Goal: Task Accomplishment & Management: Manage account settings

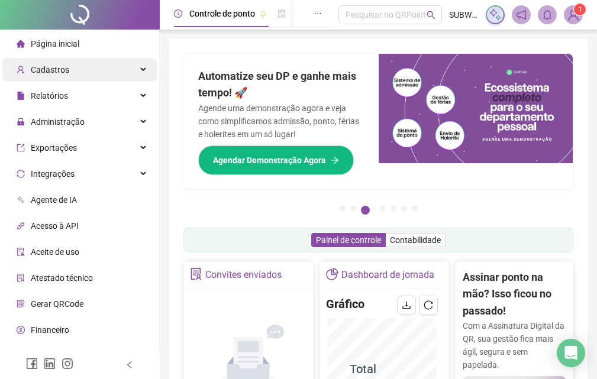
click at [114, 67] on div "Cadastros" at bounding box center [79, 70] width 154 height 24
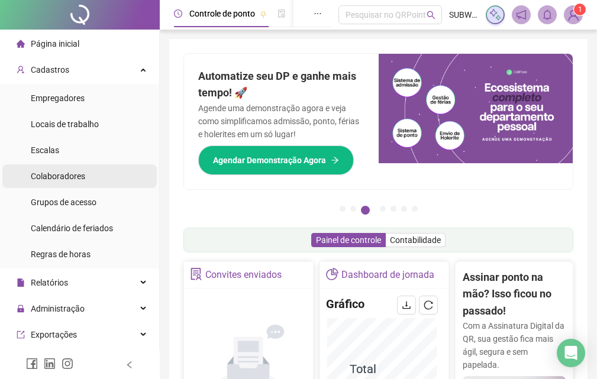
click at [63, 178] on span "Colaboradores" at bounding box center [58, 176] width 54 height 9
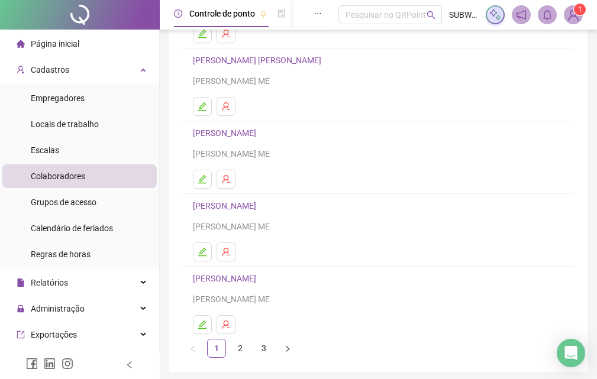
scroll to position [193, 0]
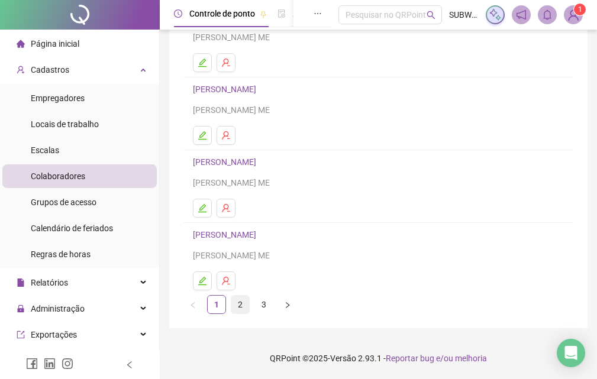
click at [241, 309] on link "2" at bounding box center [240, 305] width 18 height 18
click at [261, 305] on link "3" at bounding box center [264, 305] width 18 height 18
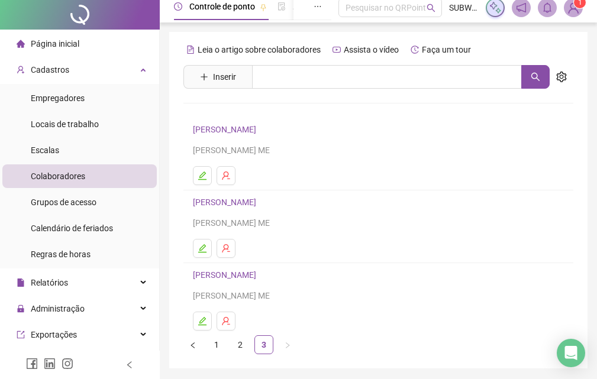
scroll to position [8, 0]
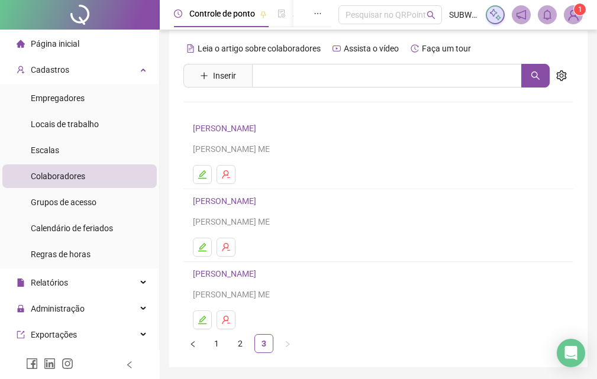
click at [260, 135] on h4 "[PERSON_NAME]" at bounding box center [378, 128] width 371 height 14
click at [259, 131] on link "[PERSON_NAME]" at bounding box center [226, 128] width 67 height 9
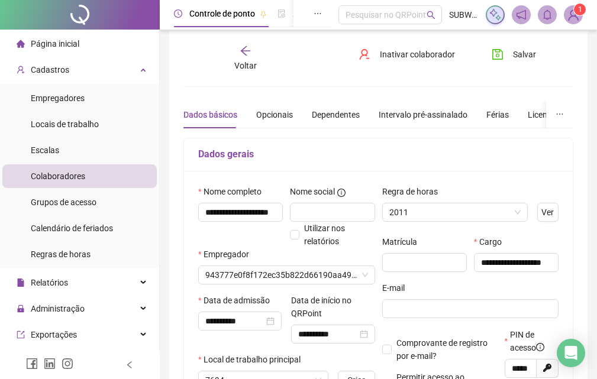
type input "*****"
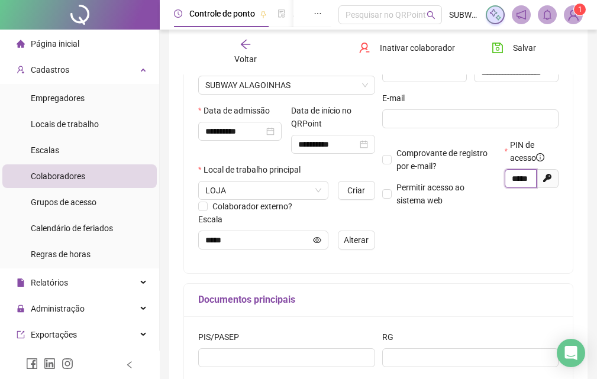
scroll to position [0, 7]
drag, startPoint x: 511, startPoint y: 180, endPoint x: 534, endPoint y: 183, distance: 23.3
click at [534, 183] on span "*****" at bounding box center [521, 178] width 33 height 19
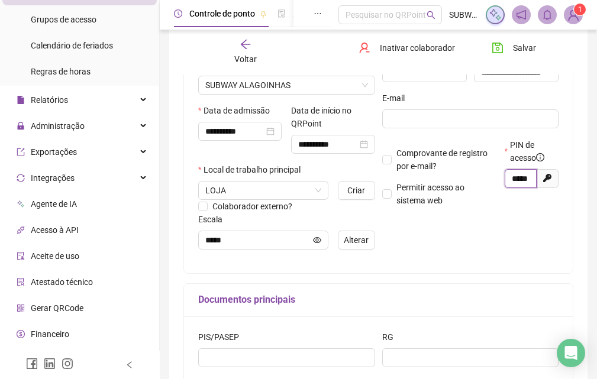
scroll to position [204, 0]
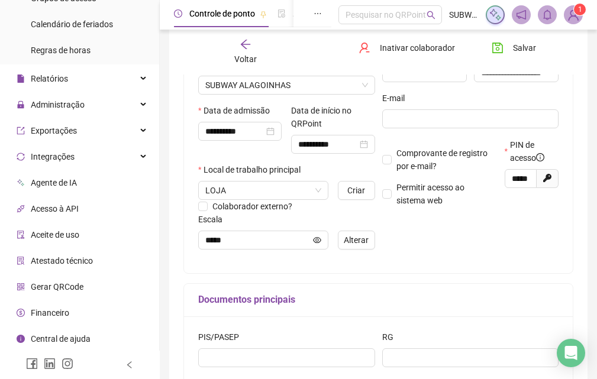
click at [91, 287] on li "Gerar QRCode" at bounding box center [79, 287] width 154 height 24
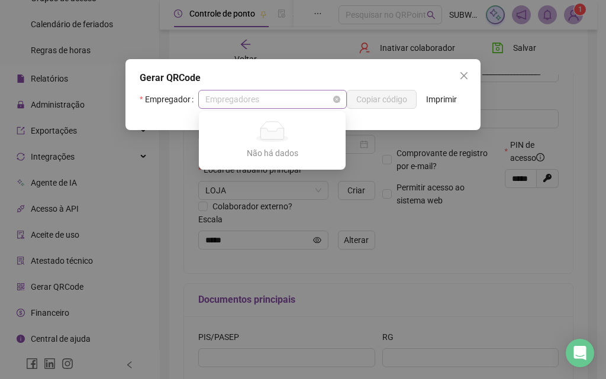
click at [319, 102] on span "Empregadores" at bounding box center [272, 100] width 134 height 18
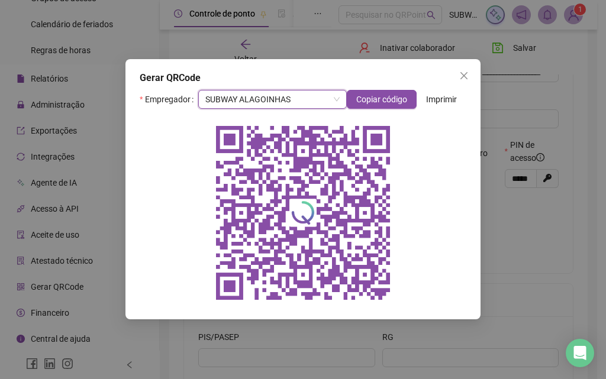
drag, startPoint x: 459, startPoint y: 76, endPoint x: 417, endPoint y: 83, distance: 42.5
click at [457, 76] on span "Close" at bounding box center [463, 75] width 19 height 9
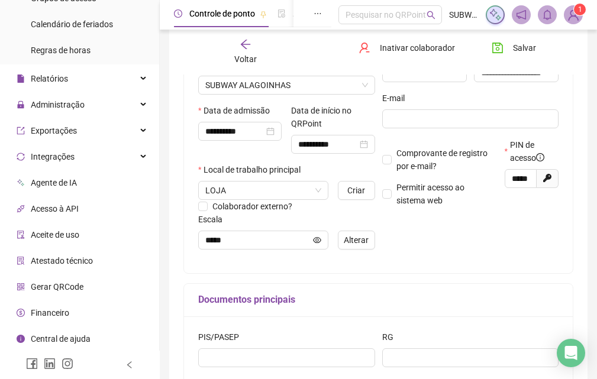
click at [243, 47] on icon "arrow-left" at bounding box center [246, 44] width 12 height 12
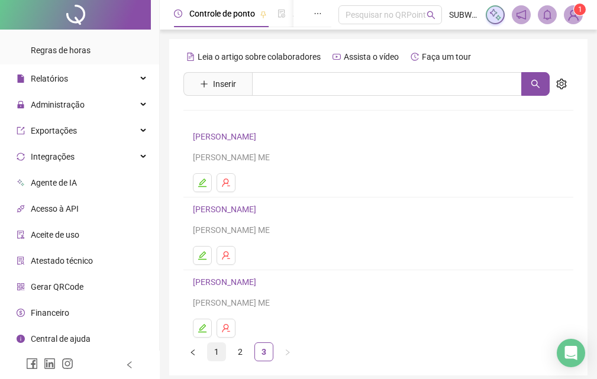
click at [214, 353] on link "1" at bounding box center [217, 352] width 18 height 18
click at [243, 138] on link "[PERSON_NAME]" at bounding box center [226, 136] width 67 height 9
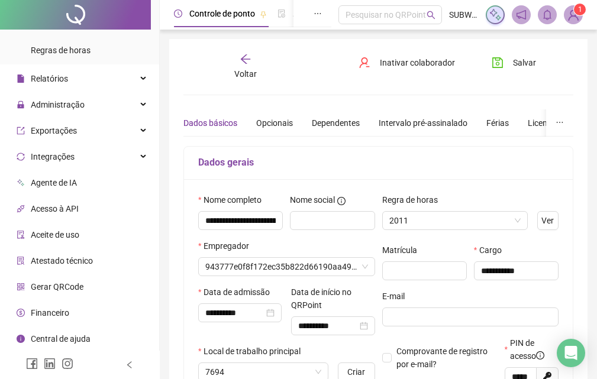
type input "*****"
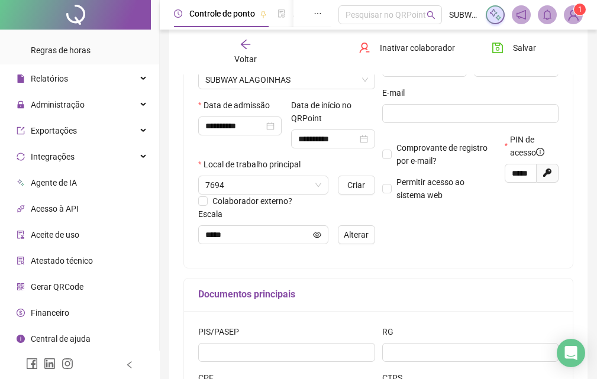
scroll to position [199, 0]
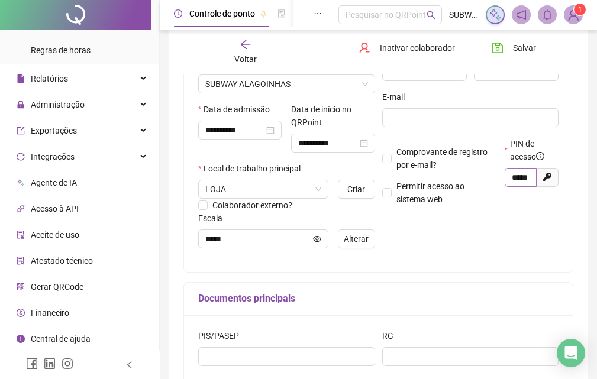
click at [509, 176] on span "*****" at bounding box center [521, 177] width 32 height 19
click at [510, 178] on span "*****" at bounding box center [521, 177] width 33 height 19
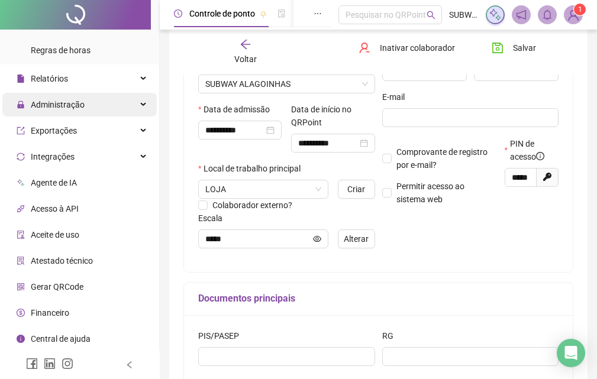
click at [90, 101] on div "Administração" at bounding box center [79, 105] width 154 height 24
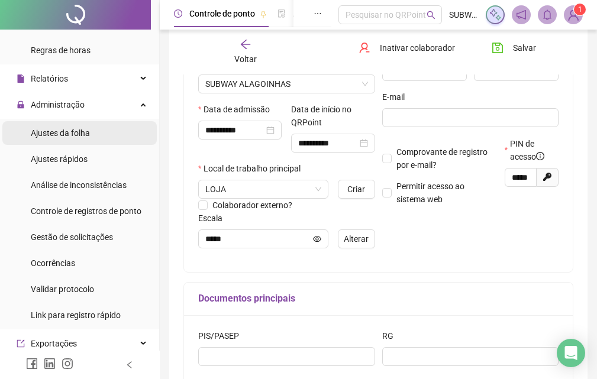
click at [86, 138] on span "Ajustes da folha" at bounding box center [60, 132] width 59 height 9
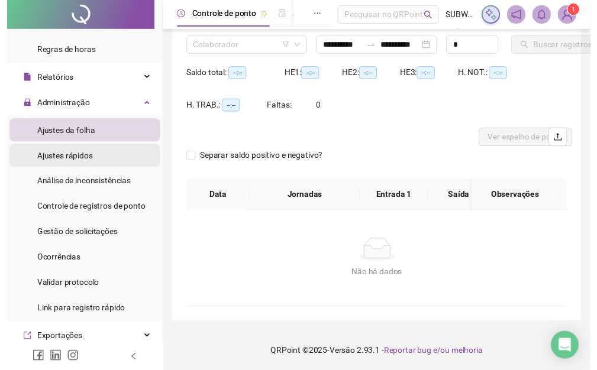
scroll to position [121, 0]
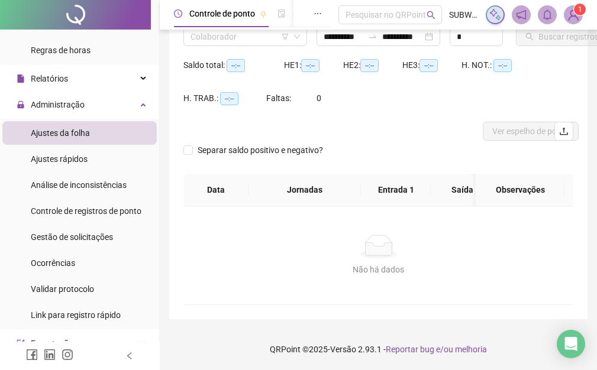
type input "**********"
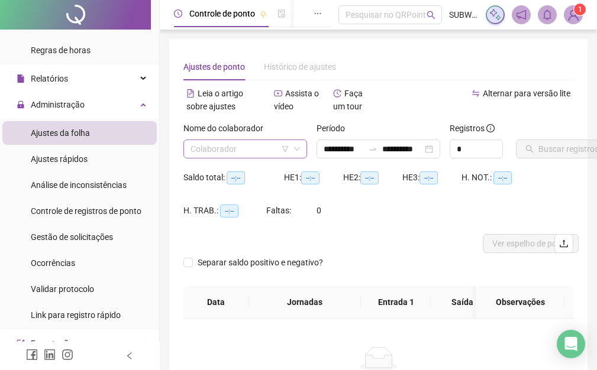
click at [211, 151] on input "search" at bounding box center [239, 149] width 99 height 18
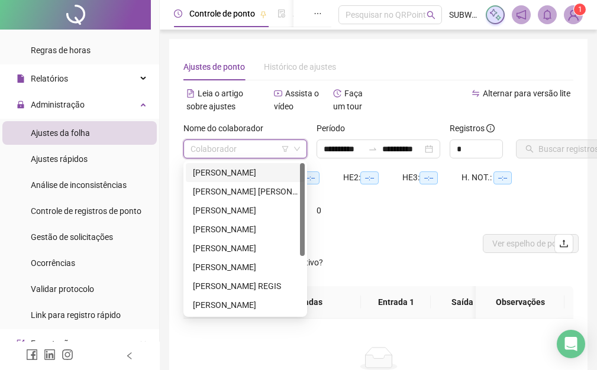
drag, startPoint x: 210, startPoint y: 170, endPoint x: 217, endPoint y: 167, distance: 7.1
click at [210, 170] on div "[PERSON_NAME]" at bounding box center [245, 172] width 105 height 13
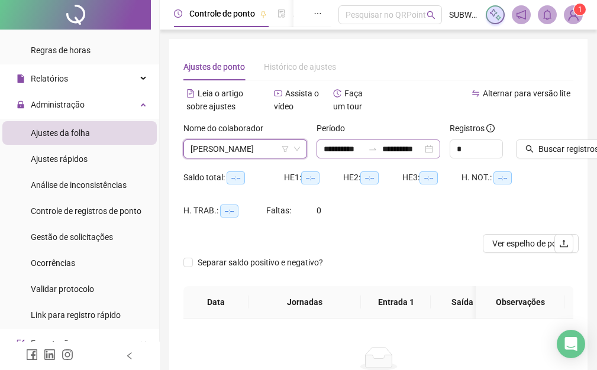
click at [365, 149] on div at bounding box center [372, 148] width 19 height 9
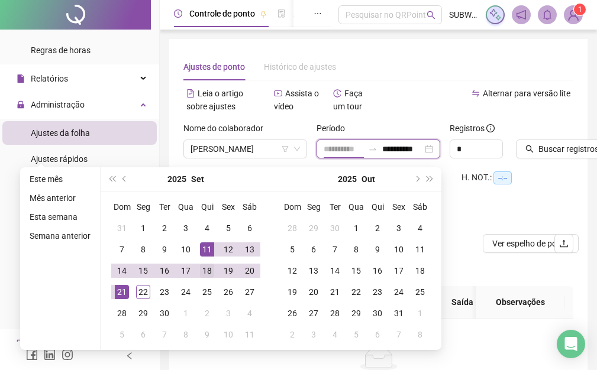
type input "**********"
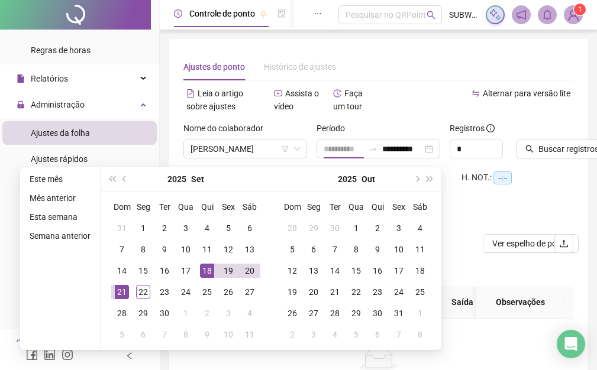
drag, startPoint x: 207, startPoint y: 266, endPoint x: 154, endPoint y: 282, distance: 55.0
click at [206, 266] on div "18" at bounding box center [207, 271] width 14 height 14
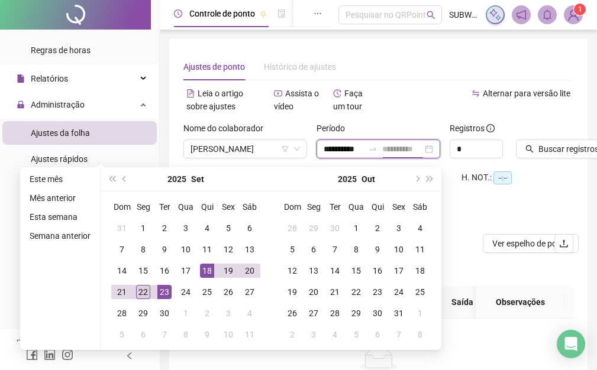
type input "**********"
click at [138, 293] on div "22" at bounding box center [143, 292] width 14 height 14
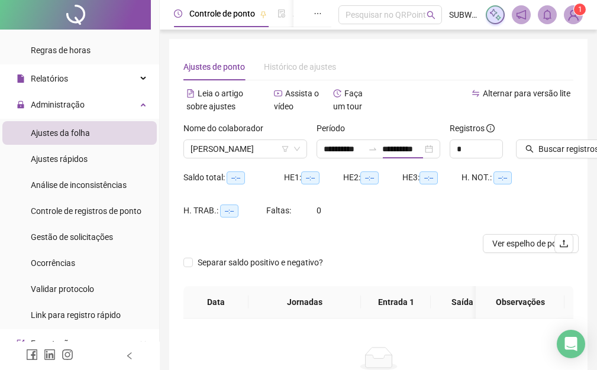
scroll to position [0, 0]
click at [553, 148] on span "Buscar registros" at bounding box center [568, 149] width 60 height 13
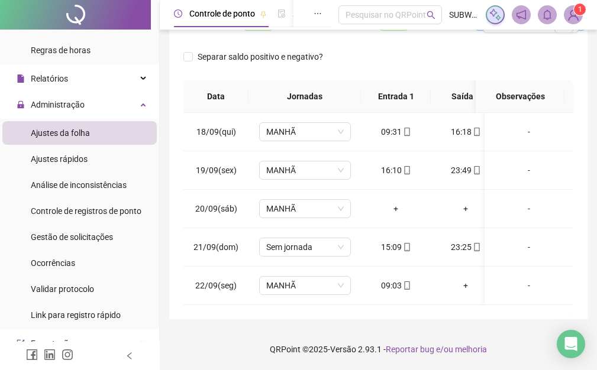
scroll to position [229, 0]
drag, startPoint x: 302, startPoint y: 246, endPoint x: 305, endPoint y: 234, distance: 12.9
click at [302, 241] on span "Sem jornada" at bounding box center [304, 247] width 77 height 18
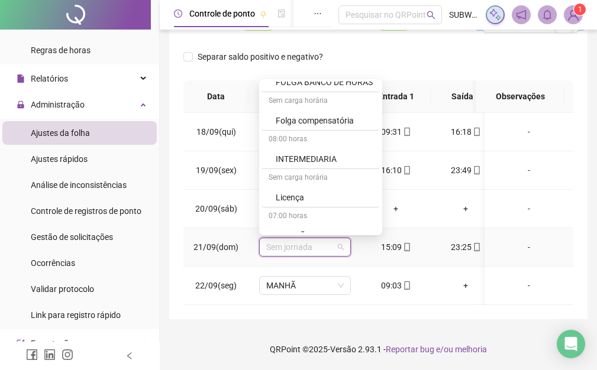
scroll to position [579, 0]
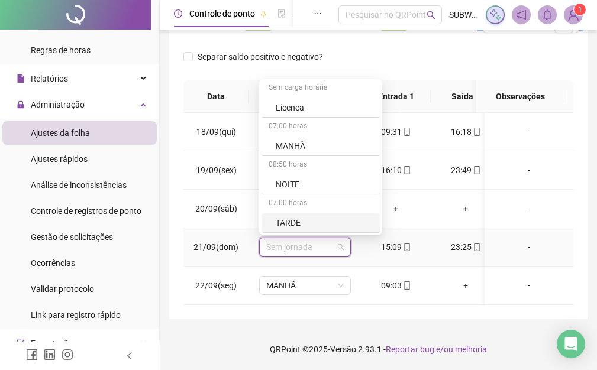
click at [290, 217] on div "TARDE" at bounding box center [324, 223] width 97 height 13
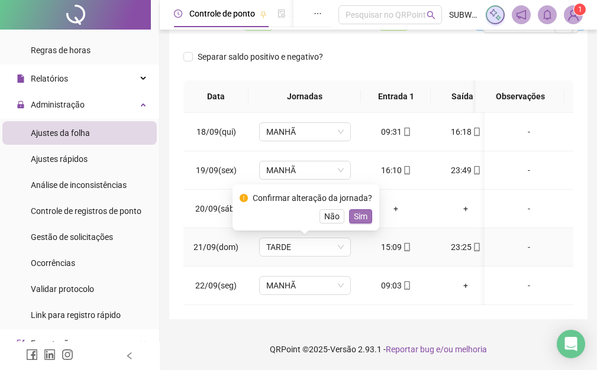
click at [361, 210] on span "Sim" at bounding box center [361, 216] width 14 height 13
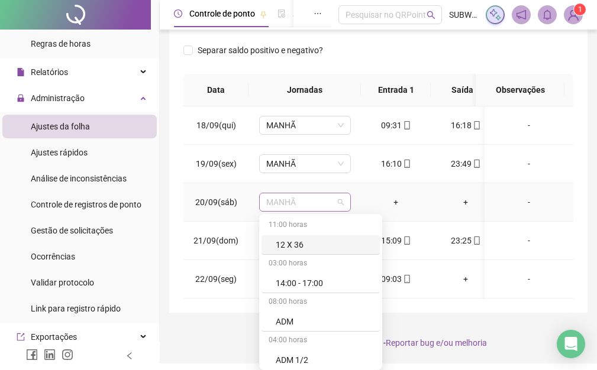
click at [283, 196] on span "MANHÃ" at bounding box center [304, 202] width 77 height 18
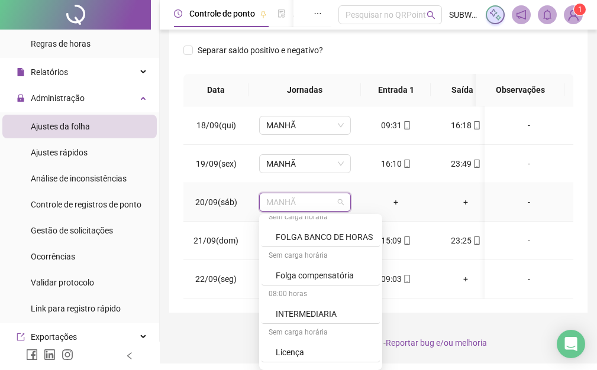
scroll to position [496, 0]
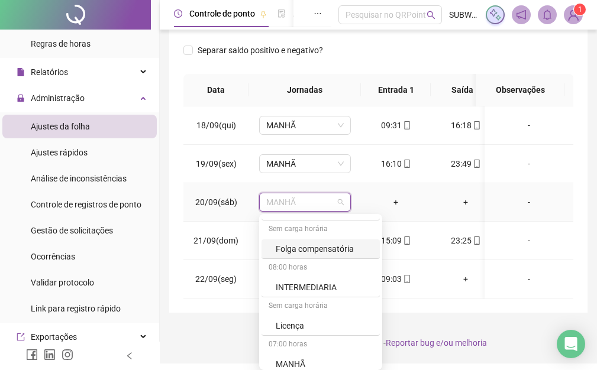
click at [338, 246] on div "Folga compensatória" at bounding box center [324, 249] width 97 height 13
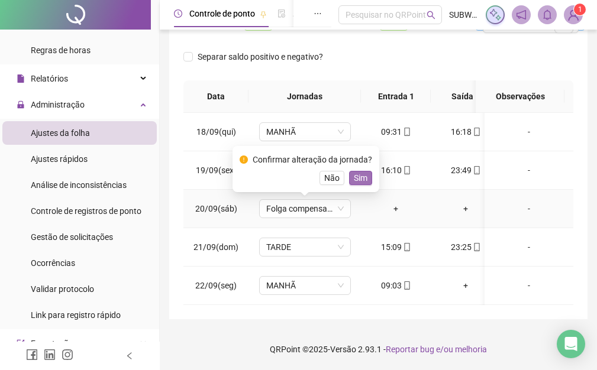
click at [359, 172] on span "Sim" at bounding box center [361, 178] width 14 height 13
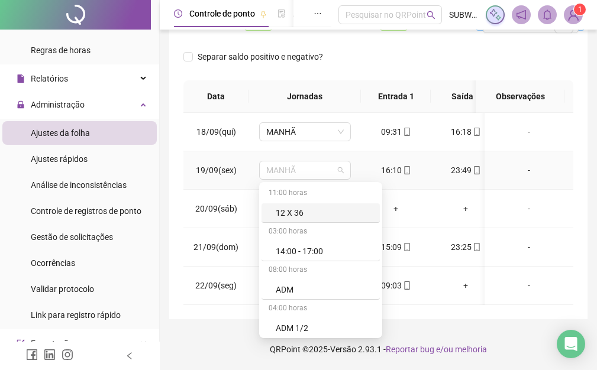
drag, startPoint x: 302, startPoint y: 160, endPoint x: 390, endPoint y: 183, distance: 91.8
click at [302, 162] on span "MANHÃ" at bounding box center [304, 171] width 77 height 18
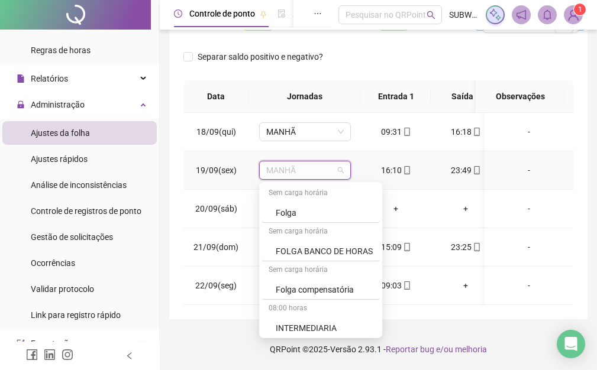
scroll to position [579, 0]
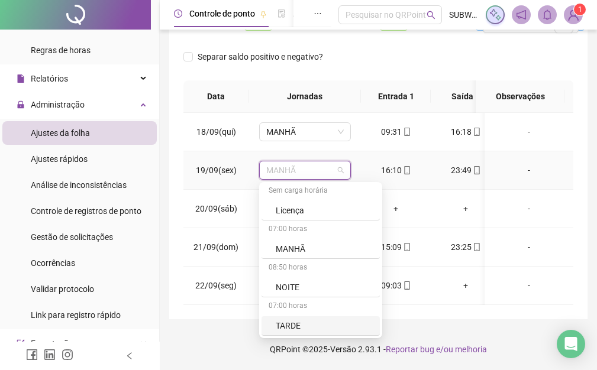
click at [311, 319] on div "TARDE" at bounding box center [324, 325] width 97 height 13
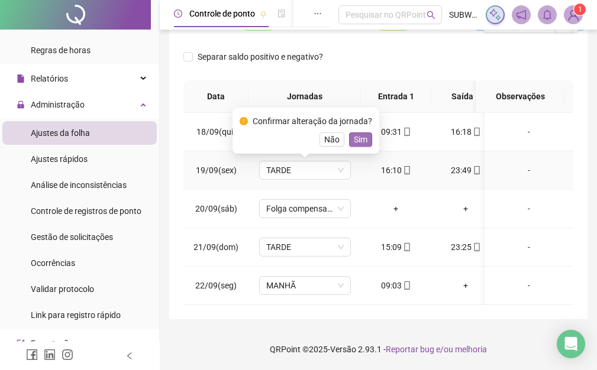
click at [364, 133] on span "Sim" at bounding box center [361, 139] width 14 height 13
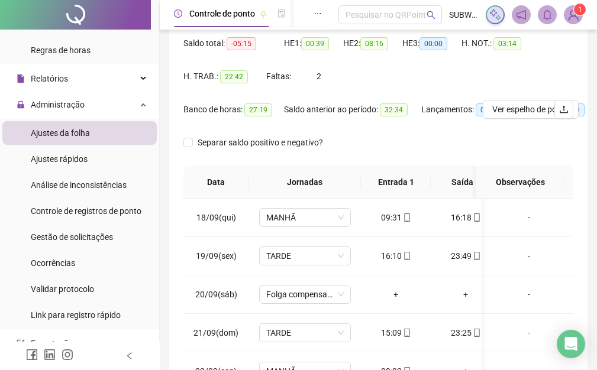
scroll to position [0, 0]
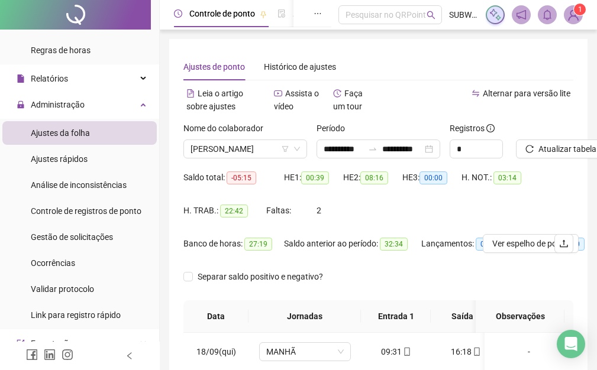
click at [566, 138] on div "Atualizar tabela" at bounding box center [544, 140] width 57 height 37
click at [568, 153] on span "Atualizar tabela" at bounding box center [567, 149] width 58 height 13
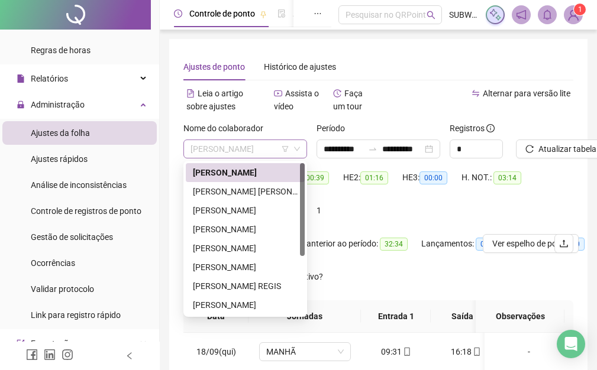
click at [223, 150] on span "[PERSON_NAME]" at bounding box center [244, 149] width 109 height 18
click at [241, 190] on div "[PERSON_NAME] [PERSON_NAME]" at bounding box center [245, 191] width 105 height 13
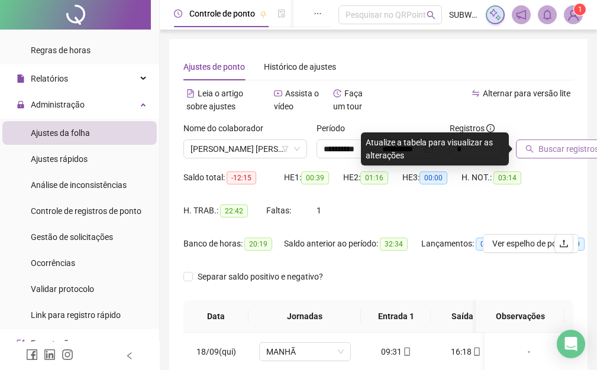
click at [553, 154] on span "Buscar registros" at bounding box center [568, 149] width 60 height 13
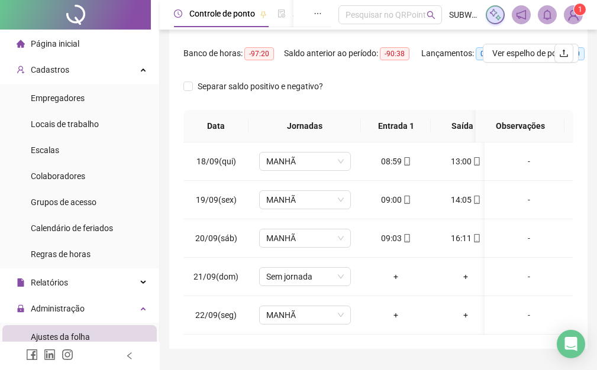
scroll to position [229, 0]
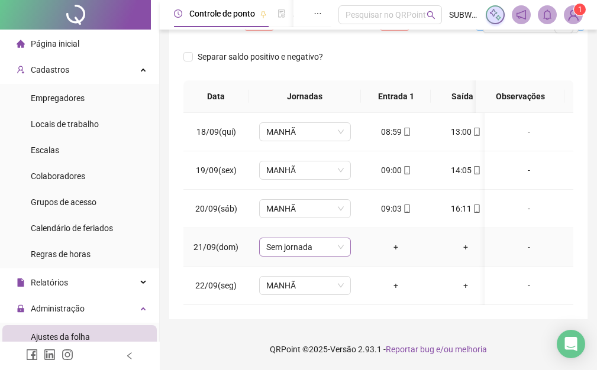
click at [287, 245] on span "Sem jornada" at bounding box center [304, 247] width 77 height 18
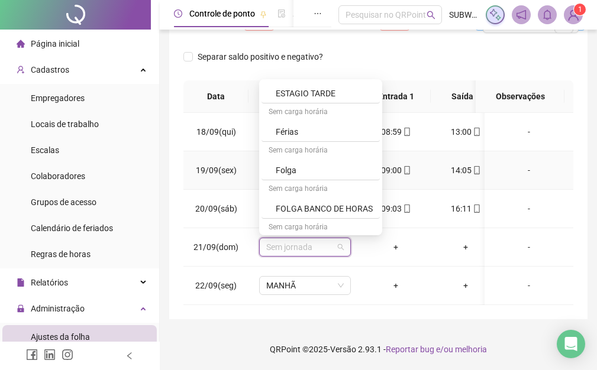
scroll to position [366, 0]
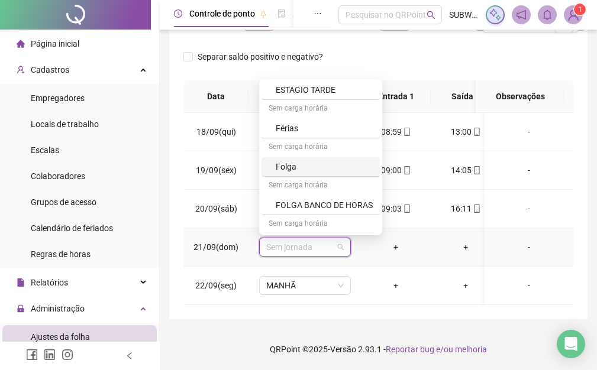
click at [289, 160] on div "Folga" at bounding box center [324, 166] width 97 height 13
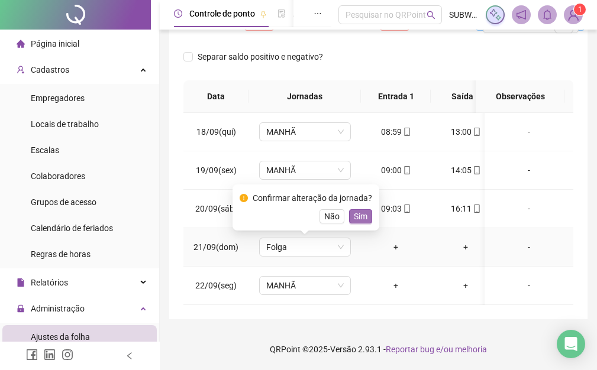
click at [354, 211] on span "Sim" at bounding box center [361, 216] width 14 height 13
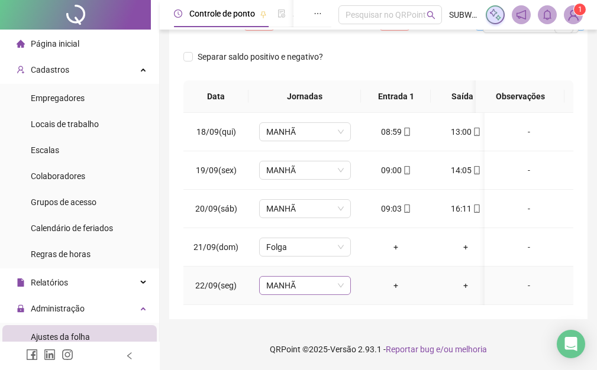
click at [290, 279] on span "MANHÃ" at bounding box center [304, 286] width 77 height 18
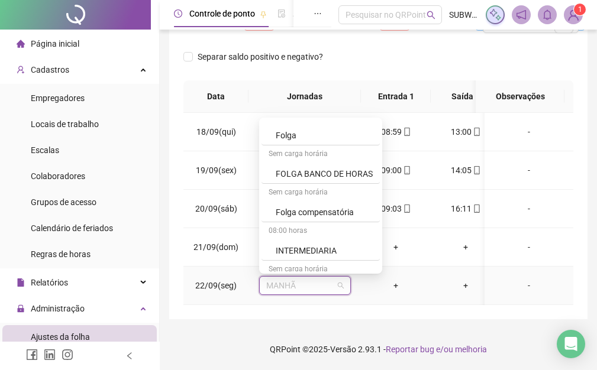
scroll to position [446, 0]
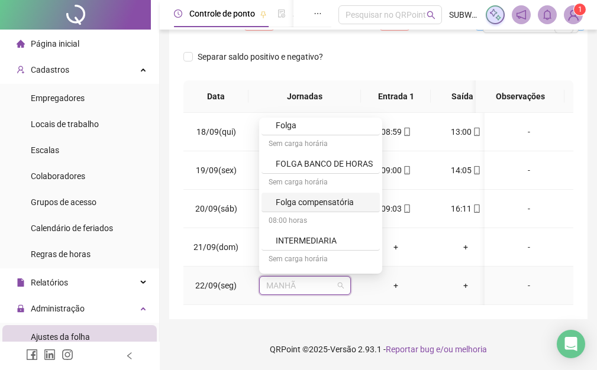
click at [286, 196] on div "Folga compensatória" at bounding box center [324, 202] width 97 height 13
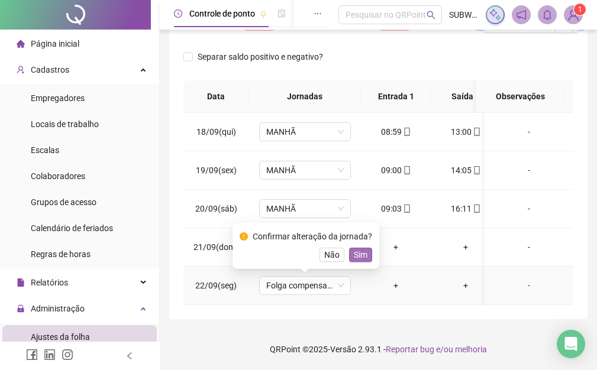
click at [360, 248] on span "Sim" at bounding box center [361, 254] width 14 height 13
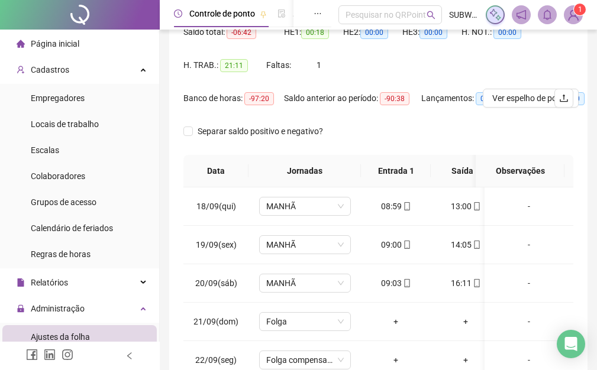
scroll to position [0, 0]
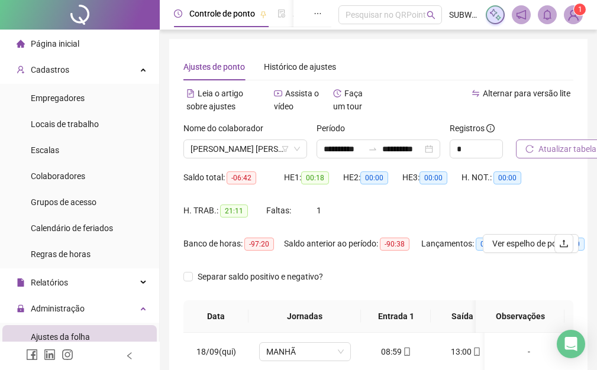
click at [567, 148] on span "Atualizar tabela" at bounding box center [567, 149] width 58 height 13
click at [568, 139] on div "Atualizar tabela" at bounding box center [544, 140] width 57 height 37
click at [566, 147] on span "Atualizar tabela" at bounding box center [567, 149] width 58 height 13
click at [271, 148] on span "[PERSON_NAME] [PERSON_NAME]" at bounding box center [244, 149] width 109 height 18
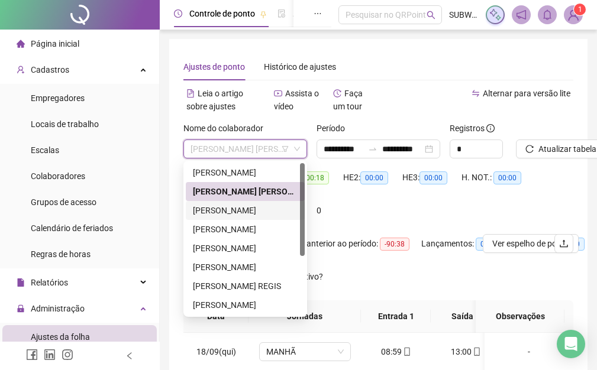
click at [253, 212] on div "[PERSON_NAME]" at bounding box center [245, 210] width 105 height 13
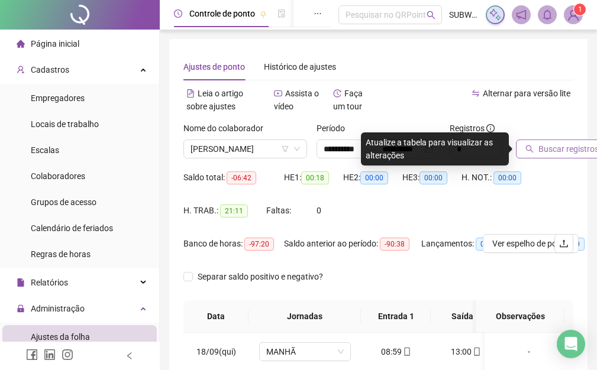
click at [571, 147] on span "Buscar registros" at bounding box center [568, 149] width 60 height 13
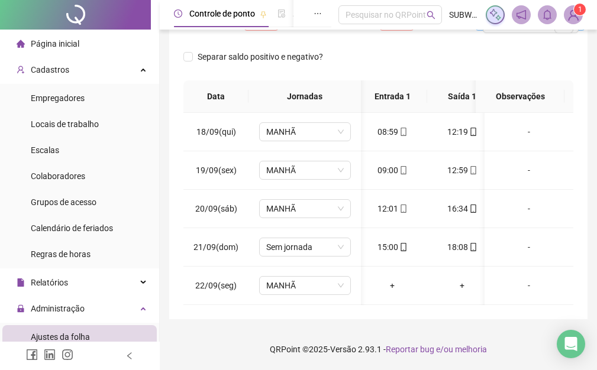
scroll to position [0, 5]
click at [298, 200] on span "MANHÃ" at bounding box center [304, 209] width 77 height 18
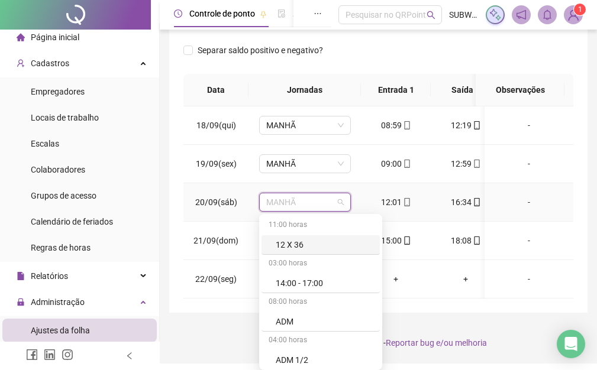
click at [380, 249] on div "11:00 horas 12 X 36 03:00 horas 14:00 - 17:00 08:00 horas ADM 04:00 horas ADM […" at bounding box center [320, 292] width 118 height 151
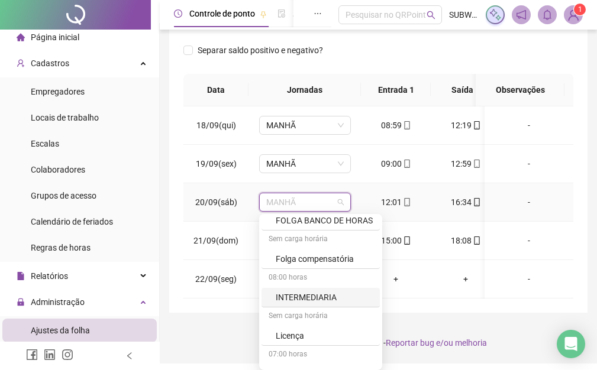
click at [298, 285] on div "08:00 horas" at bounding box center [320, 278] width 118 height 19
click at [304, 295] on div "INTERMEDIARIA" at bounding box center [324, 297] width 97 height 13
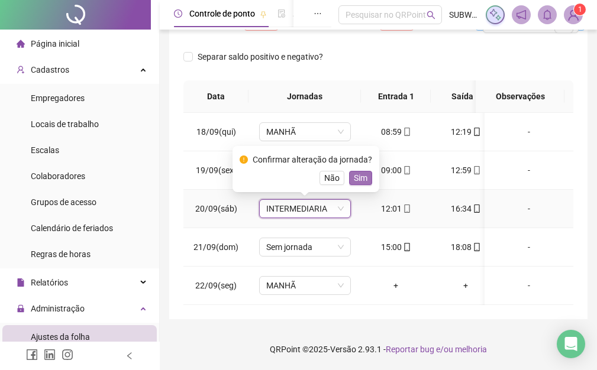
click at [354, 172] on span "Sim" at bounding box center [361, 178] width 14 height 13
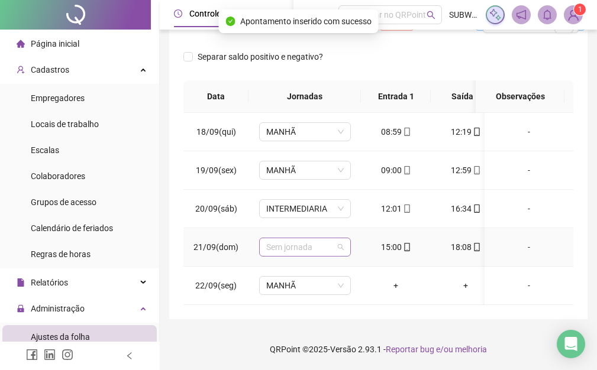
click at [283, 238] on span "Sem jornada" at bounding box center [304, 247] width 77 height 18
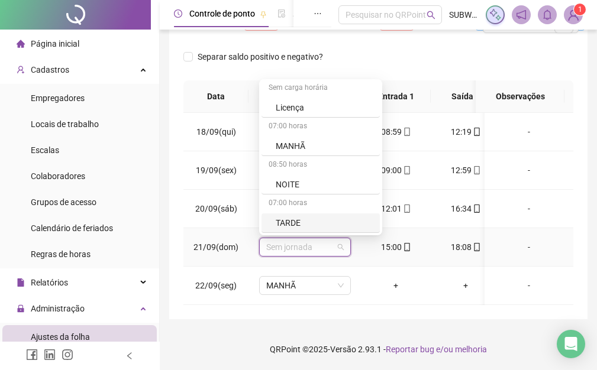
click at [304, 217] on div "TARDE" at bounding box center [324, 223] width 97 height 13
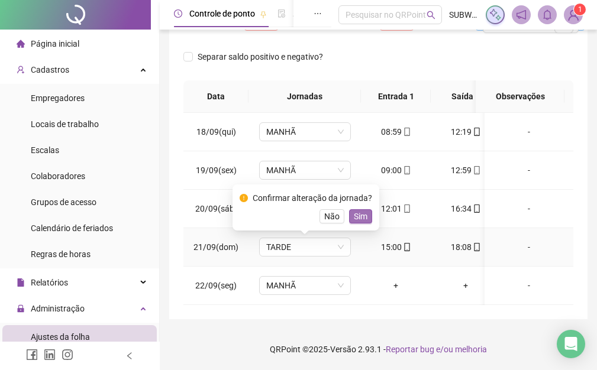
click at [356, 210] on span "Sim" at bounding box center [361, 216] width 14 height 13
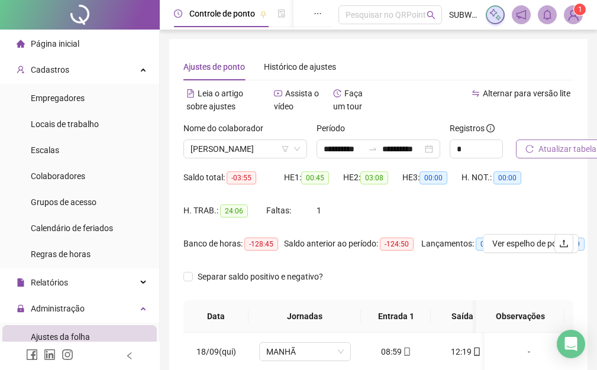
click at [555, 147] on span "Atualizar tabela" at bounding box center [567, 149] width 58 height 13
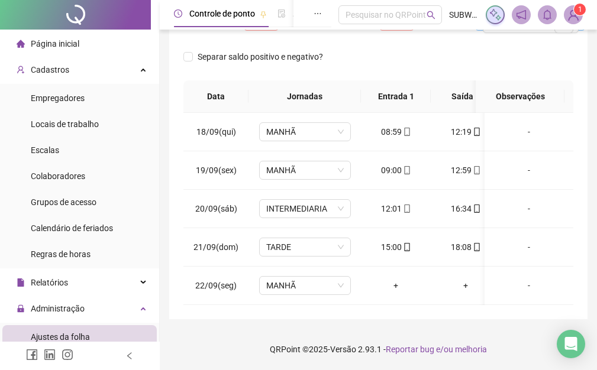
drag, startPoint x: 313, startPoint y: 305, endPoint x: 390, endPoint y: 303, distance: 76.9
click at [390, 303] on div "**********" at bounding box center [378, 69] width 418 height 500
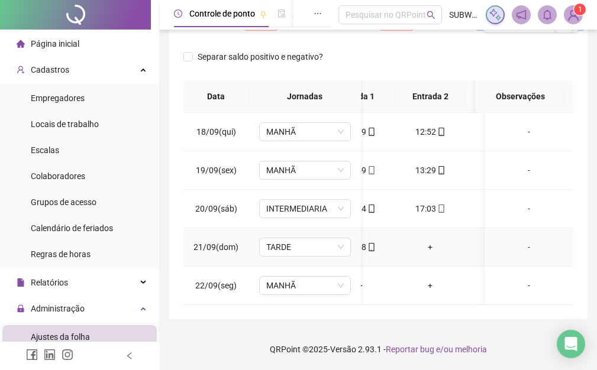
click at [429, 241] on div "+" at bounding box center [430, 247] width 51 height 13
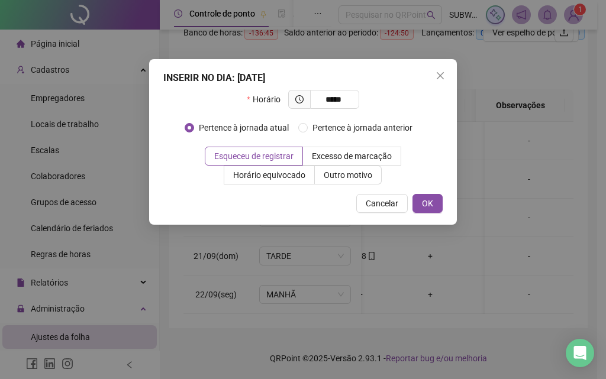
type input "*****"
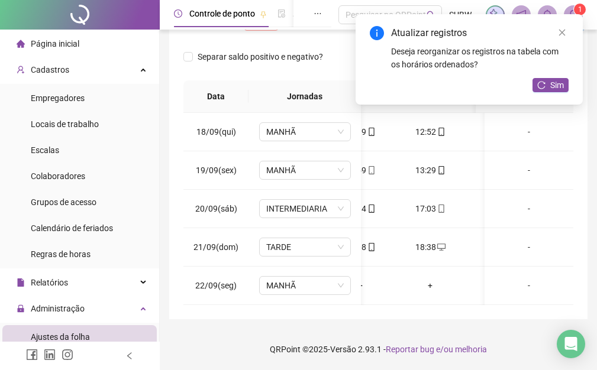
click at [572, 28] on div "Atualizar registros Deseja reorganizar os registros na tabela com os horários o…" at bounding box center [469, 59] width 227 height 91
click at [562, 35] on icon "close" at bounding box center [562, 32] width 8 height 8
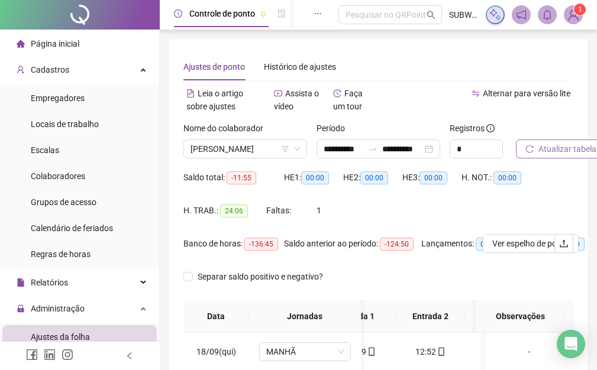
drag, startPoint x: 560, startPoint y: 139, endPoint x: 559, endPoint y: 146, distance: 7.1
click at [559, 139] on div "Atualizar tabela" at bounding box center [544, 140] width 57 height 37
click at [559, 148] on span "Atualizar tabela" at bounding box center [567, 149] width 58 height 13
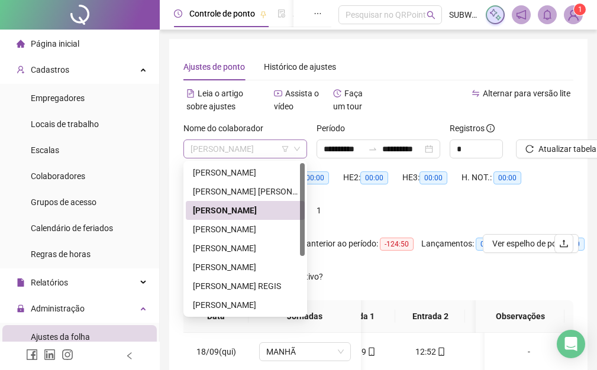
click at [230, 144] on span "[PERSON_NAME]" at bounding box center [244, 149] width 109 height 18
click at [230, 171] on div "[PERSON_NAME]" at bounding box center [245, 172] width 105 height 13
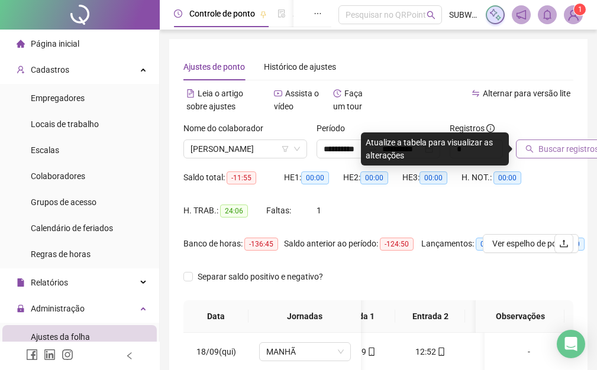
click at [560, 150] on span "Buscar registros" at bounding box center [568, 149] width 60 height 13
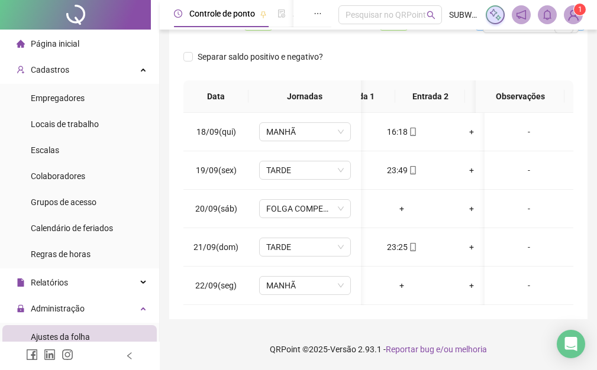
scroll to position [0, 11]
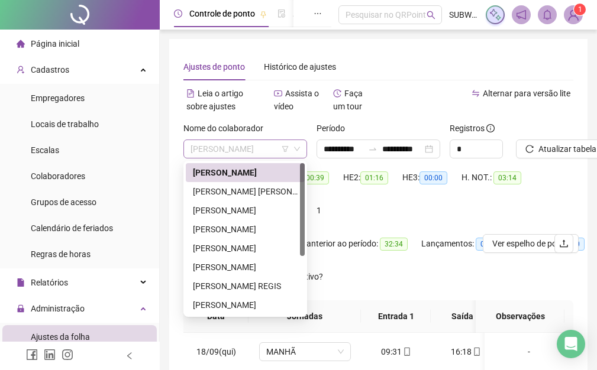
click at [198, 153] on span "[PERSON_NAME]" at bounding box center [244, 149] width 109 height 18
drag, startPoint x: 301, startPoint y: 192, endPoint x: 308, endPoint y: 164, distance: 28.7
click at [308, 164] on body "**********" at bounding box center [298, 185] width 597 height 370
click at [246, 209] on div "[PERSON_NAME]" at bounding box center [245, 210] width 105 height 13
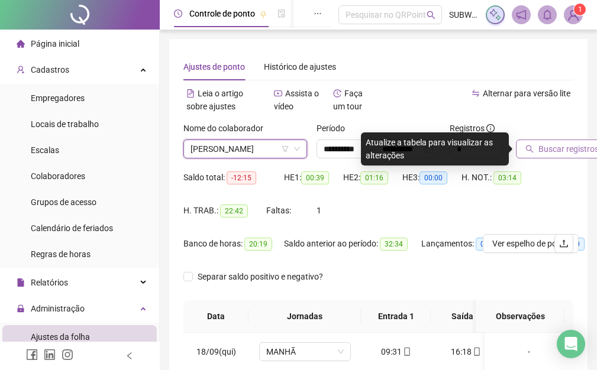
click at [560, 143] on span "Buscar registros" at bounding box center [568, 149] width 60 height 13
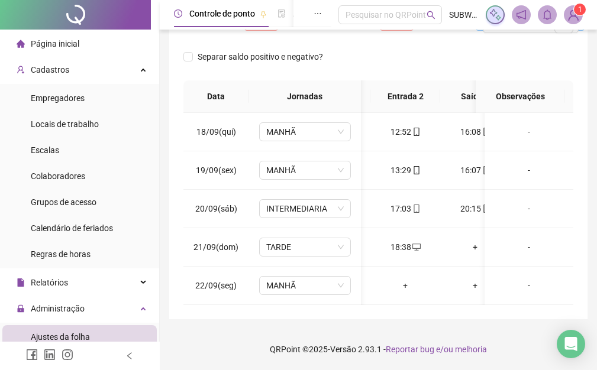
scroll to position [0, 145]
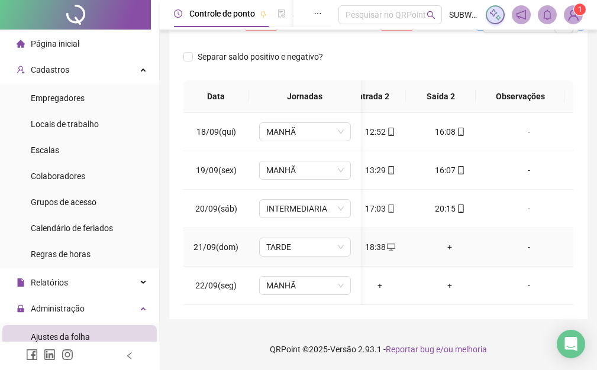
click at [443, 241] on div "+" at bounding box center [449, 247] width 51 height 13
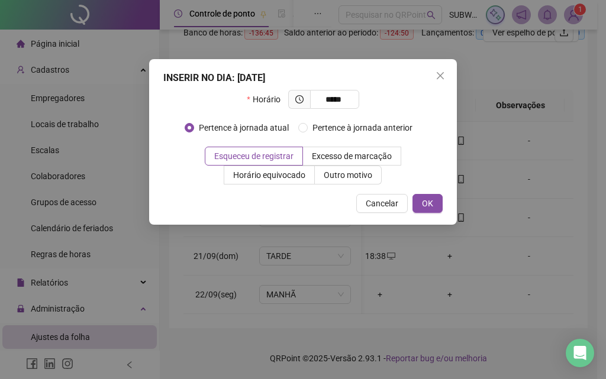
type input "*****"
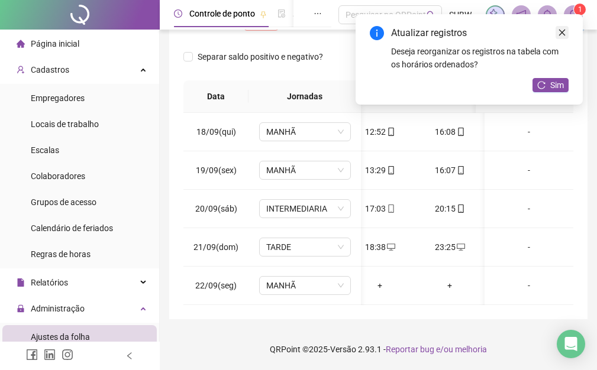
click at [558, 34] on icon "close" at bounding box center [562, 32] width 8 height 8
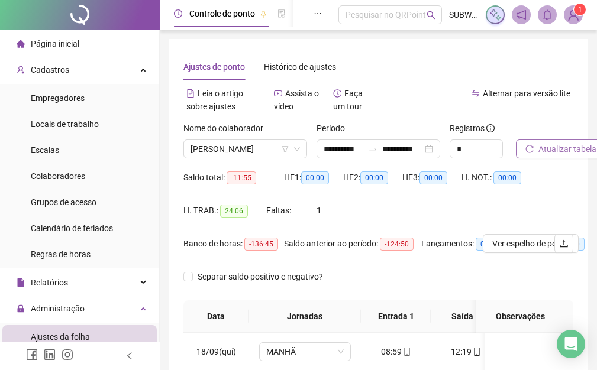
click at [563, 145] on span "Atualizar tabela" at bounding box center [567, 149] width 58 height 13
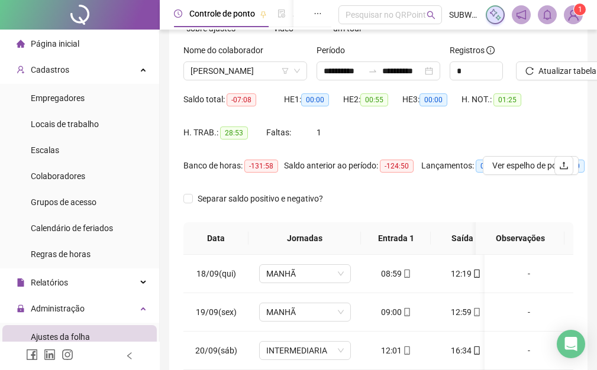
scroll to position [0, 0]
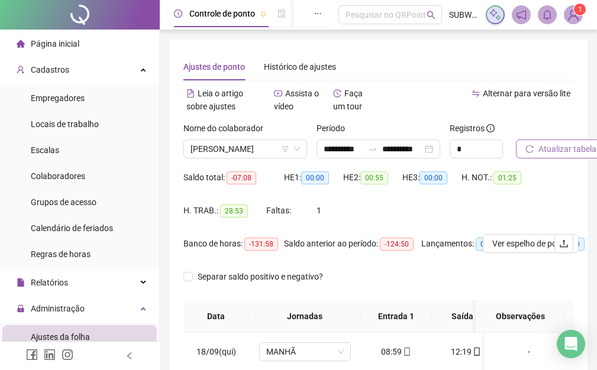
click at [558, 153] on span "Atualizar tabela" at bounding box center [567, 149] width 58 height 13
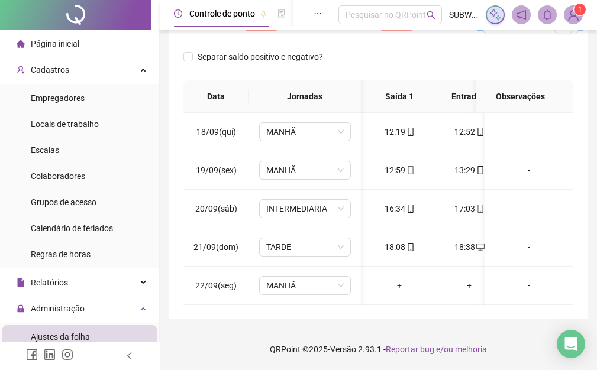
scroll to position [0, 83]
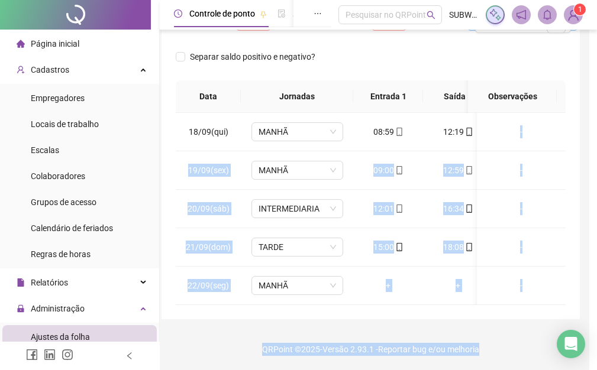
drag, startPoint x: 596, startPoint y: 332, endPoint x: 605, endPoint y: 137, distance: 196.0
drag, startPoint x: 587, startPoint y: 213, endPoint x: 593, endPoint y: 225, distance: 13.8
click at [587, 214] on div "**********" at bounding box center [370, 75] width 437 height 590
drag, startPoint x: 574, startPoint y: 254, endPoint x: 605, endPoint y: 246, distance: 32.6
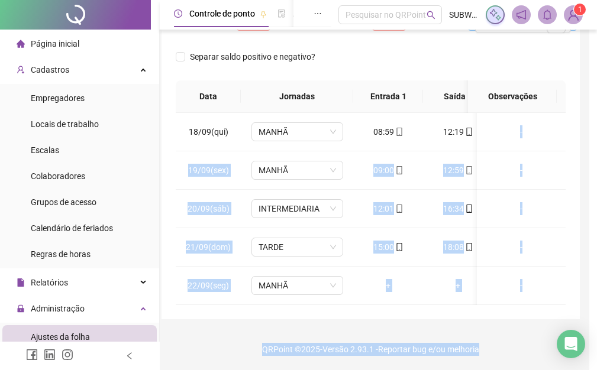
click at [575, 254] on div "**********" at bounding box center [371, 69] width 418 height 500
click at [586, 221] on div "**********" at bounding box center [370, 75] width 437 height 590
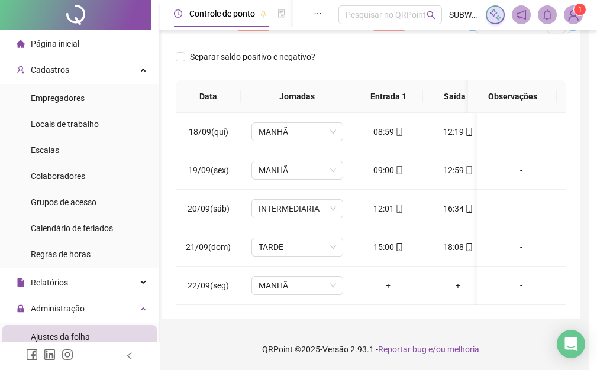
click at [586, 221] on div "**********" at bounding box center [370, 75] width 437 height 590
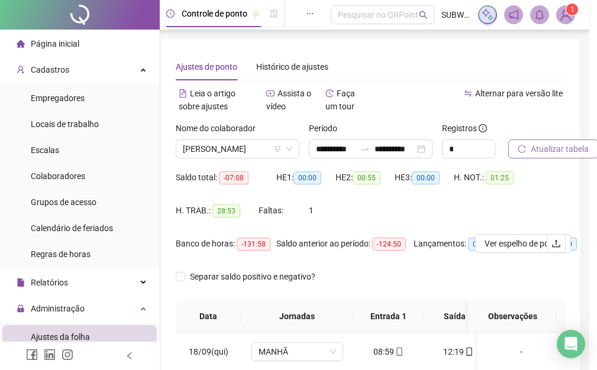
click at [566, 148] on span "Atualizar tabela" at bounding box center [560, 149] width 58 height 13
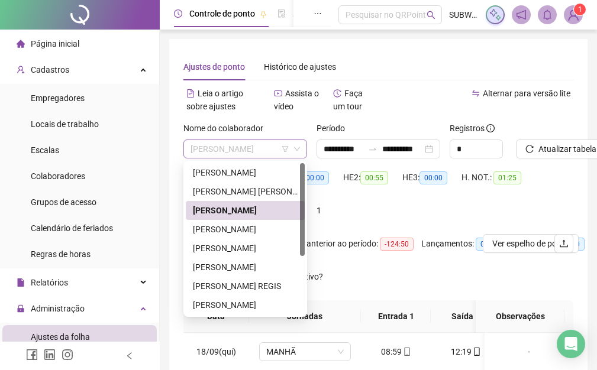
click at [243, 147] on span "[PERSON_NAME]" at bounding box center [244, 149] width 109 height 18
drag, startPoint x: 209, startPoint y: 227, endPoint x: 254, endPoint y: 230, distance: 45.6
click at [210, 228] on div "[PERSON_NAME]" at bounding box center [245, 229] width 105 height 13
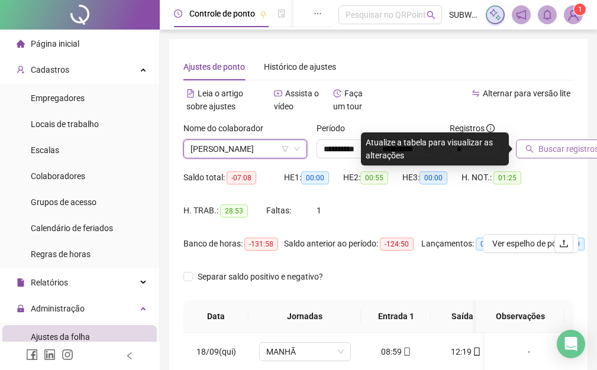
click at [558, 154] on span "Buscar registros" at bounding box center [568, 149] width 60 height 13
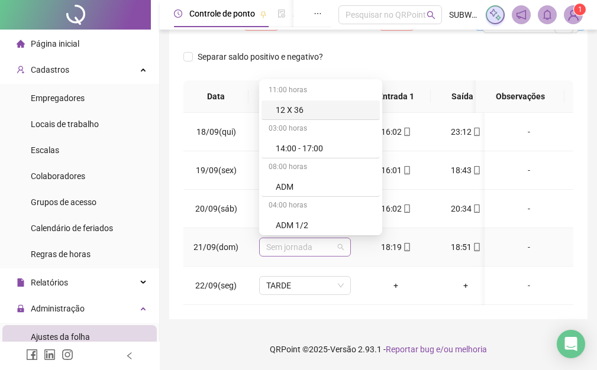
click at [294, 241] on span "Sem jornada" at bounding box center [304, 247] width 77 height 18
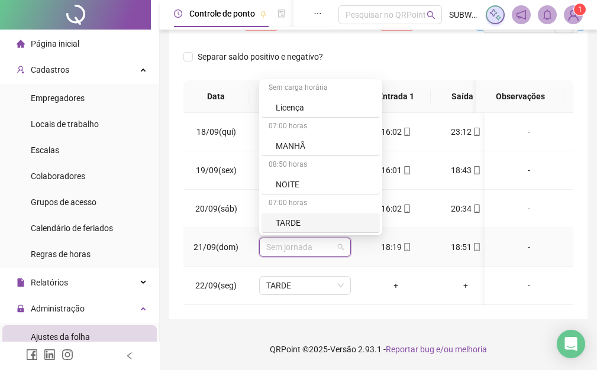
click at [309, 217] on div "TARDE" at bounding box center [324, 223] width 97 height 13
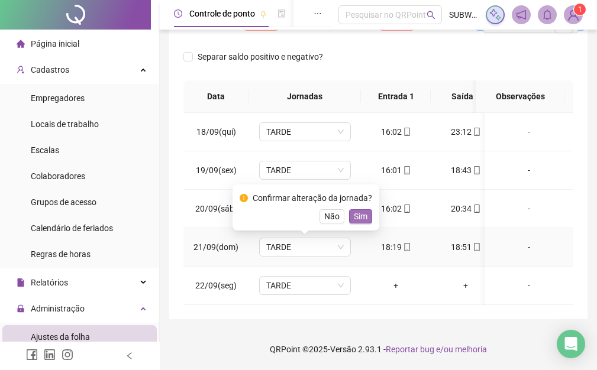
click at [359, 210] on span "Sim" at bounding box center [361, 216] width 14 height 13
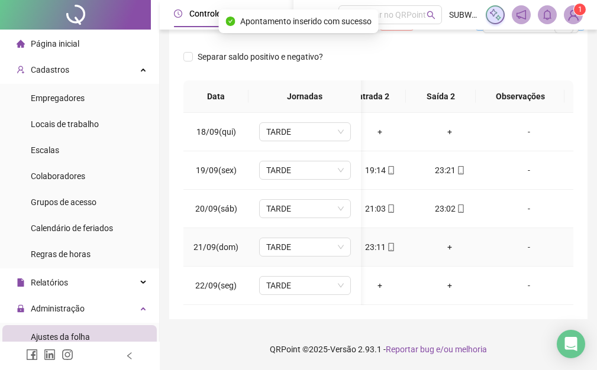
click at [439, 241] on div "+" at bounding box center [449, 247] width 51 height 13
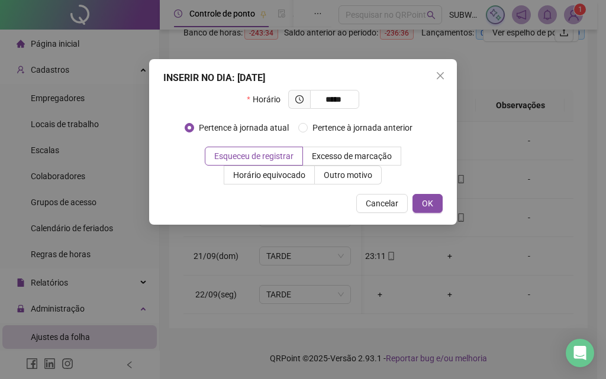
type input "*****"
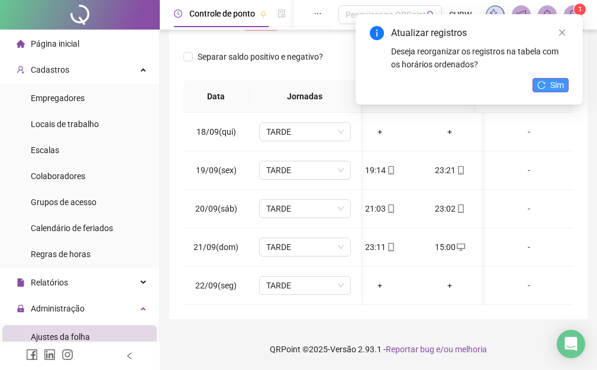
click at [548, 81] on button "Sim" at bounding box center [550, 85] width 36 height 14
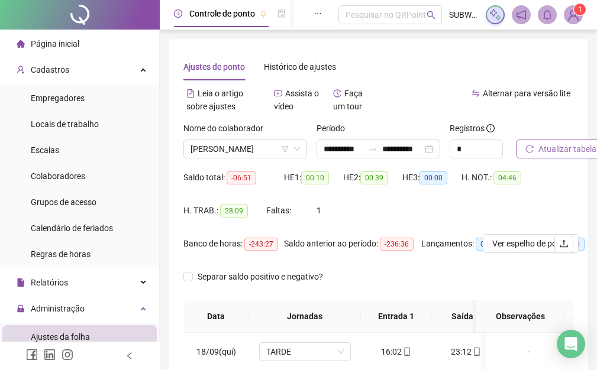
click at [553, 144] on span "Atualizar tabela" at bounding box center [567, 149] width 58 height 13
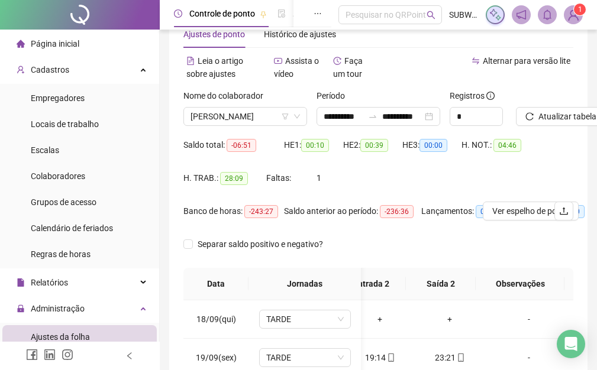
scroll to position [0, 0]
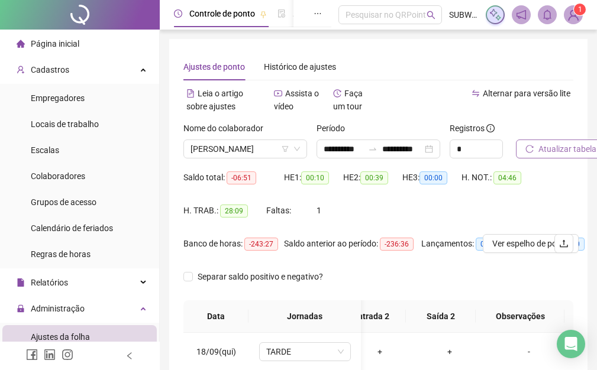
click at [548, 153] on span "Atualizar tabela" at bounding box center [567, 149] width 58 height 13
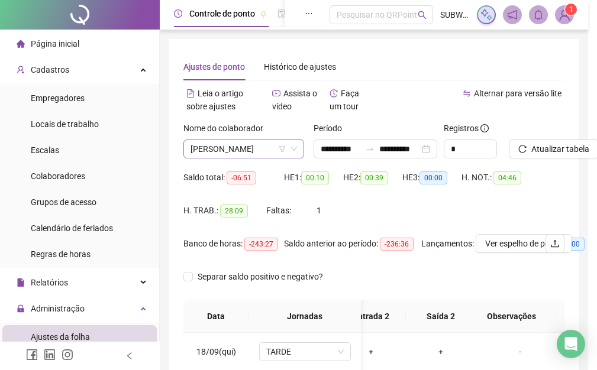
scroll to position [0, 156]
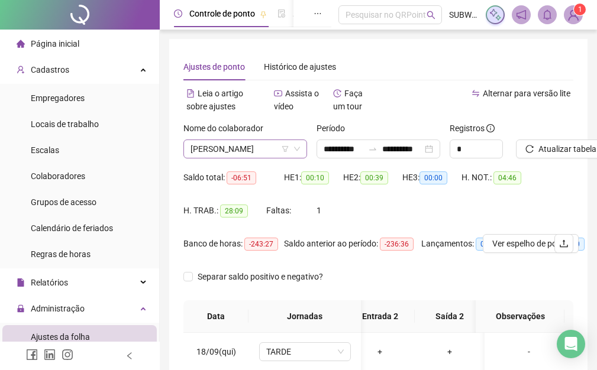
click at [246, 152] on span "[PERSON_NAME]" at bounding box center [244, 149] width 109 height 18
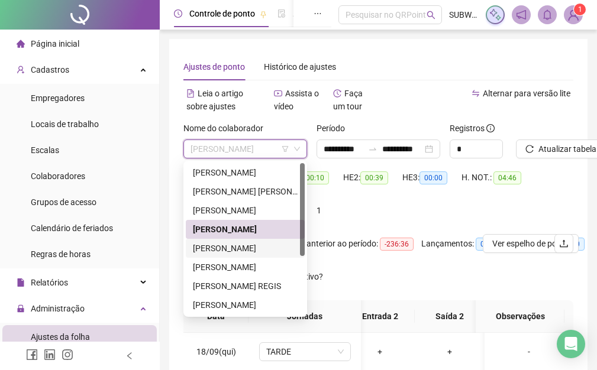
click at [230, 247] on div "[PERSON_NAME]" at bounding box center [245, 248] width 105 height 13
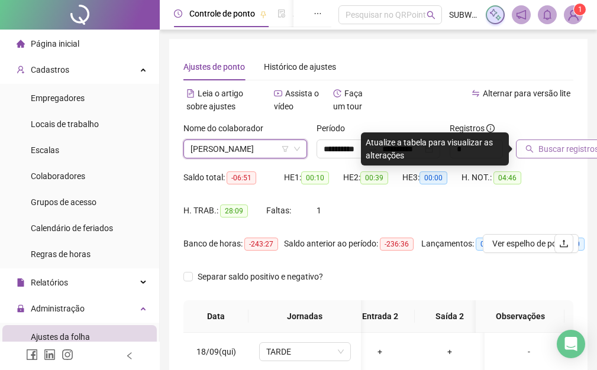
click at [557, 143] on span "Buscar registros" at bounding box center [568, 149] width 60 height 13
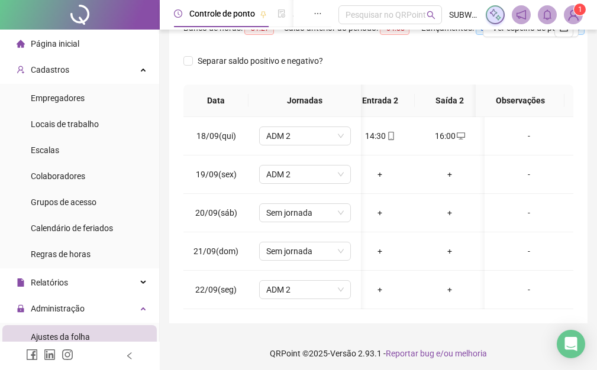
scroll to position [229, 0]
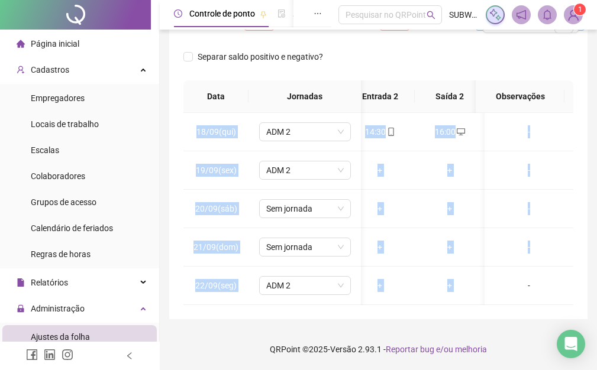
drag, startPoint x: 493, startPoint y: 296, endPoint x: 432, endPoint y: 302, distance: 60.7
click at [349, 305] on div "**********" at bounding box center [378, 69] width 418 height 500
drag, startPoint x: 439, startPoint y: 317, endPoint x: 443, endPoint y: 308, distance: 9.6
click at [440, 316] on div "**********" at bounding box center [378, 69] width 418 height 500
click at [448, 310] on div "**********" at bounding box center [378, 69] width 418 height 500
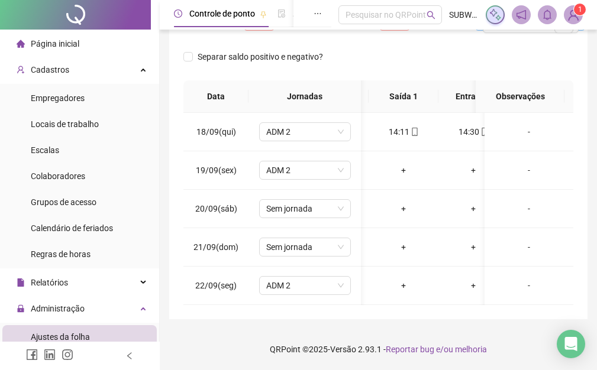
scroll to position [0, 61]
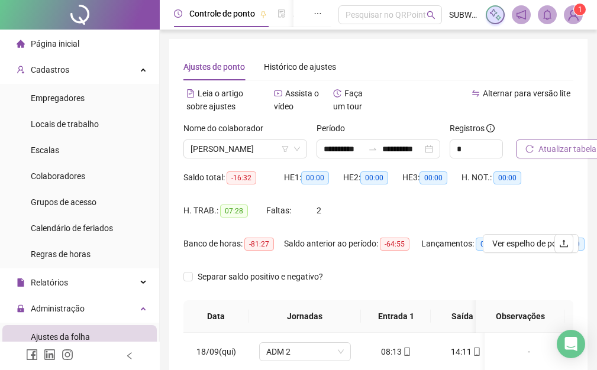
click at [552, 155] on span "Atualizar tabela" at bounding box center [567, 149] width 58 height 13
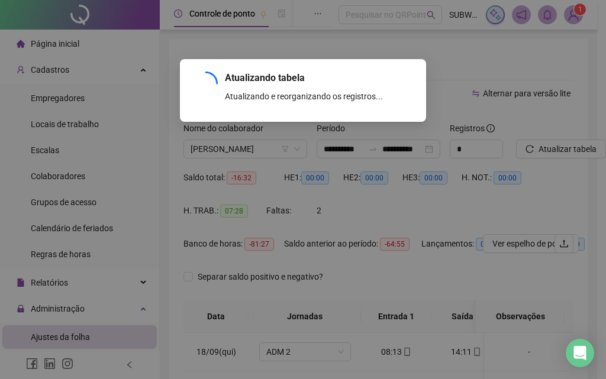
click at [219, 142] on div "Atualizando tabela Atualizando e reorganizando os registros... OK" at bounding box center [303, 189] width 606 height 379
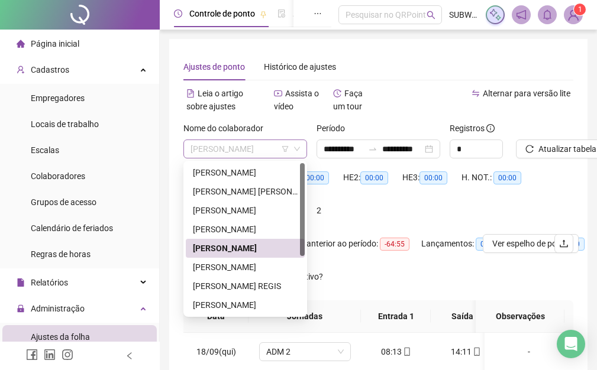
click at [215, 151] on span "[PERSON_NAME]" at bounding box center [244, 149] width 109 height 18
click at [225, 264] on div "[PERSON_NAME]" at bounding box center [245, 267] width 105 height 13
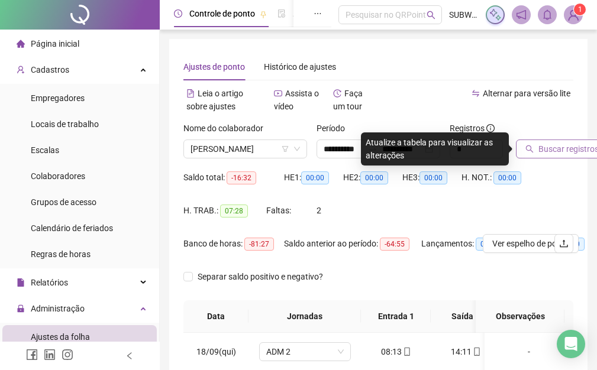
click at [560, 149] on span "Buscar registros" at bounding box center [568, 149] width 60 height 13
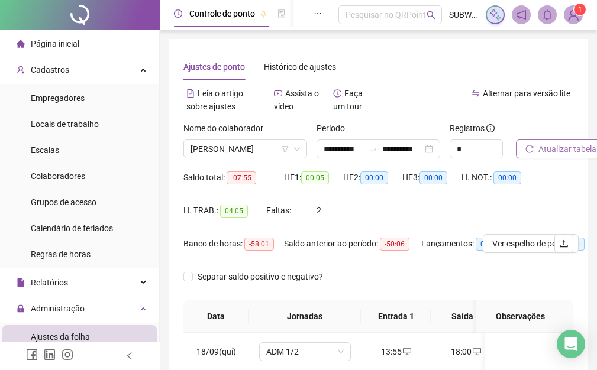
click at [547, 145] on span "Atualizar tabela" at bounding box center [567, 149] width 58 height 13
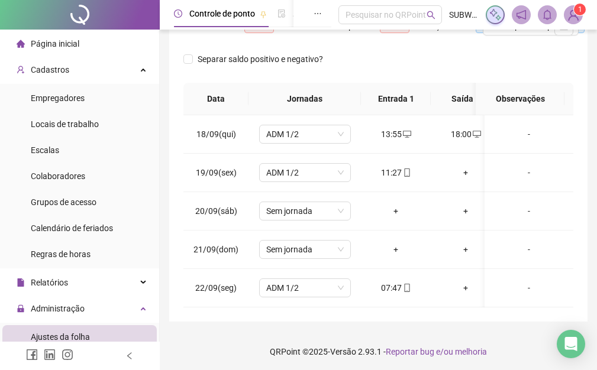
scroll to position [229, 0]
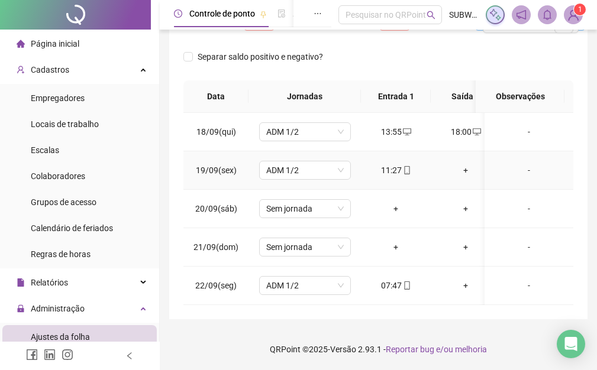
click at [464, 164] on div "+" at bounding box center [465, 170] width 51 height 13
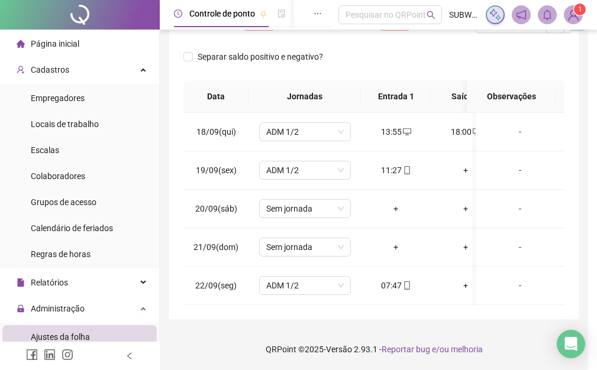
scroll to position [220, 0]
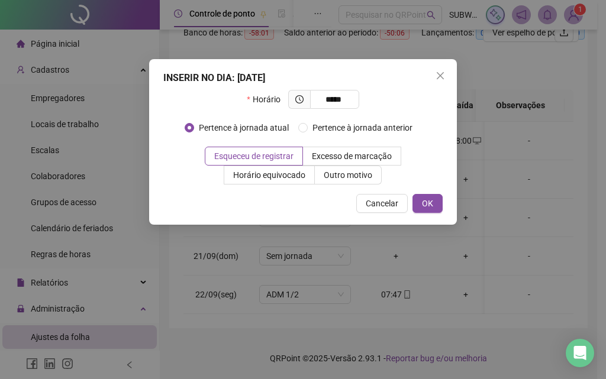
type input "*****"
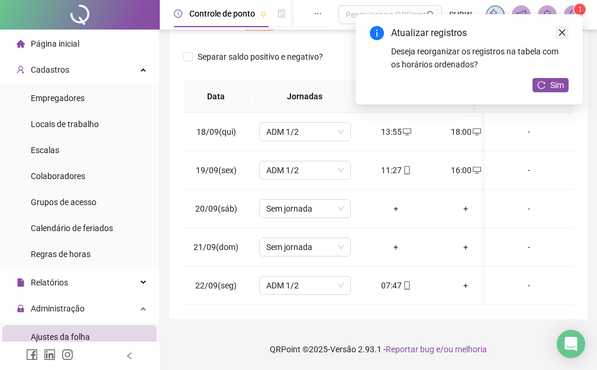
click at [564, 35] on icon "close" at bounding box center [562, 33] width 7 height 7
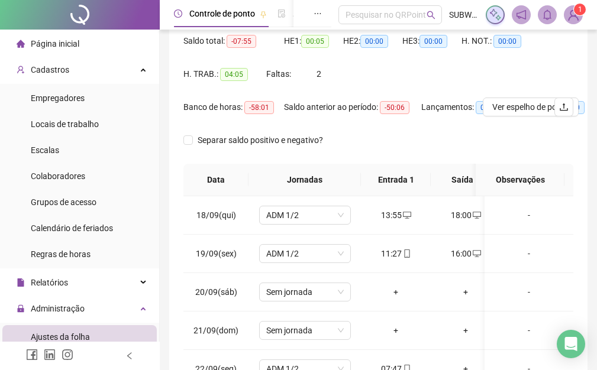
scroll to position [0, 0]
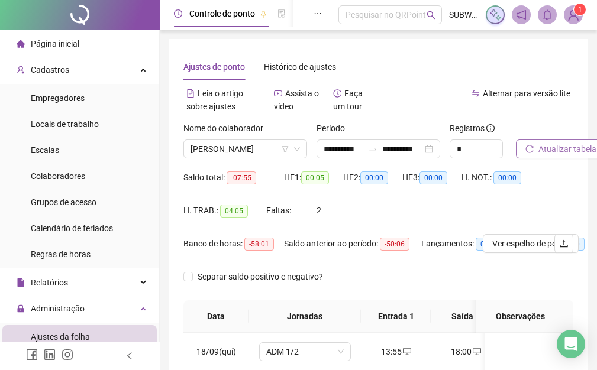
click at [556, 147] on span "Atualizar tabela" at bounding box center [567, 149] width 58 height 13
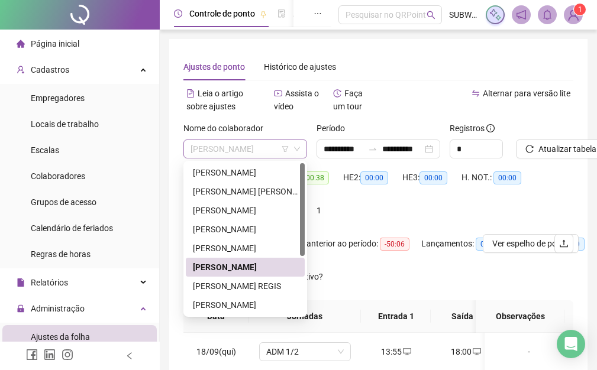
click at [184, 151] on div "[PERSON_NAME]" at bounding box center [245, 149] width 124 height 19
click at [233, 285] on div "[PERSON_NAME] REGIS" at bounding box center [245, 286] width 105 height 13
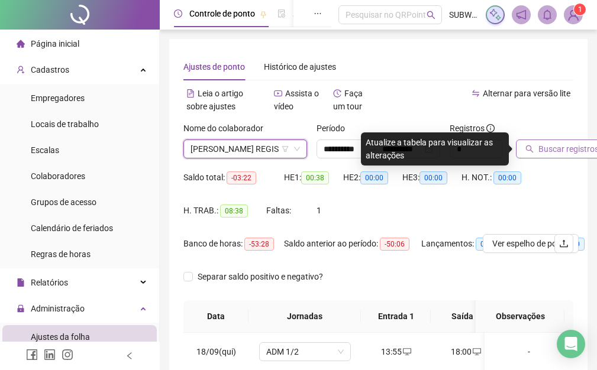
click at [571, 143] on span "Buscar registros" at bounding box center [568, 149] width 60 height 13
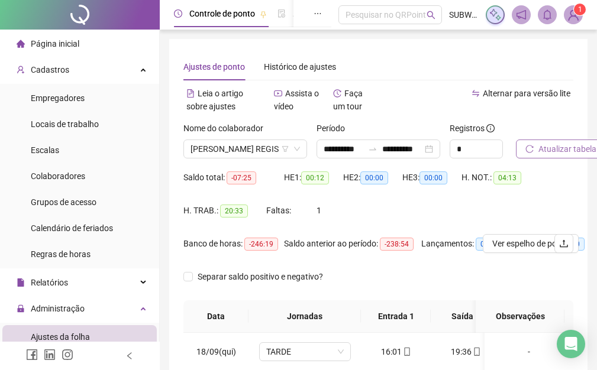
click at [567, 165] on div "Atualizar tabela" at bounding box center [544, 145] width 67 height 46
click at [561, 149] on span "Atualizar tabela" at bounding box center [567, 149] width 58 height 13
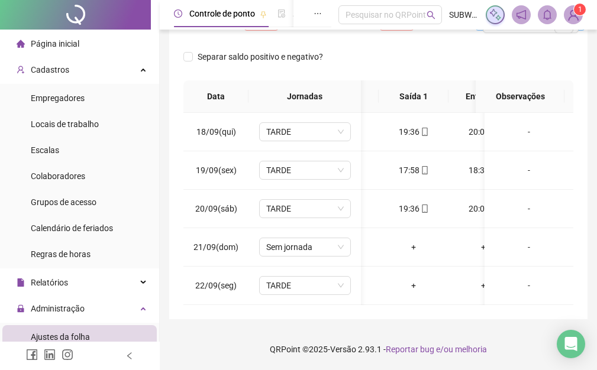
scroll to position [0, 63]
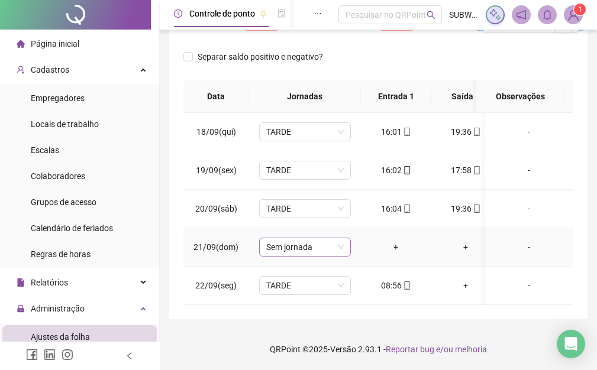
click at [314, 238] on span "Sem jornada" at bounding box center [304, 247] width 77 height 18
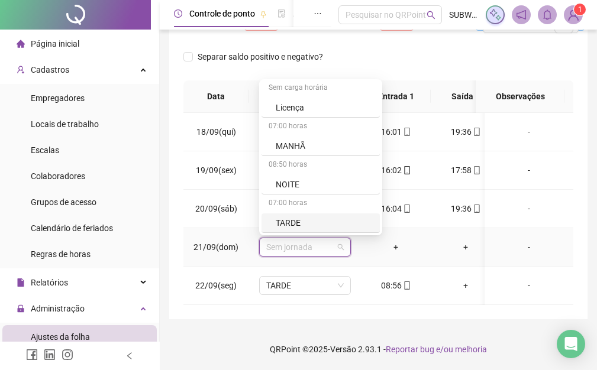
click at [299, 214] on div "TARDE" at bounding box center [320, 224] width 118 height 20
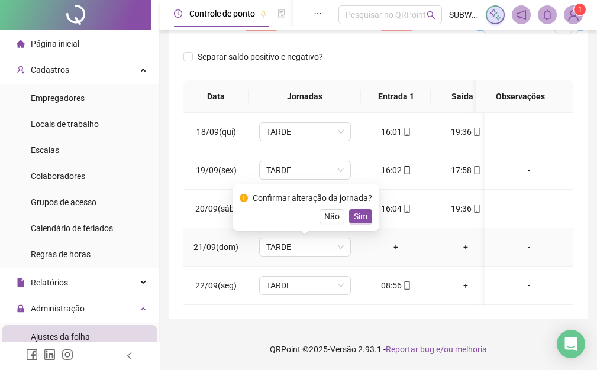
click at [358, 197] on div "Confirmar alteração da jornada? Não Sim" at bounding box center [306, 208] width 133 height 32
click at [359, 198] on div "Confirmar alteração da jornada? Não Sim" at bounding box center [306, 208] width 133 height 32
click at [357, 210] on span "Sim" at bounding box center [361, 216] width 14 height 13
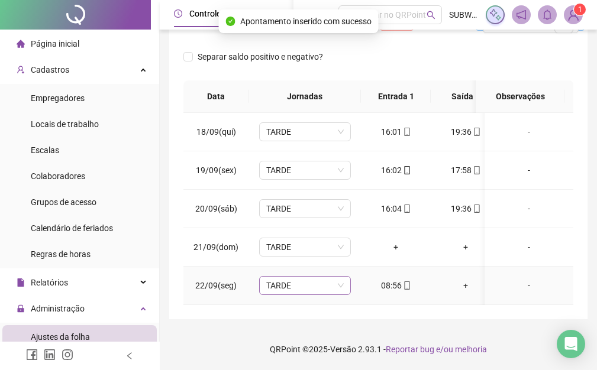
drag, startPoint x: 311, startPoint y: 280, endPoint x: 325, endPoint y: 273, distance: 16.4
click at [312, 279] on span "TARDE" at bounding box center [304, 286] width 77 height 18
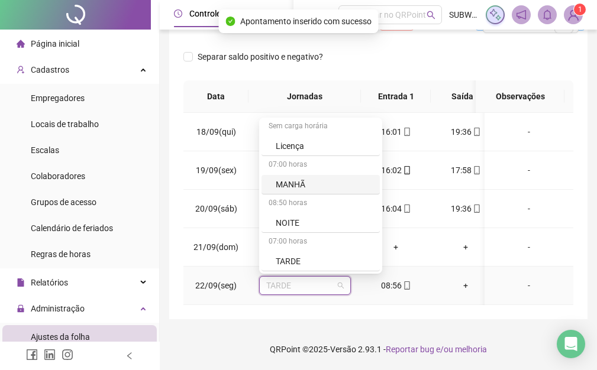
click at [288, 181] on div "MANHÃ" at bounding box center [324, 184] width 97 height 13
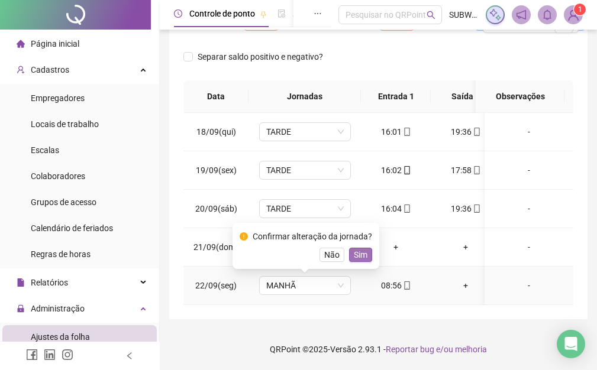
click at [357, 248] on span "Sim" at bounding box center [361, 254] width 14 height 13
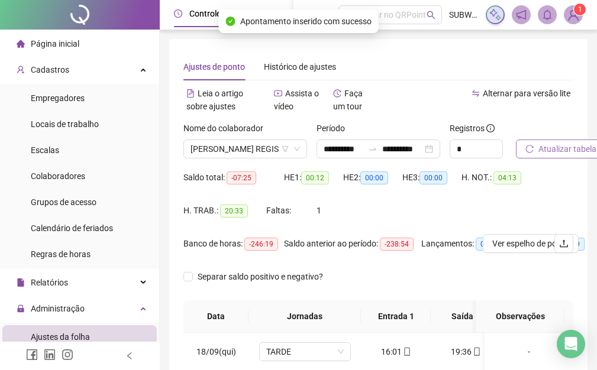
click at [548, 144] on span "Atualizar tabela" at bounding box center [567, 149] width 58 height 13
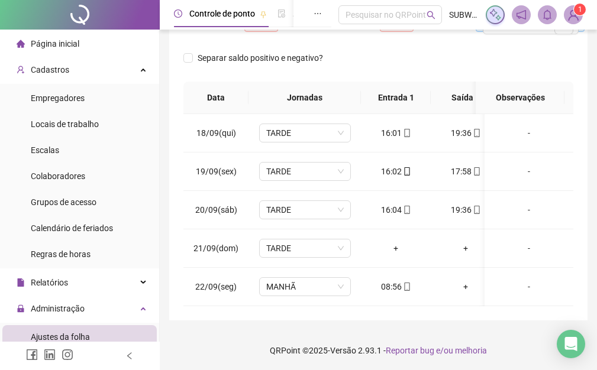
scroll to position [229, 0]
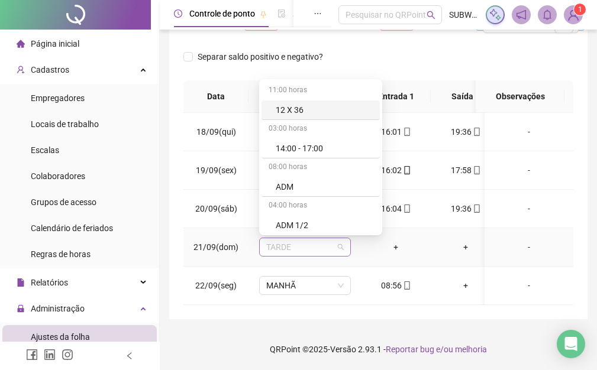
click at [318, 241] on span "TARDE" at bounding box center [304, 247] width 77 height 18
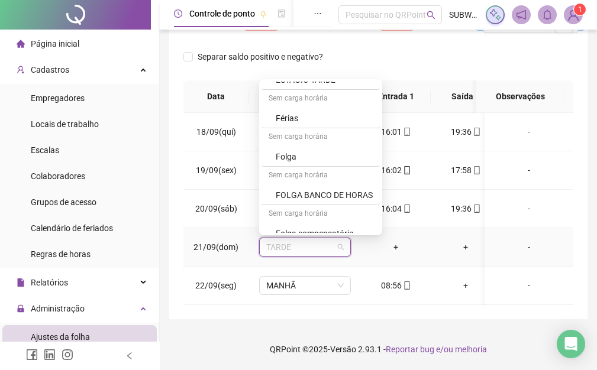
scroll to position [389, 0]
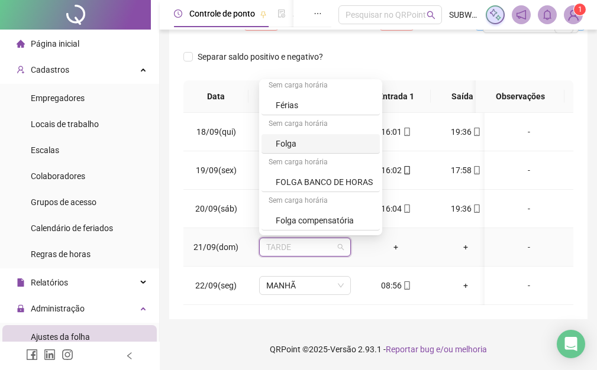
click at [311, 137] on div "Folga" at bounding box center [324, 143] width 97 height 13
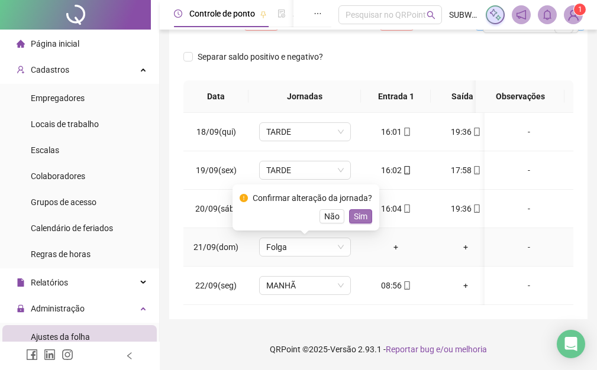
click at [356, 210] on span "Sim" at bounding box center [361, 216] width 14 height 13
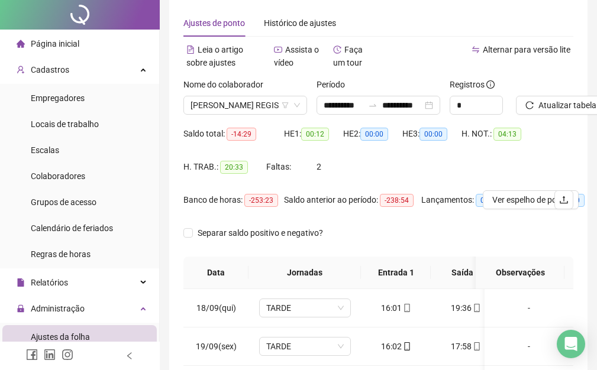
scroll to position [0, 0]
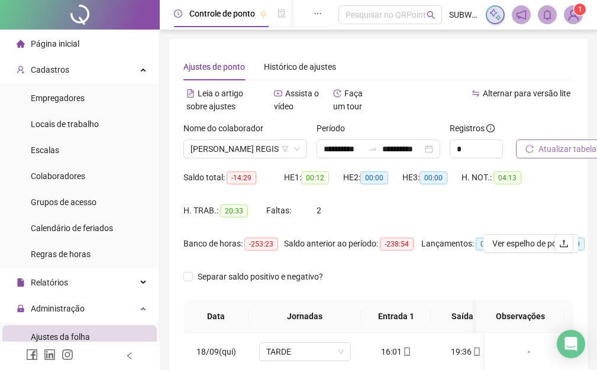
click at [551, 156] on button "Atualizar tabela" at bounding box center [561, 149] width 90 height 19
click at [560, 148] on span "Atualizar tabela" at bounding box center [567, 149] width 58 height 13
click at [235, 154] on span "[PERSON_NAME] REGIS" at bounding box center [244, 149] width 109 height 18
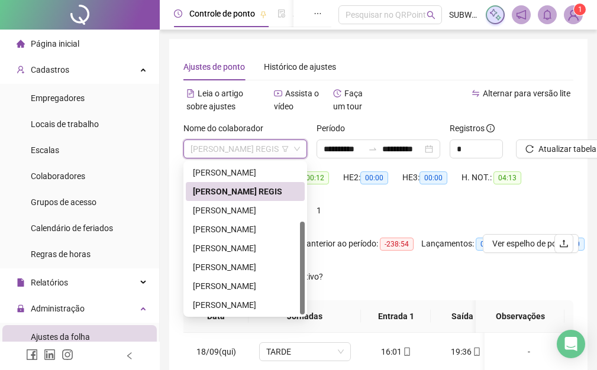
drag, startPoint x: 300, startPoint y: 189, endPoint x: 299, endPoint y: 285, distance: 95.8
click at [302, 289] on div at bounding box center [302, 268] width 5 height 93
click at [248, 207] on div "[PERSON_NAME]" at bounding box center [245, 210] width 105 height 13
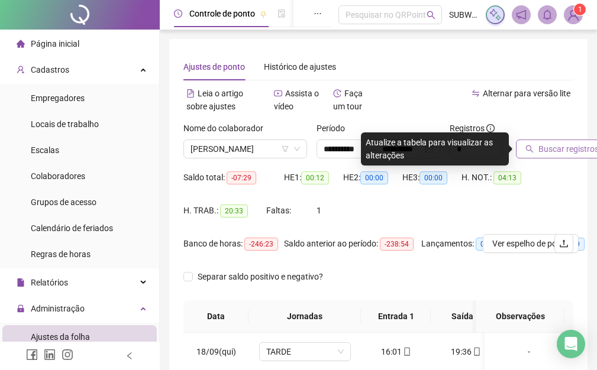
click at [576, 144] on span "Buscar registros" at bounding box center [568, 149] width 60 height 13
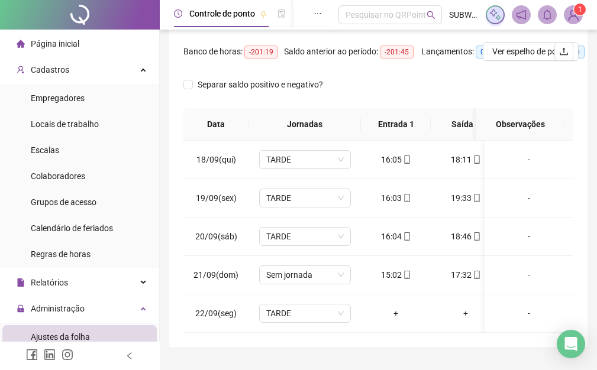
scroll to position [229, 0]
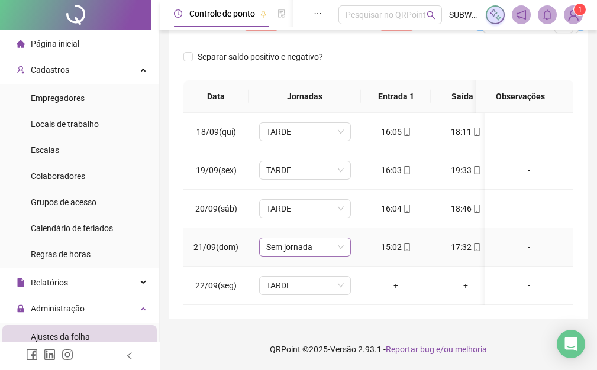
click at [281, 238] on span "Sem jornada" at bounding box center [304, 247] width 77 height 18
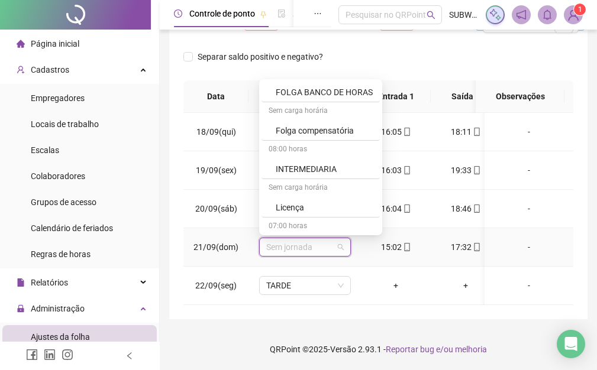
scroll to position [579, 0]
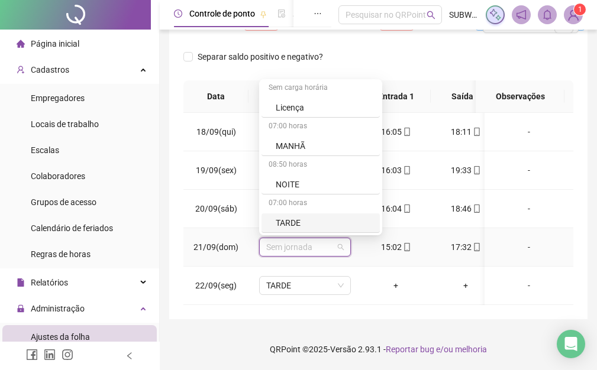
click at [316, 217] on div "TARDE" at bounding box center [324, 223] width 97 height 13
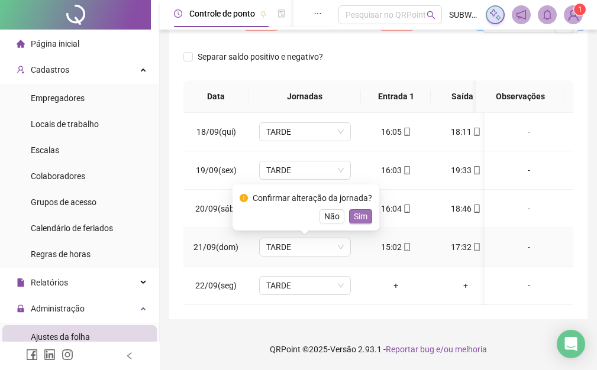
click at [363, 210] on span "Sim" at bounding box center [361, 216] width 14 height 13
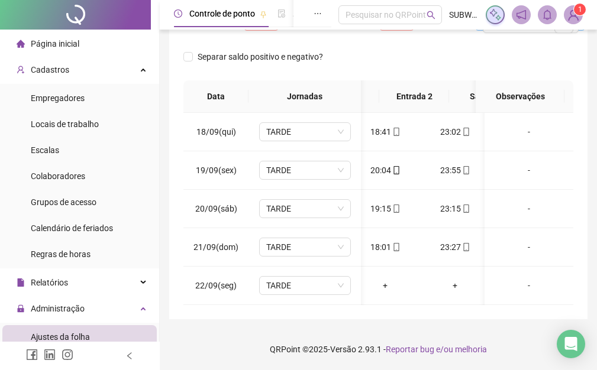
scroll to position [0, 157]
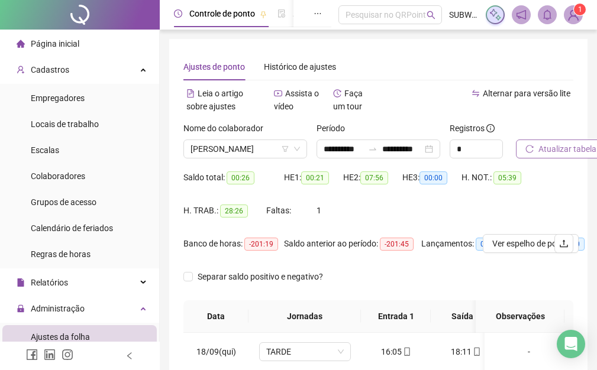
click at [558, 152] on span "Atualizar tabela" at bounding box center [567, 149] width 58 height 13
click at [234, 149] on span "[PERSON_NAME]" at bounding box center [244, 149] width 109 height 18
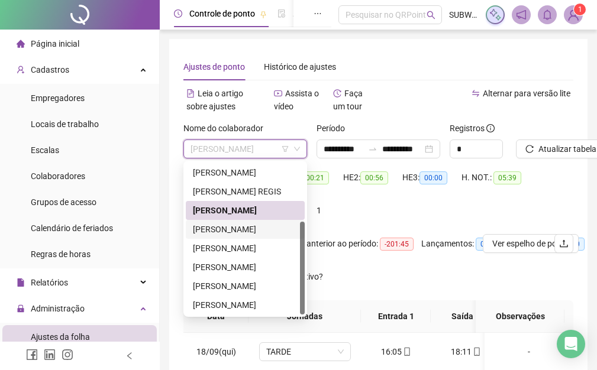
click at [219, 234] on div "[PERSON_NAME]" at bounding box center [245, 229] width 105 height 13
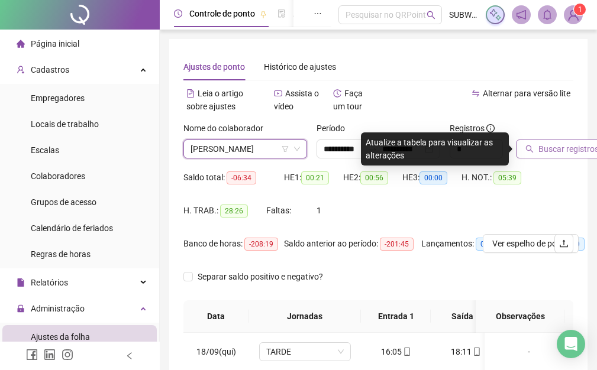
click at [538, 154] on span "Buscar registros" at bounding box center [568, 149] width 60 height 13
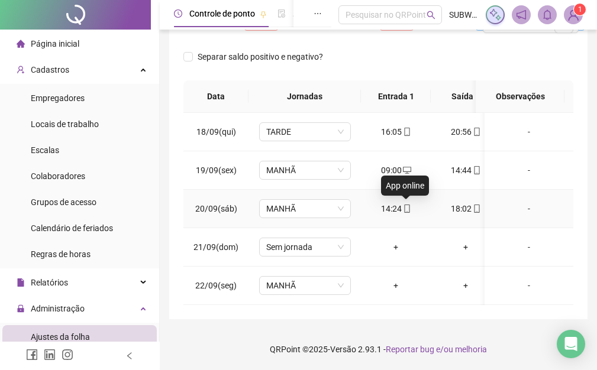
click at [405, 205] on icon "mobile" at bounding box center [406, 209] width 5 height 8
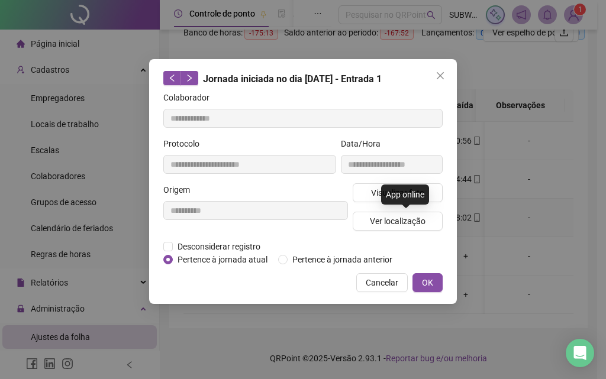
type input "**********"
click at [390, 217] on span "Ver localização" at bounding box center [398, 221] width 56 height 13
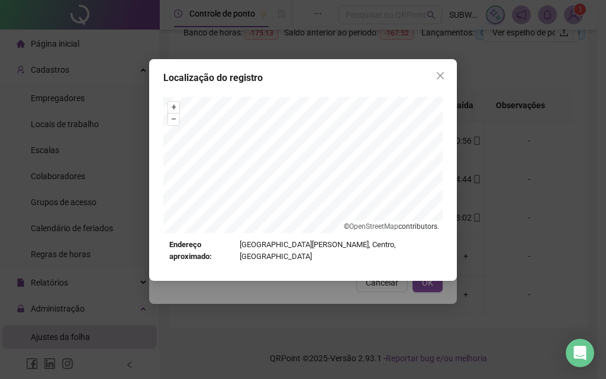
click at [441, 85] on div "Localização do registro + – ⇧ › © OpenStreetMap contributors. Endereço aproxima…" at bounding box center [303, 170] width 308 height 222
click at [441, 80] on button "Close" at bounding box center [440, 75] width 19 height 19
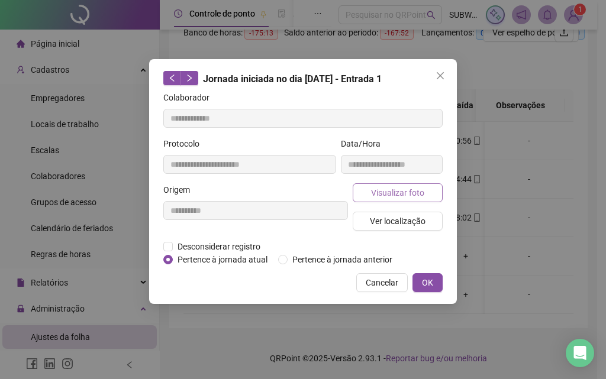
click at [386, 196] on span "Visualizar foto" at bounding box center [397, 192] width 53 height 13
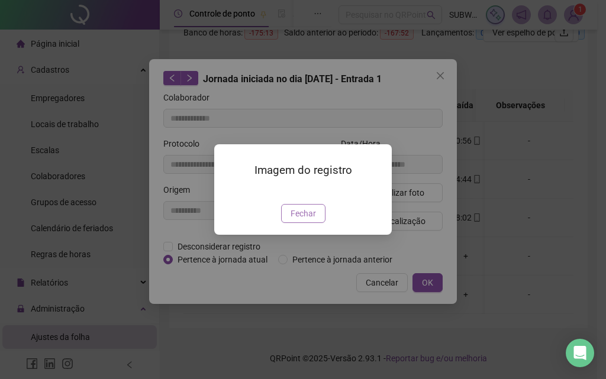
click at [306, 223] on button "Fechar" at bounding box center [303, 213] width 44 height 19
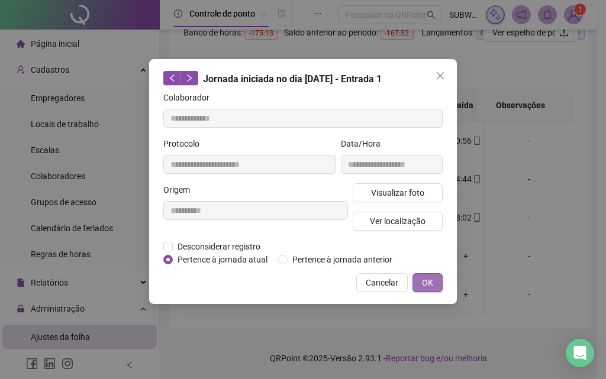
click at [428, 276] on span "OK" at bounding box center [427, 282] width 11 height 13
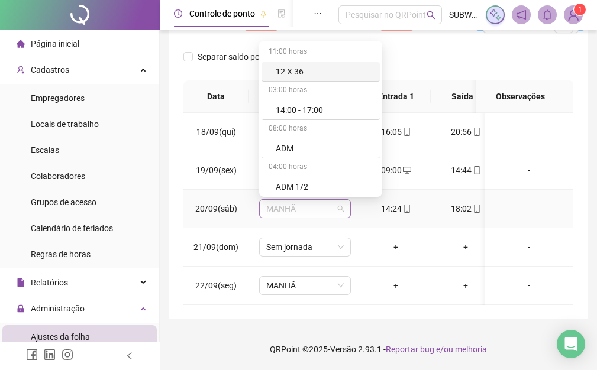
click at [304, 211] on span "MANHÃ" at bounding box center [304, 209] width 77 height 18
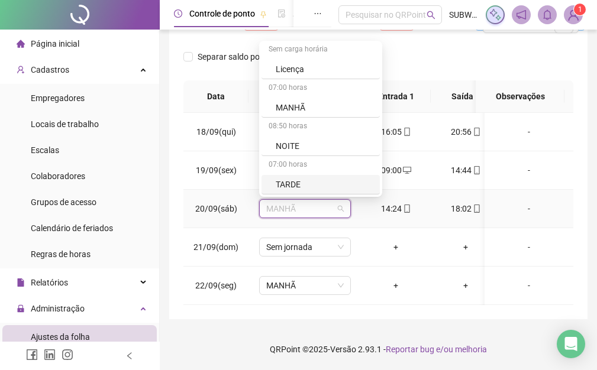
click at [282, 189] on div "TARDE" at bounding box center [324, 184] width 97 height 13
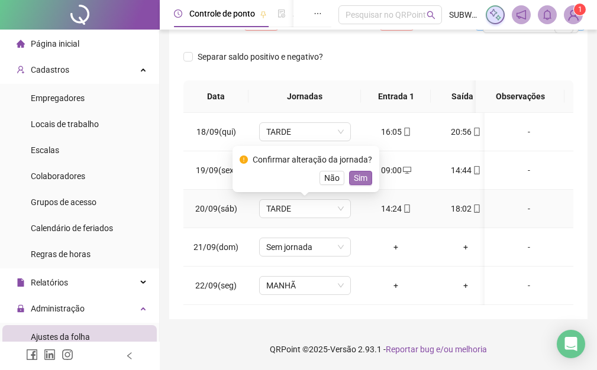
click at [358, 177] on span "Sim" at bounding box center [361, 178] width 14 height 13
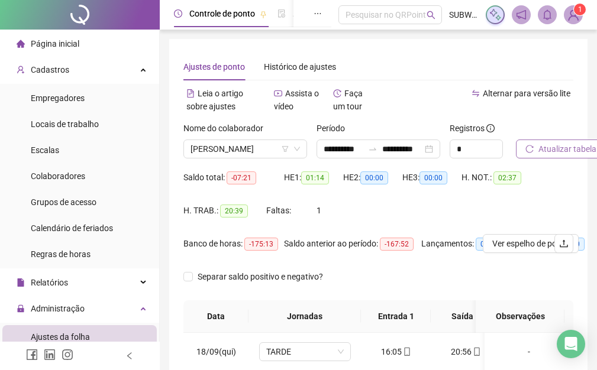
click at [557, 154] on span "Atualizar tabela" at bounding box center [567, 149] width 58 height 13
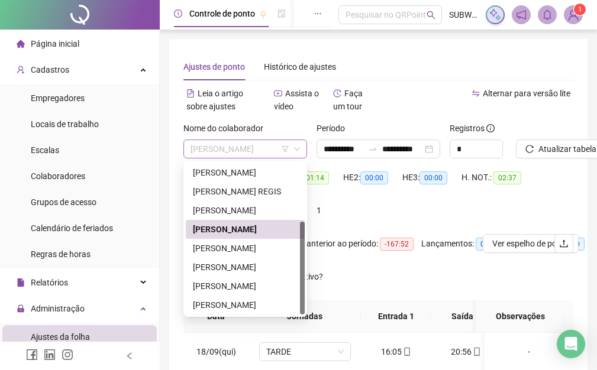
click at [220, 156] on span "[PERSON_NAME]" at bounding box center [244, 149] width 109 height 18
click at [238, 250] on div "[PERSON_NAME]" at bounding box center [245, 248] width 105 height 13
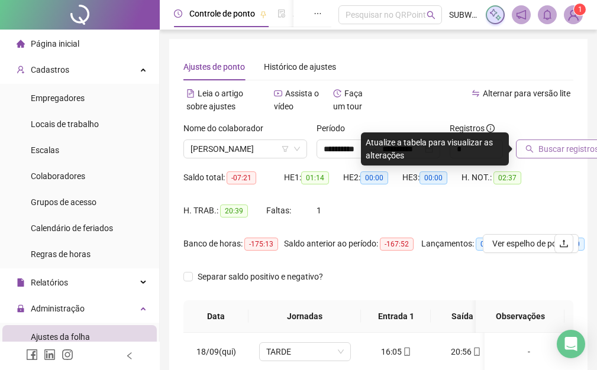
click at [550, 145] on span "Buscar registros" at bounding box center [568, 149] width 60 height 13
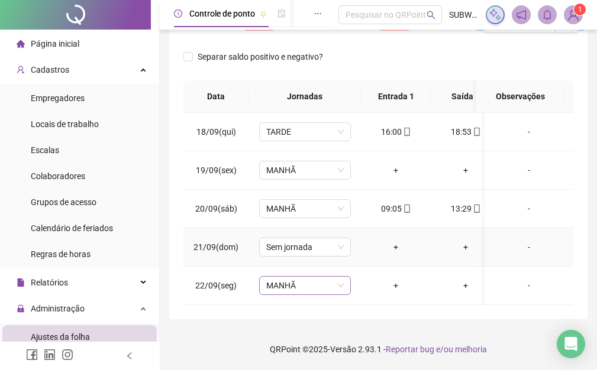
drag, startPoint x: 291, startPoint y: 240, endPoint x: 283, endPoint y: 278, distance: 38.6
click at [286, 255] on td "Sem jornada" at bounding box center [304, 247] width 112 height 38
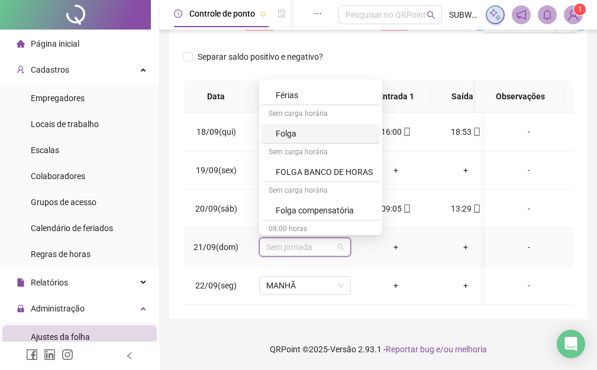
click at [291, 127] on div "Folga" at bounding box center [324, 133] width 97 height 13
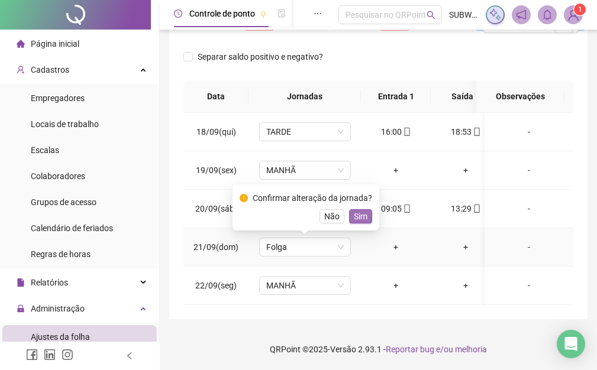
click at [357, 210] on span "Sim" at bounding box center [361, 216] width 14 height 13
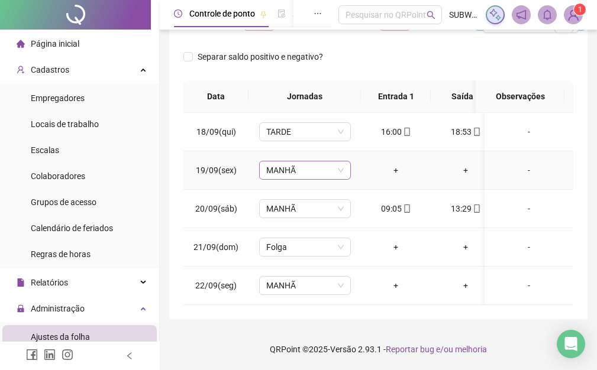
drag, startPoint x: 310, startPoint y: 159, endPoint x: 321, endPoint y: 162, distance: 11.6
click at [313, 162] on span "MANHÃ" at bounding box center [304, 171] width 77 height 18
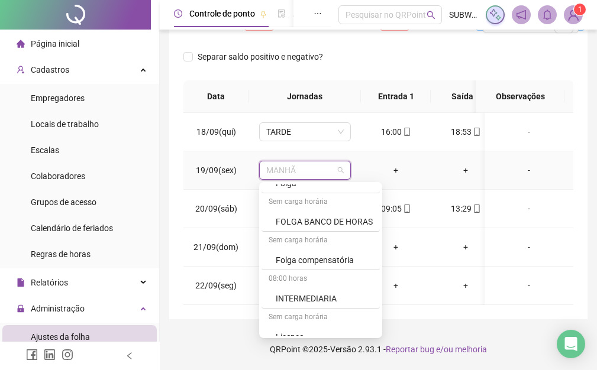
scroll to position [450, 0]
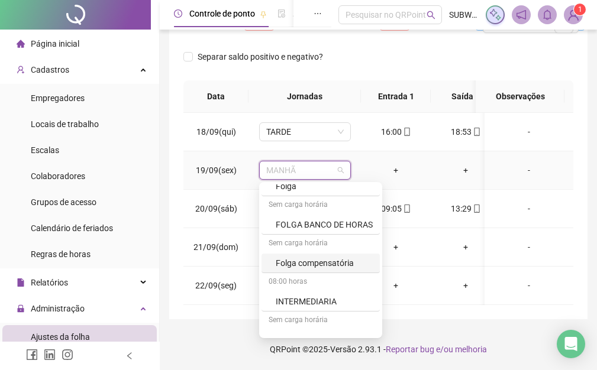
drag, startPoint x: 328, startPoint y: 272, endPoint x: 327, endPoint y: 254, distance: 17.8
click at [327, 259] on div "11:00 horas 12 X 36 03:00 horas 14:00 - 17:00 08:00 horas ADM 04:00 horas ADM […" at bounding box center [320, 100] width 118 height 731
click at [325, 257] on div "Folga compensatória" at bounding box center [324, 263] width 97 height 13
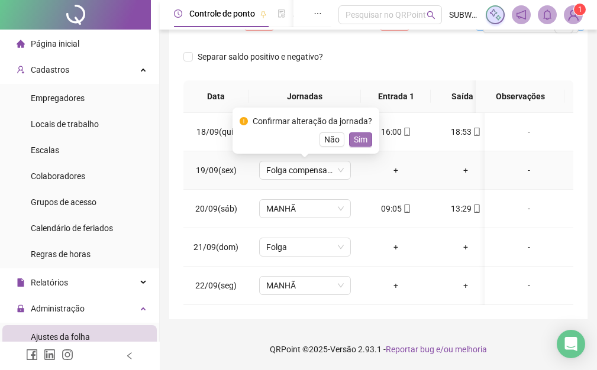
click at [362, 133] on span "Sim" at bounding box center [361, 139] width 14 height 13
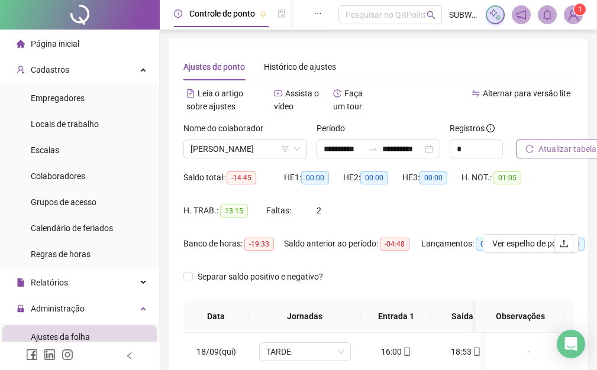
click at [566, 147] on span "Atualizar tabela" at bounding box center [567, 149] width 58 height 13
click at [575, 148] on span "Atualizar tabela" at bounding box center [567, 149] width 58 height 13
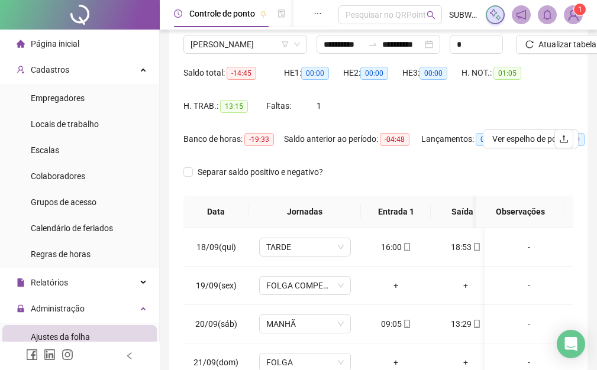
scroll to position [0, 0]
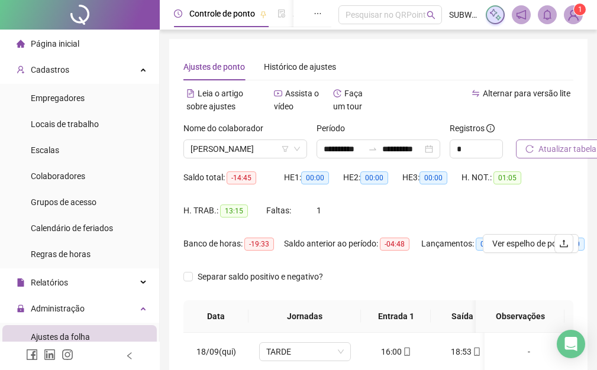
click at [573, 144] on span "Atualizar tabela" at bounding box center [567, 149] width 58 height 13
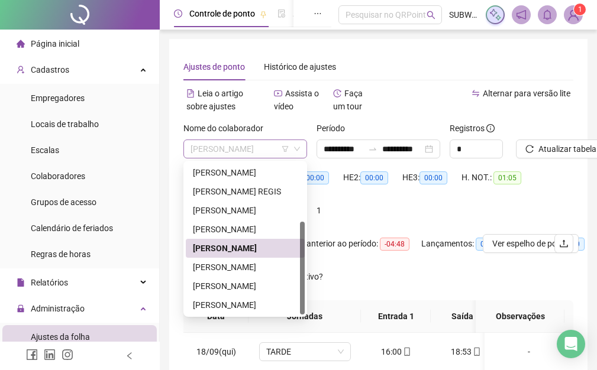
click at [215, 147] on span "[PERSON_NAME]" at bounding box center [244, 149] width 109 height 18
click at [218, 256] on div "[PERSON_NAME]" at bounding box center [245, 248] width 119 height 19
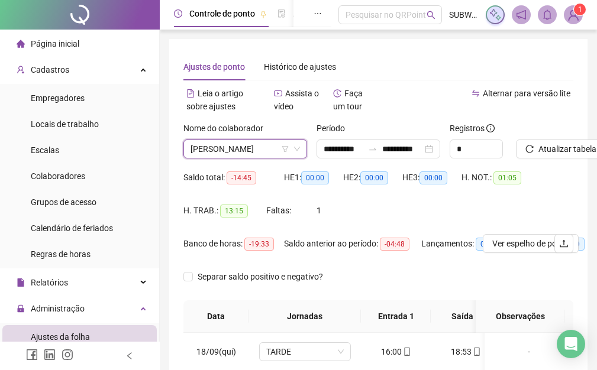
click at [242, 146] on span "[PERSON_NAME]" at bounding box center [244, 149] width 109 height 18
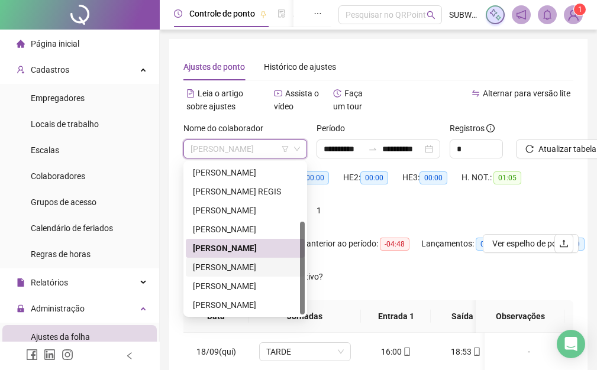
click at [213, 271] on div "[PERSON_NAME]" at bounding box center [245, 267] width 105 height 13
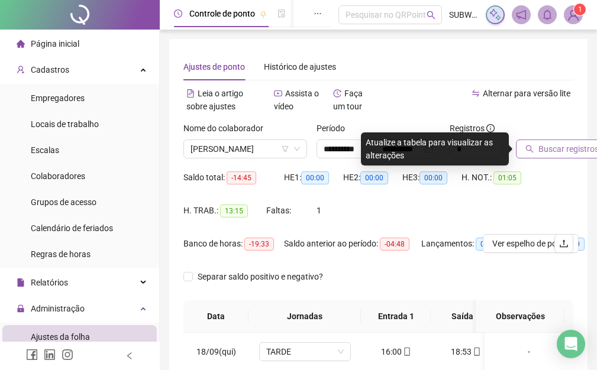
click at [556, 151] on span "Buscar registros" at bounding box center [568, 149] width 60 height 13
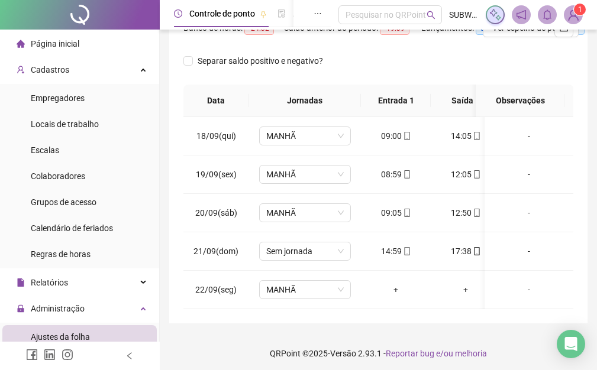
scroll to position [229, 0]
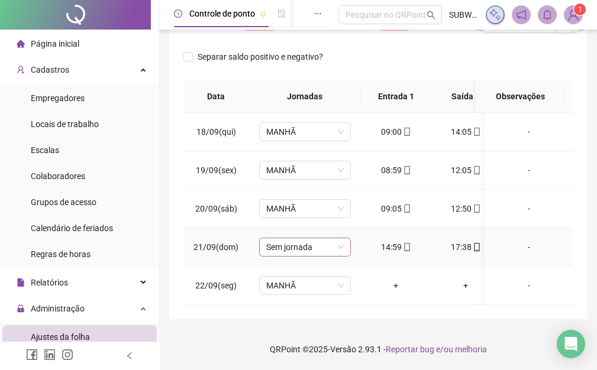
click at [294, 243] on span "Sem jornada" at bounding box center [304, 247] width 77 height 18
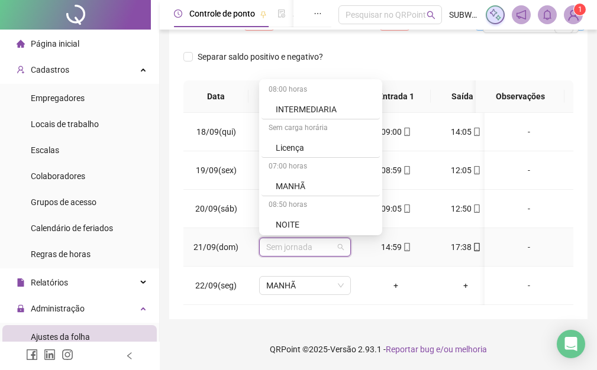
scroll to position [579, 0]
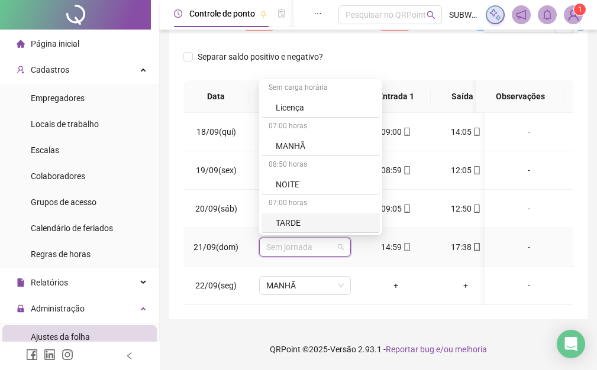
click at [297, 217] on div "TARDE" at bounding box center [324, 223] width 97 height 13
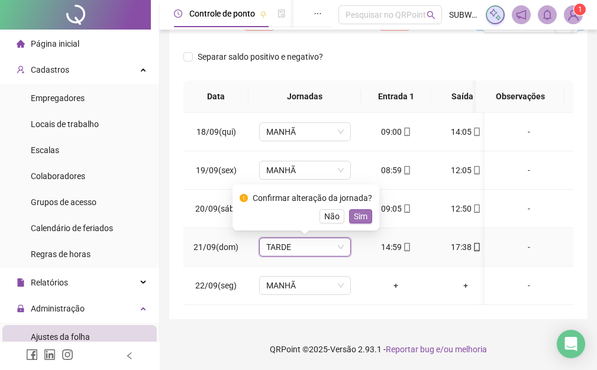
click at [356, 210] on span "Sim" at bounding box center [361, 216] width 14 height 13
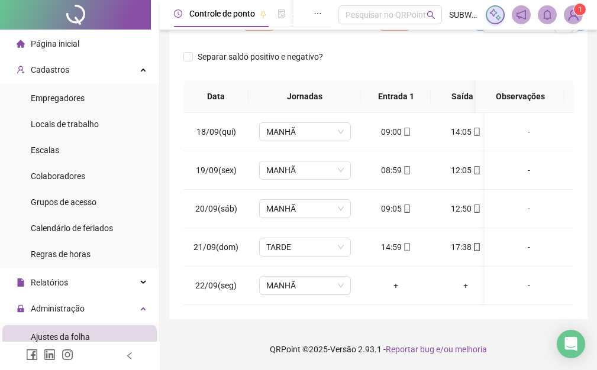
scroll to position [0, 43]
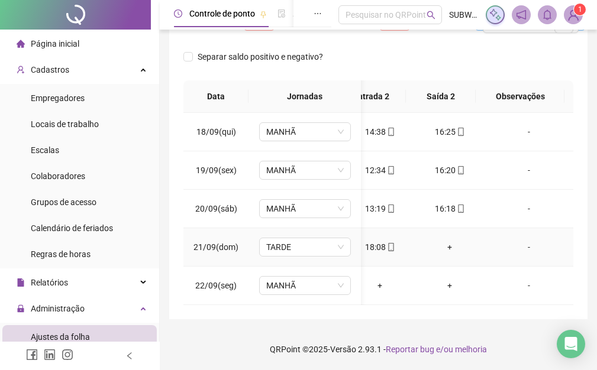
click at [444, 241] on div "+" at bounding box center [449, 247] width 51 height 13
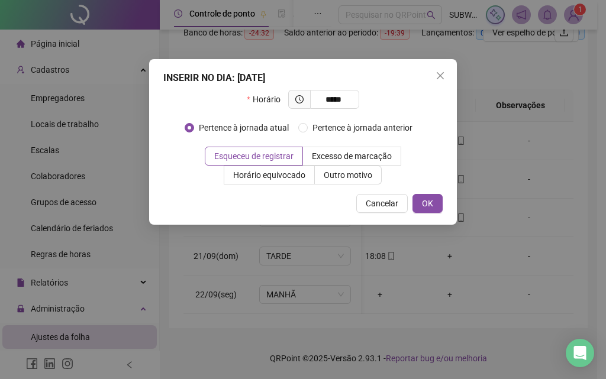
type input "*****"
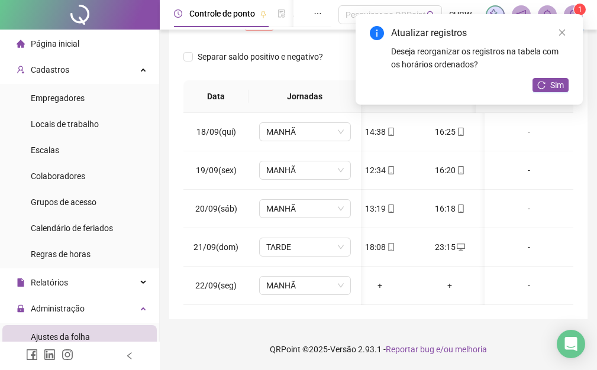
drag, startPoint x: 558, startPoint y: 35, endPoint x: 558, endPoint y: 51, distance: 16.0
click at [558, 49] on div "Atualizar registros Deseja reorganizar os registros na tabela com os horários o…" at bounding box center [469, 59] width 227 height 91
click at [562, 30] on icon "close" at bounding box center [562, 32] width 8 height 8
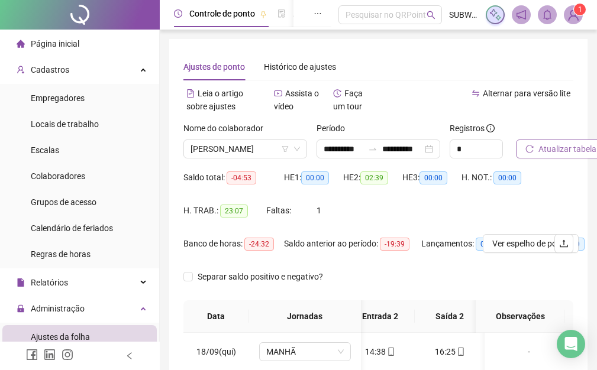
click at [570, 151] on span "Atualizar tabela" at bounding box center [567, 149] width 58 height 13
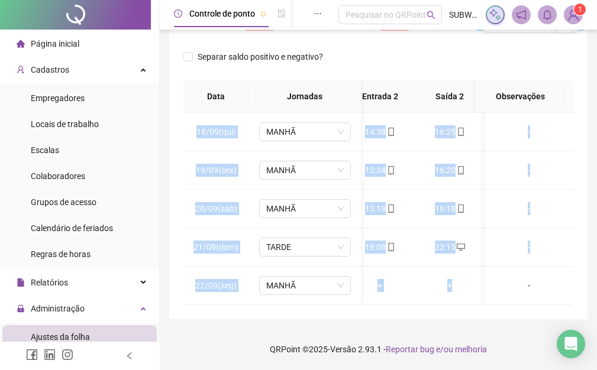
drag, startPoint x: 454, startPoint y: 295, endPoint x: 359, endPoint y: 307, distance: 96.0
click at [357, 306] on div "**********" at bounding box center [378, 69] width 418 height 500
click at [384, 307] on div "**********" at bounding box center [378, 69] width 418 height 500
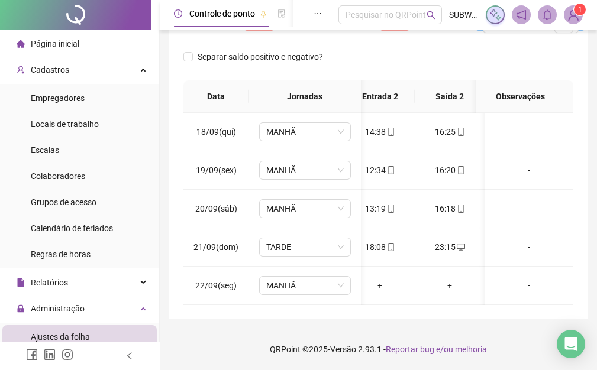
click at [385, 313] on div "**********" at bounding box center [378, 69] width 418 height 500
drag, startPoint x: 385, startPoint y: 305, endPoint x: 258, endPoint y: 303, distance: 126.6
click at [252, 305] on div "**********" at bounding box center [378, 69] width 418 height 500
drag, startPoint x: 361, startPoint y: 311, endPoint x: 359, endPoint y: 304, distance: 7.1
click at [360, 309] on div "**********" at bounding box center [378, 69] width 418 height 500
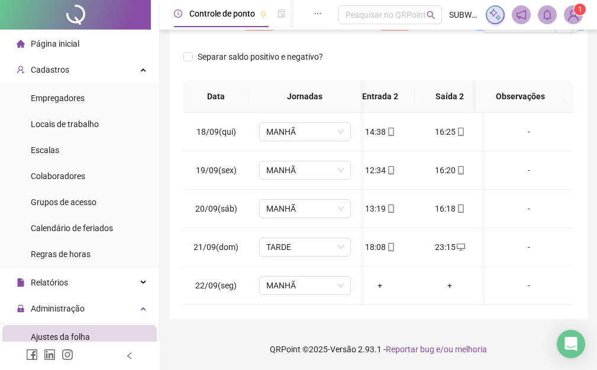
click at [361, 318] on div "**********" at bounding box center [378, 69] width 418 height 500
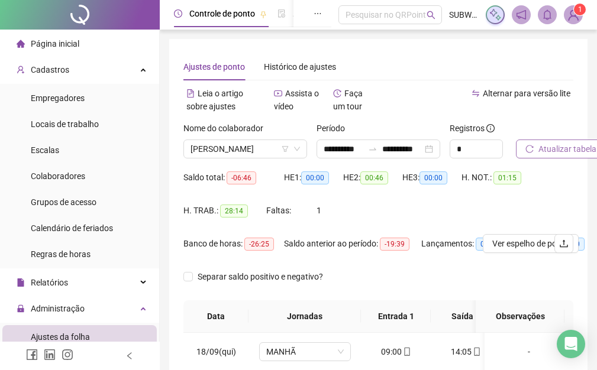
click at [557, 150] on span "Atualizar tabela" at bounding box center [567, 149] width 58 height 13
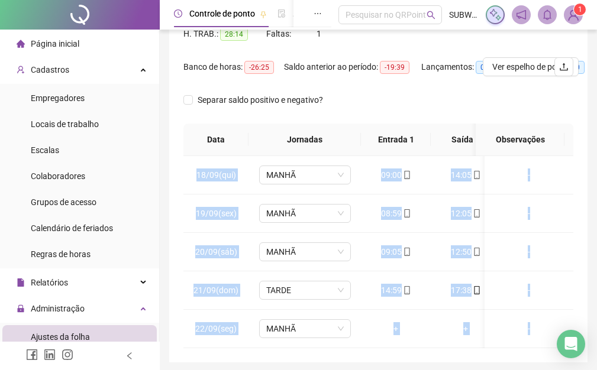
click at [582, 238] on div "**********" at bounding box center [378, 112] width 418 height 500
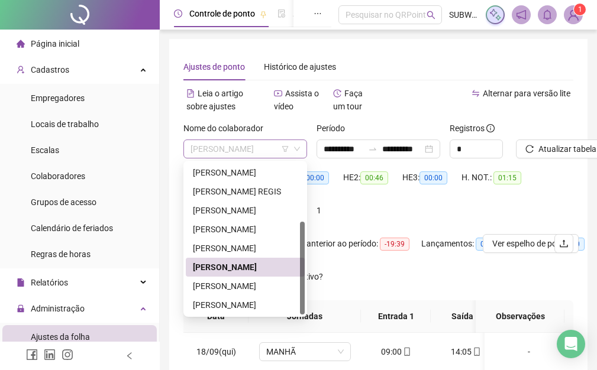
click at [209, 151] on span "[PERSON_NAME]" at bounding box center [244, 149] width 109 height 18
click at [218, 286] on div "[PERSON_NAME]" at bounding box center [245, 286] width 105 height 13
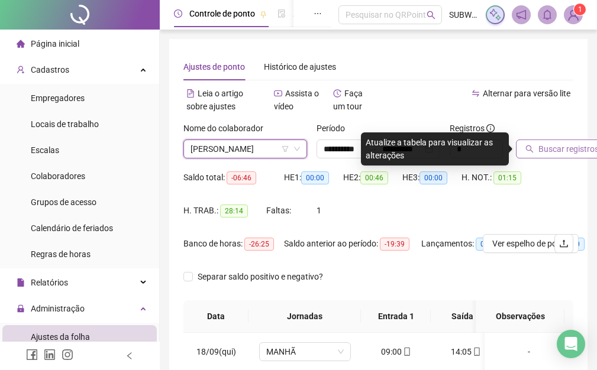
click at [539, 148] on span "Buscar registros" at bounding box center [568, 149] width 60 height 13
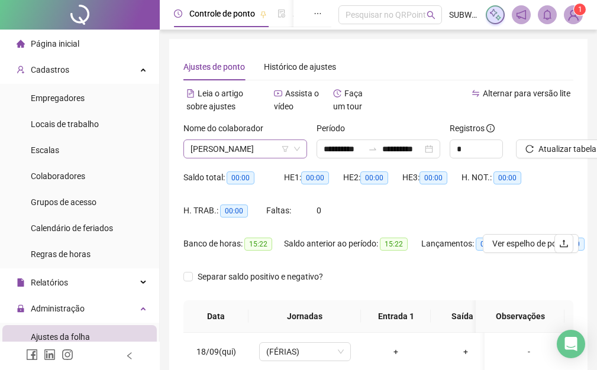
click at [254, 147] on span "[PERSON_NAME]" at bounding box center [244, 149] width 109 height 18
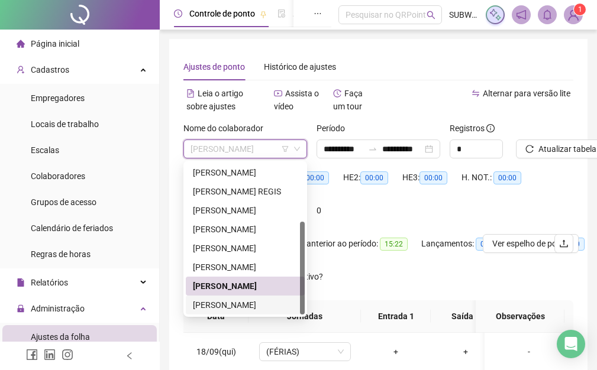
click at [224, 303] on div "[PERSON_NAME]" at bounding box center [245, 305] width 105 height 13
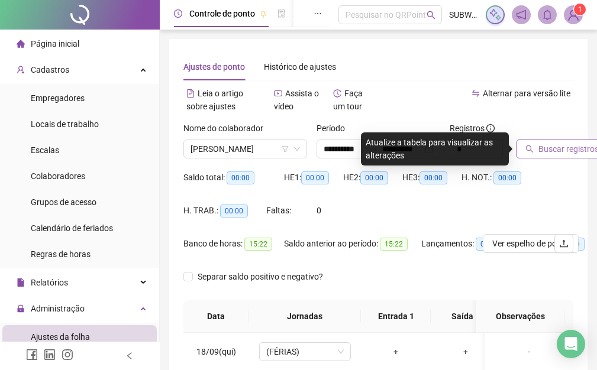
click at [581, 152] on span "Buscar registros" at bounding box center [568, 149] width 60 height 13
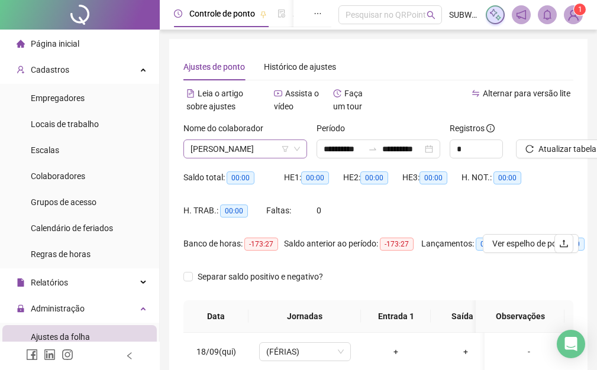
click at [235, 153] on span "[PERSON_NAME]" at bounding box center [244, 149] width 109 height 18
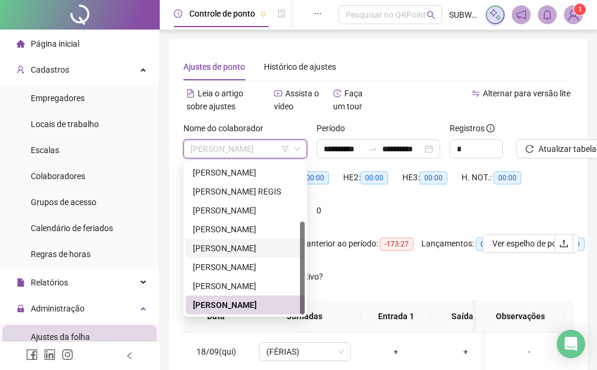
click at [221, 243] on div "[PERSON_NAME]" at bounding box center [245, 248] width 105 height 13
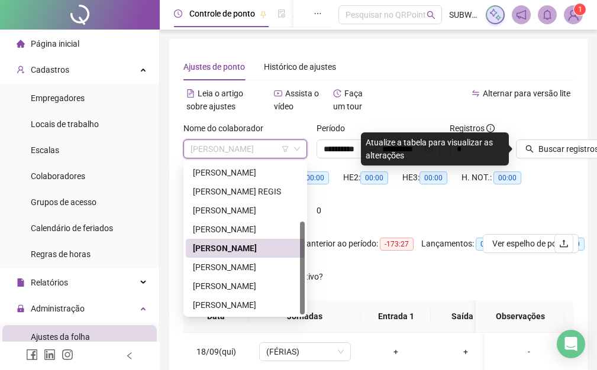
click at [211, 151] on span "[PERSON_NAME]" at bounding box center [244, 149] width 109 height 18
click at [216, 267] on div "[PERSON_NAME]" at bounding box center [245, 267] width 105 height 13
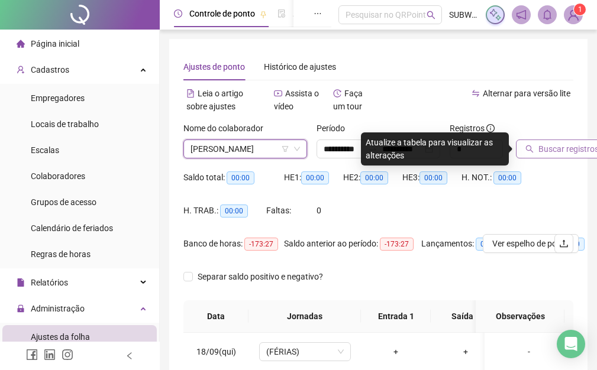
click at [550, 148] on span "Buscar registros" at bounding box center [568, 149] width 60 height 13
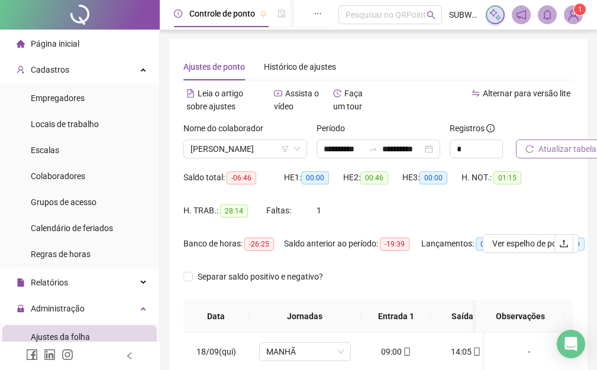
click at [575, 142] on button "Atualizar tabela" at bounding box center [561, 149] width 90 height 19
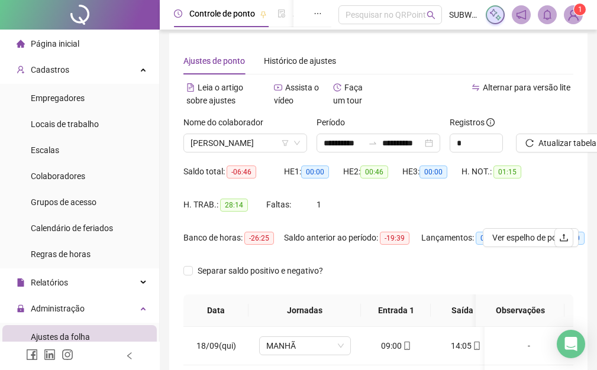
scroll to position [0, 0]
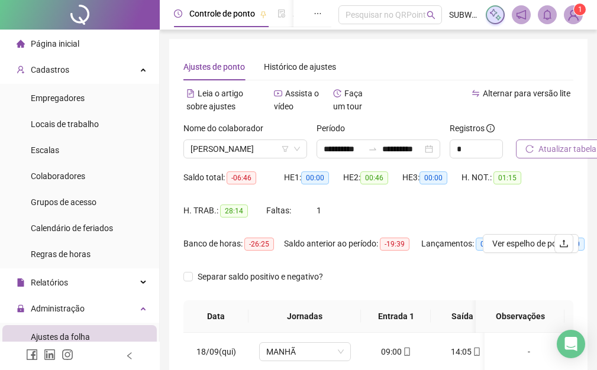
click at [534, 150] on icon "reload" at bounding box center [529, 149] width 8 height 8
click at [541, 167] on div "Atualizar tabela" at bounding box center [544, 145] width 67 height 46
click at [547, 153] on span "Atualizar tabela" at bounding box center [567, 149] width 58 height 13
click at [558, 150] on span "Atualizar tabela" at bounding box center [567, 149] width 58 height 13
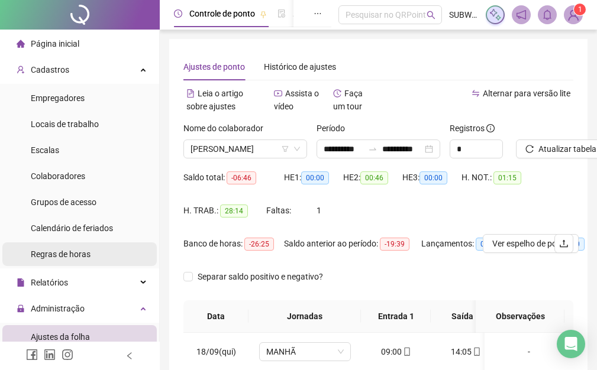
click at [56, 258] on span "Regras de horas" at bounding box center [61, 254] width 60 height 9
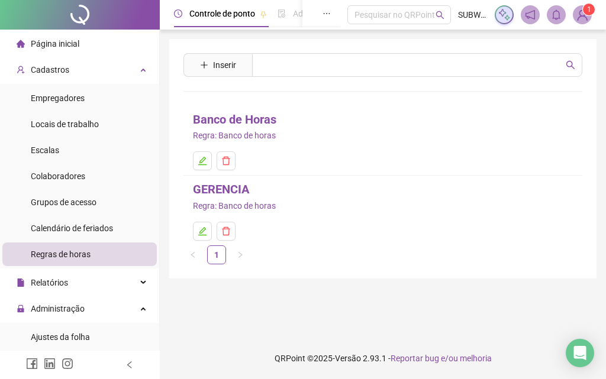
click at [232, 120] on link "Banco de Horas" at bounding box center [234, 120] width 83 height 18
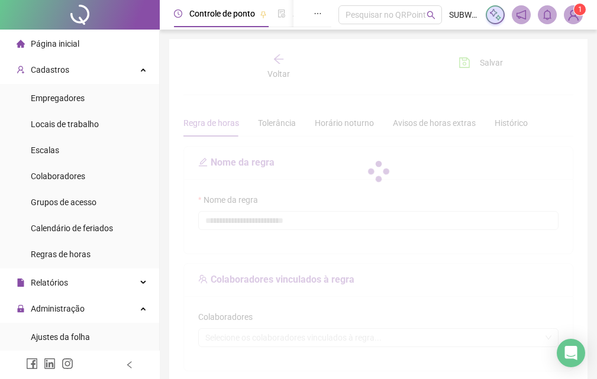
type input "**********"
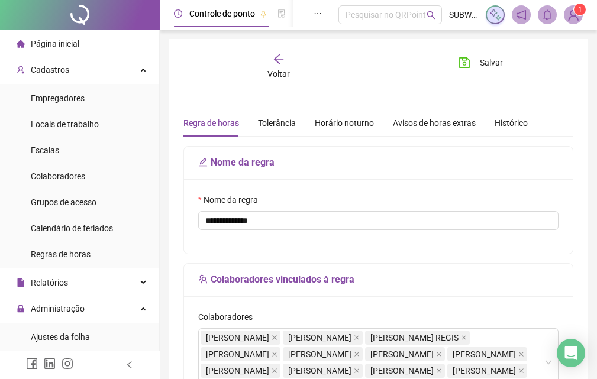
click at [524, 123] on div "Regra de horas Tolerância Horário noturno Avisos de horas extras Histórico" at bounding box center [378, 122] width 390 height 27
click at [279, 55] on icon "arrow-left" at bounding box center [278, 58] width 9 height 9
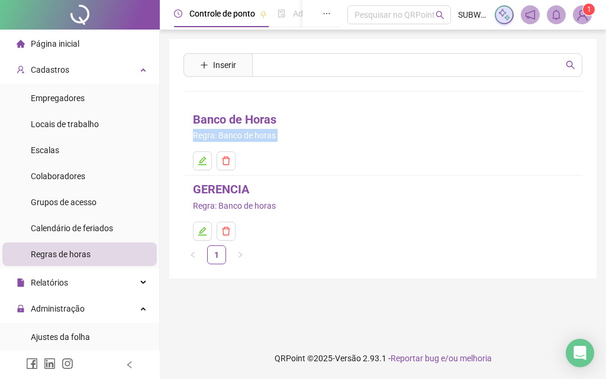
drag, startPoint x: 160, startPoint y: 165, endPoint x: 163, endPoint y: 135, distance: 30.3
click at [163, 135] on div "Controle de ponto Admissão digital Gestão de férias Painel do DP Folha de pagam…" at bounding box center [383, 189] width 446 height 379
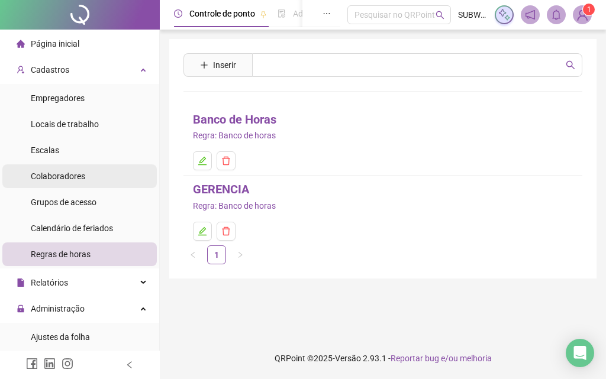
click at [92, 175] on li "Colaboradores" at bounding box center [79, 176] width 154 height 24
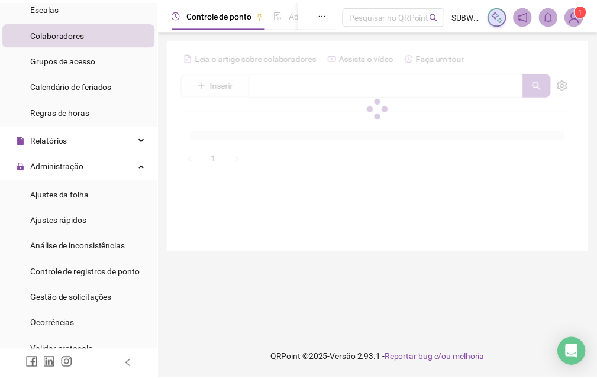
scroll to position [148, 0]
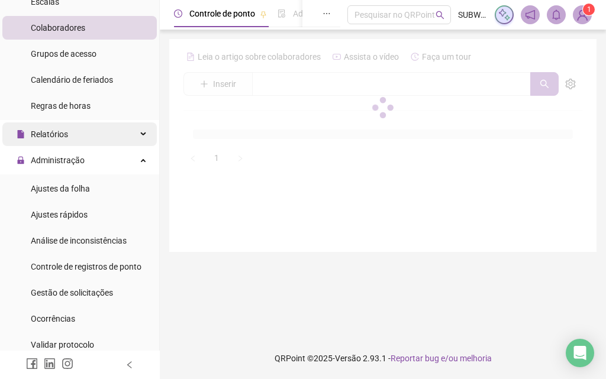
click at [134, 135] on div "Relatórios" at bounding box center [79, 134] width 154 height 24
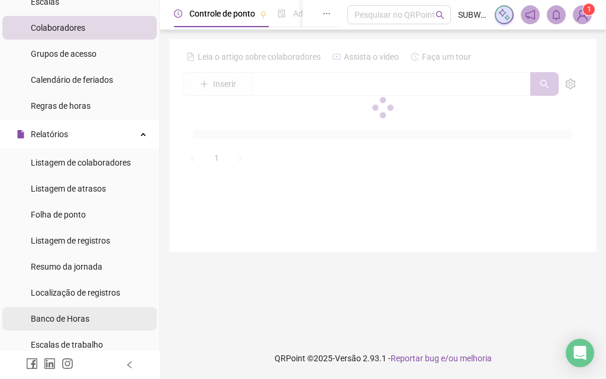
click at [64, 316] on span "Banco de Horas" at bounding box center [60, 318] width 59 height 9
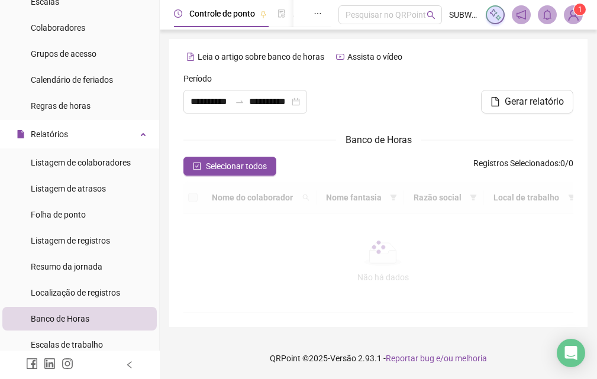
type input "**********"
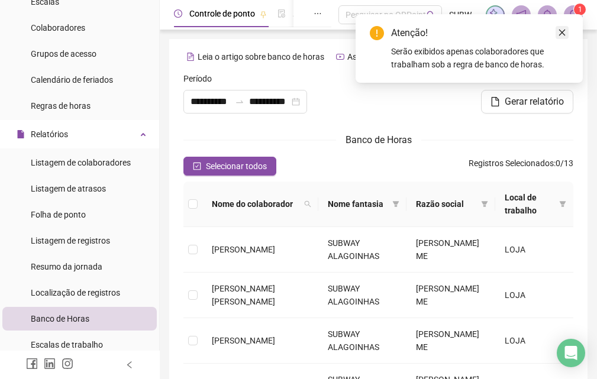
click at [562, 31] on icon "close" at bounding box center [562, 32] width 8 height 8
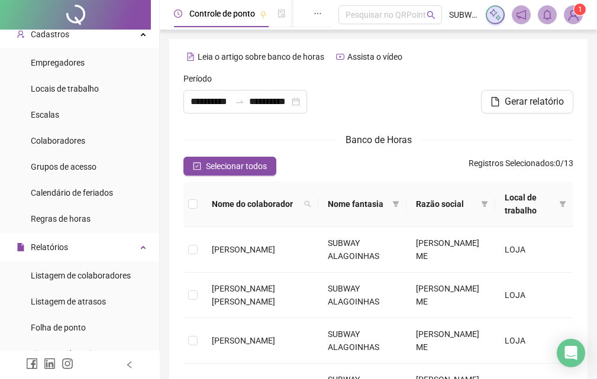
scroll to position [24, 0]
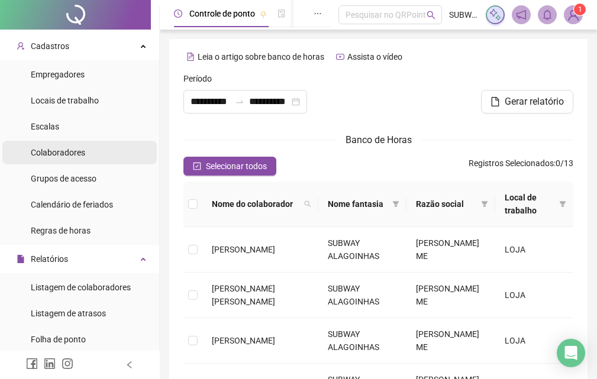
click at [74, 152] on span "Colaboradores" at bounding box center [58, 152] width 54 height 9
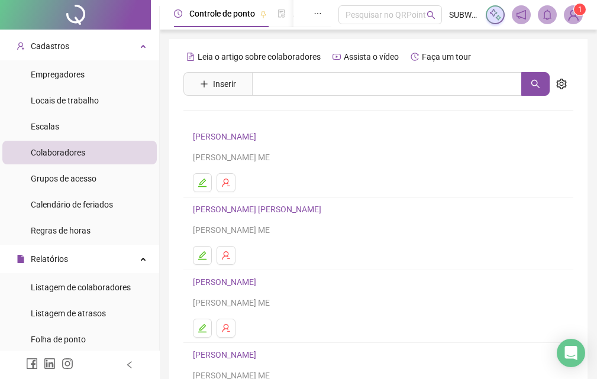
click at [252, 135] on link "[PERSON_NAME]" at bounding box center [226, 136] width 67 height 9
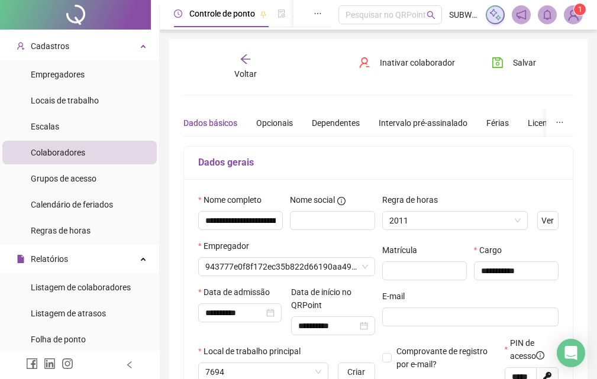
type input "*****"
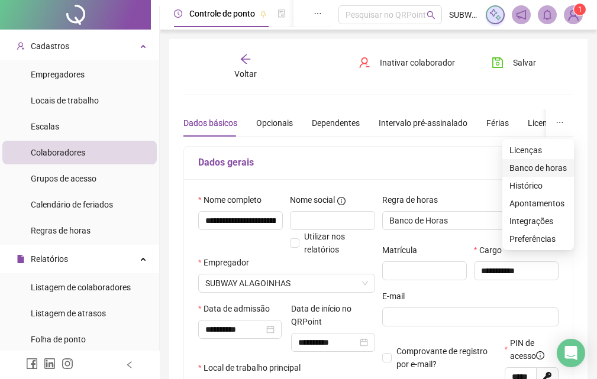
click at [520, 172] on span "Banco de horas" at bounding box center [537, 168] width 57 height 13
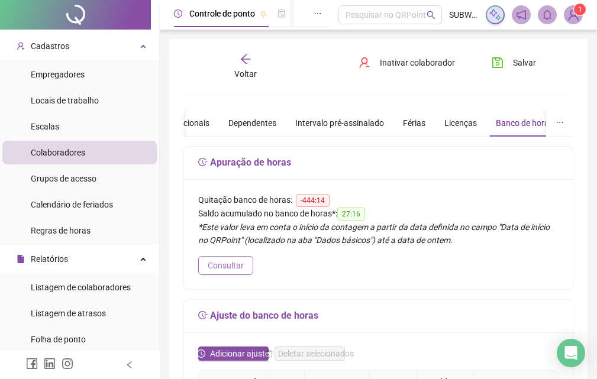
click at [222, 265] on span "Consultar" at bounding box center [226, 265] width 36 height 13
click at [235, 266] on span "Consultar" at bounding box center [226, 265] width 36 height 13
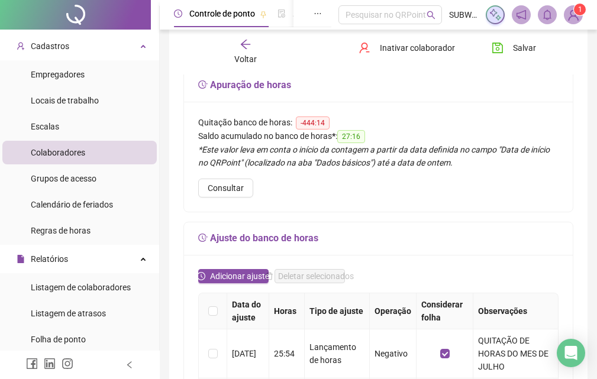
scroll to position [149, 0]
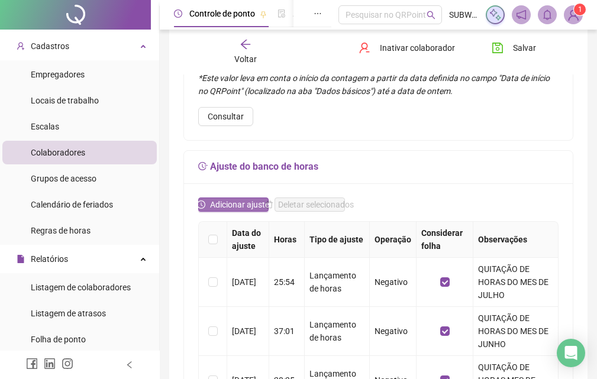
click at [225, 205] on span "Adicionar ajuste" at bounding box center [239, 204] width 59 height 13
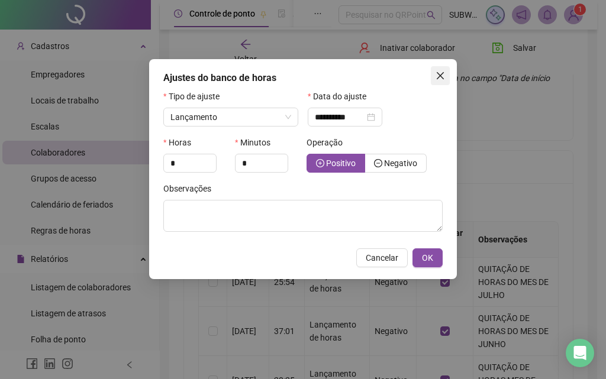
click at [440, 75] on icon "close" at bounding box center [439, 75] width 9 height 9
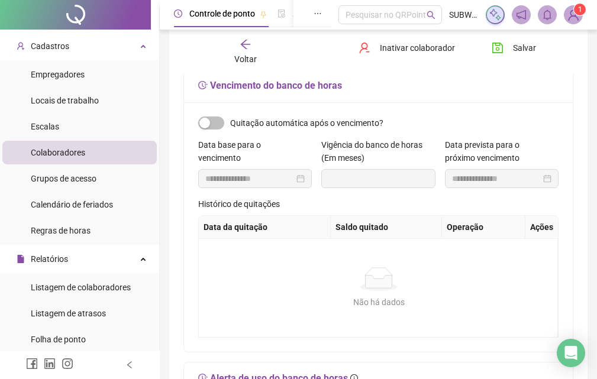
scroll to position [685, 0]
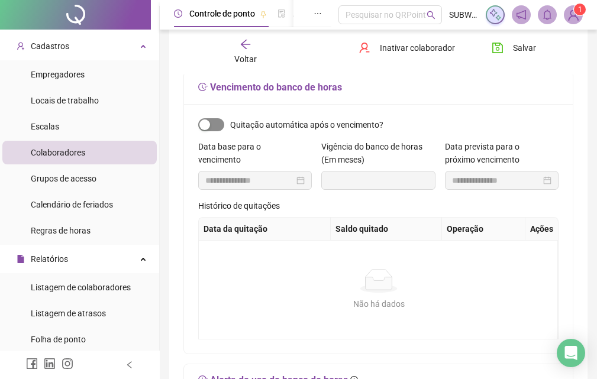
click at [217, 122] on span "button" at bounding box center [211, 124] width 26 height 13
type input "**********"
type input "*"
type input "**********"
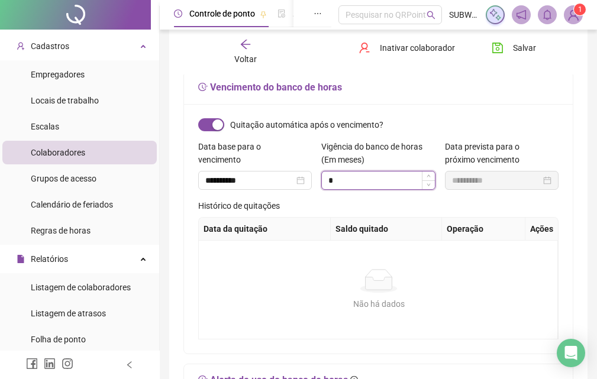
click at [341, 182] on input "*" at bounding box center [378, 181] width 112 height 18
click at [206, 120] on span "button" at bounding box center [211, 124] width 26 height 13
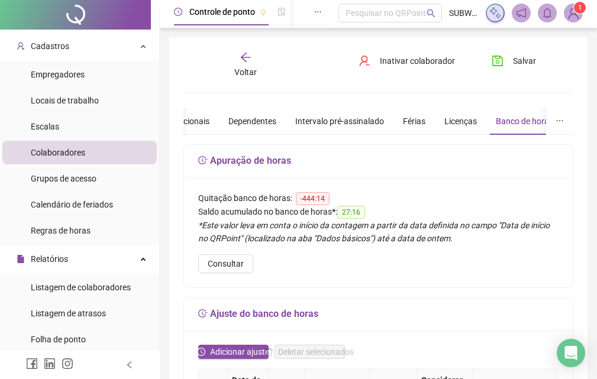
scroll to position [0, 0]
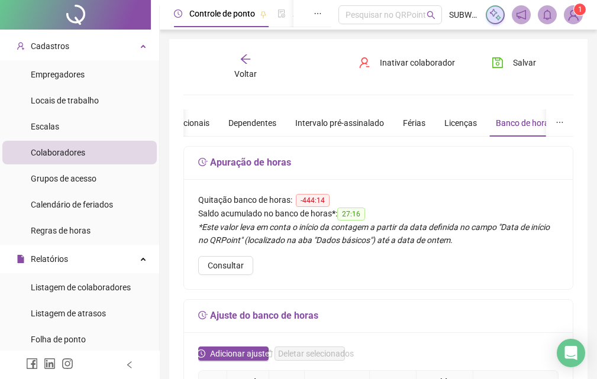
click at [249, 61] on icon "arrow-left" at bounding box center [246, 59] width 12 height 12
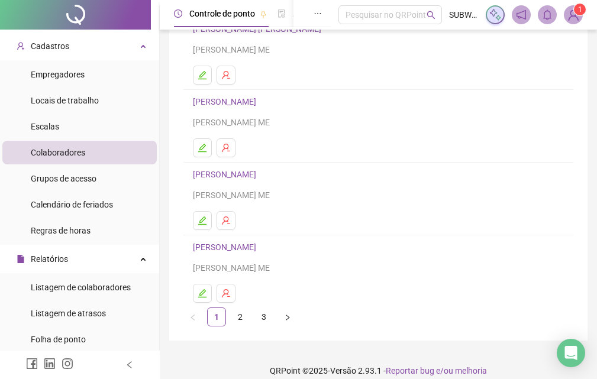
scroll to position [185, 0]
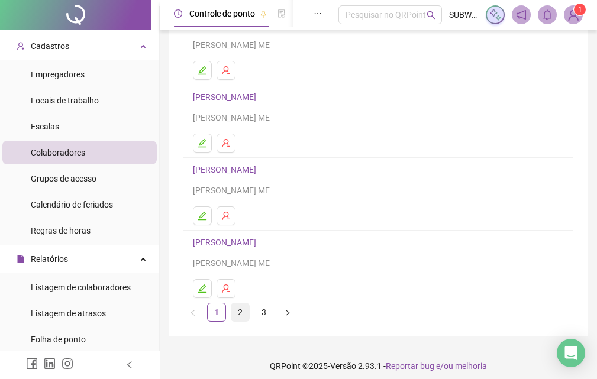
click at [237, 312] on link "2" at bounding box center [240, 312] width 18 height 18
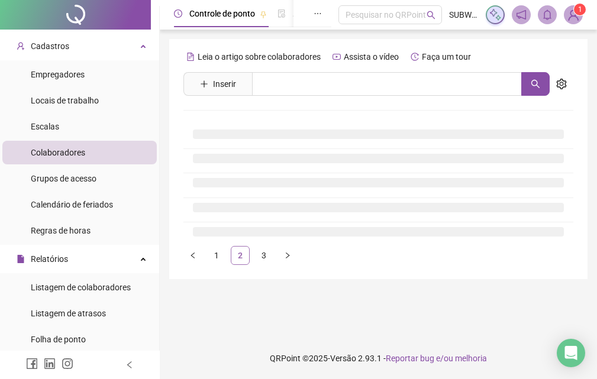
scroll to position [0, 0]
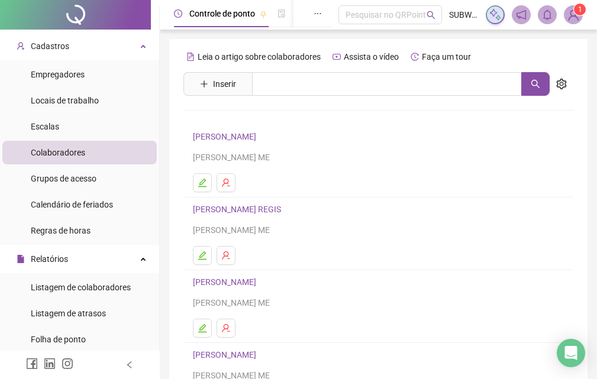
click at [235, 143] on h4 "[PERSON_NAME]" at bounding box center [378, 137] width 371 height 14
click at [232, 137] on link "[PERSON_NAME]" at bounding box center [226, 136] width 67 height 9
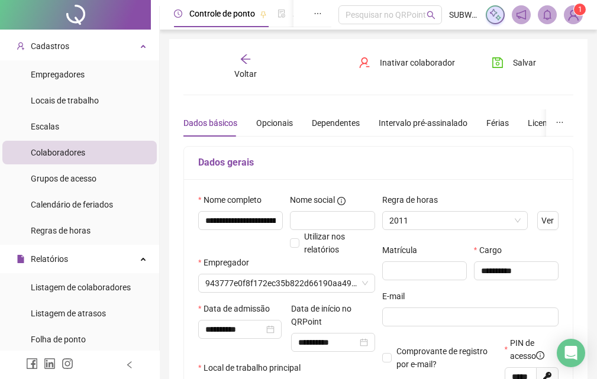
type input "*******"
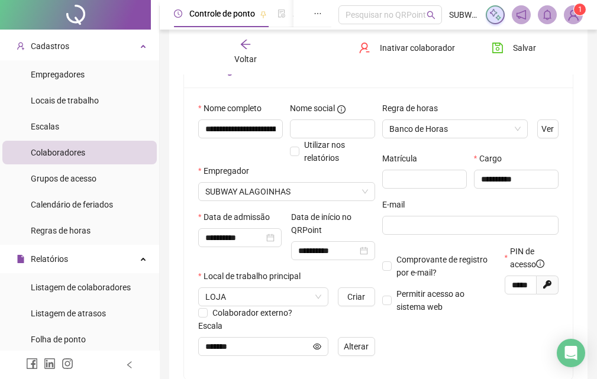
scroll to position [5, 0]
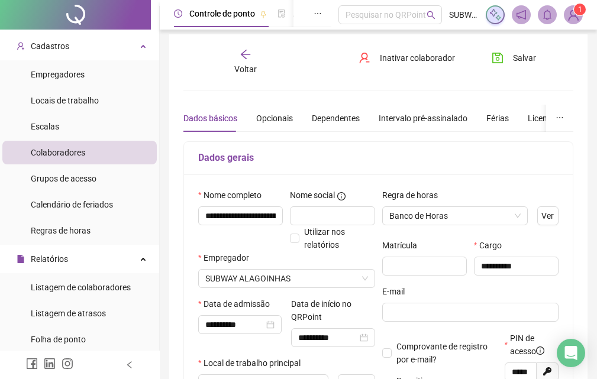
click at [564, 117] on button "button" at bounding box center [559, 118] width 27 height 27
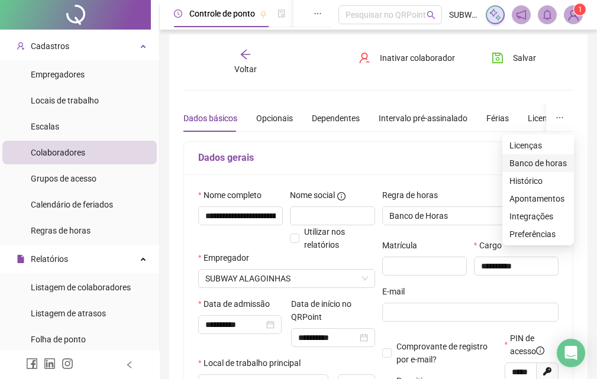
click at [515, 163] on span "Banco de horas" at bounding box center [537, 163] width 57 height 13
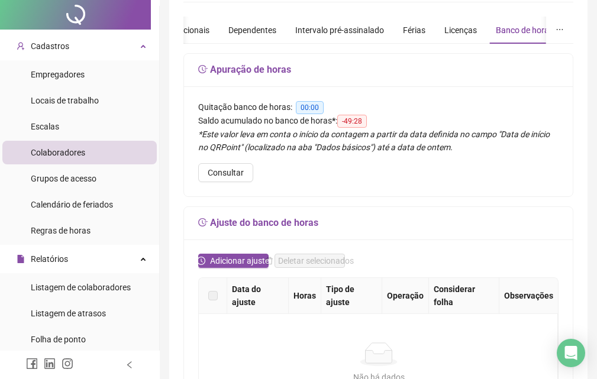
scroll to position [0, 0]
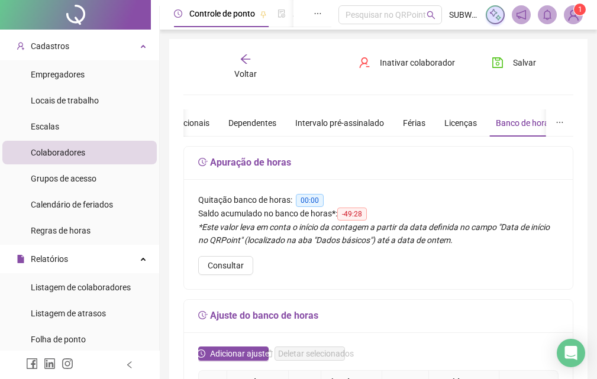
click at [246, 56] on icon "arrow-left" at bounding box center [246, 59] width 12 height 12
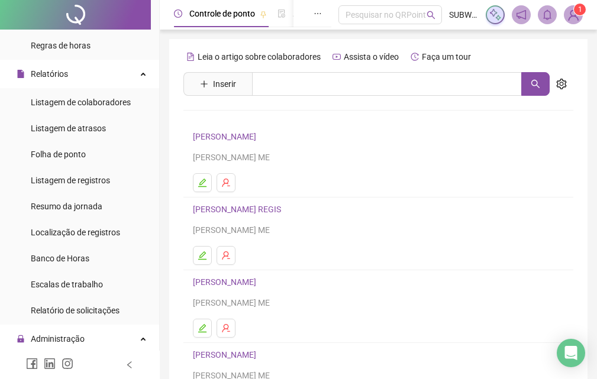
scroll to position [214, 0]
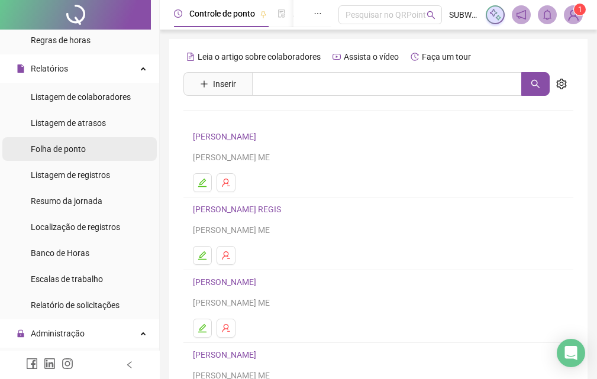
click at [92, 153] on li "Folha de ponto" at bounding box center [79, 149] width 154 height 24
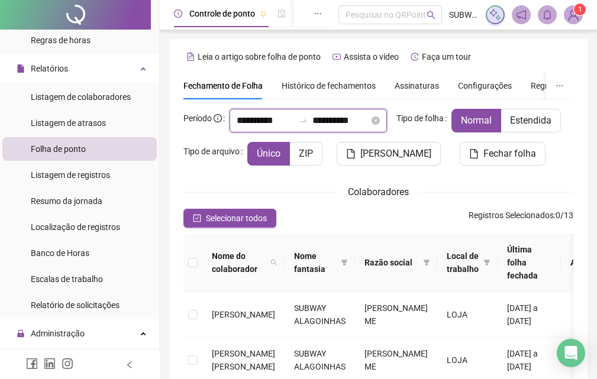
click at [250, 127] on input "**********" at bounding box center [265, 121] width 57 height 14
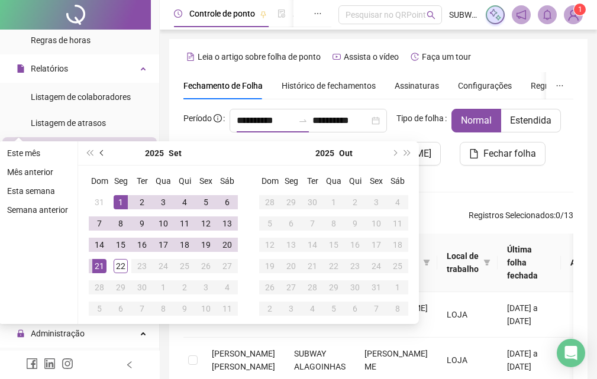
click at [102, 154] on span "prev-year" at bounding box center [103, 153] width 6 height 6
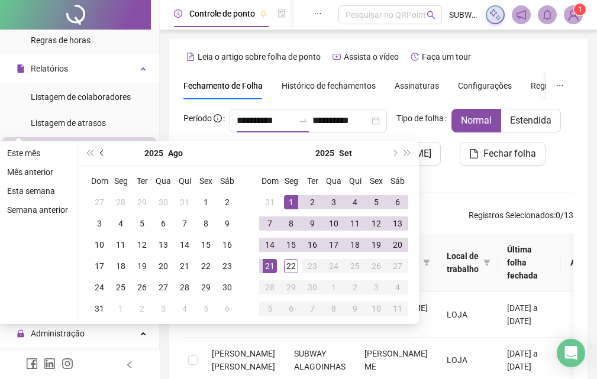
click at [102, 154] on span "prev-year" at bounding box center [103, 153] width 6 height 6
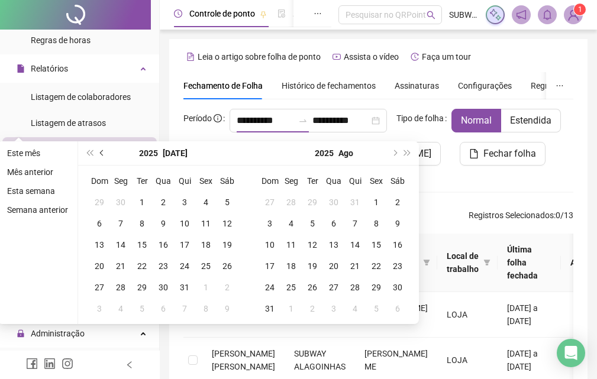
click at [102, 154] on span "prev-year" at bounding box center [103, 153] width 6 height 6
click at [101, 154] on span "prev-year" at bounding box center [103, 153] width 6 height 6
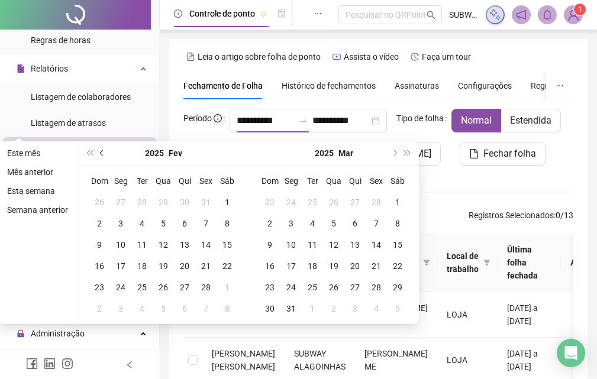
click at [101, 154] on span "prev-year" at bounding box center [103, 153] width 6 height 6
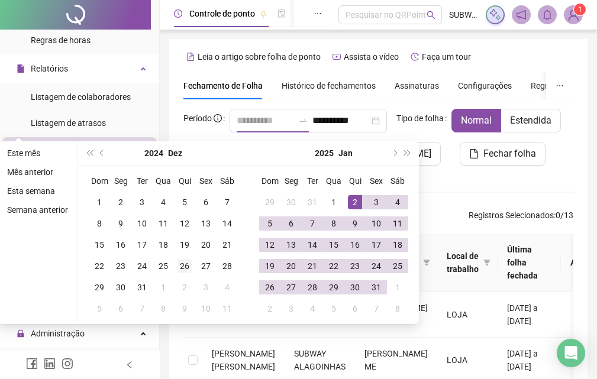
type input "**********"
click at [185, 263] on div "26" at bounding box center [184, 266] width 14 height 14
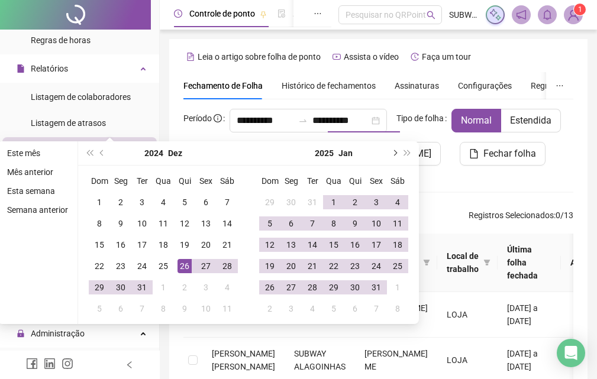
click at [394, 148] on button "next-year" at bounding box center [393, 153] width 13 height 24
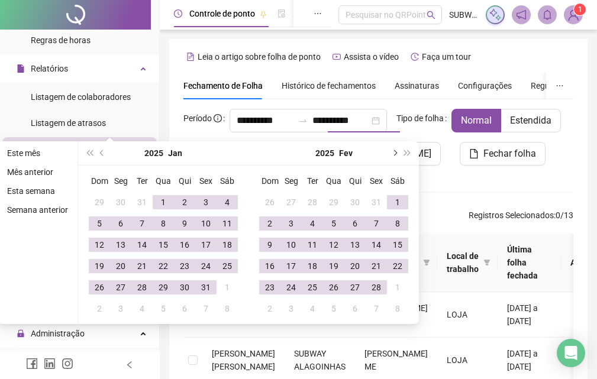
click at [394, 150] on button "next-year" at bounding box center [393, 153] width 13 height 24
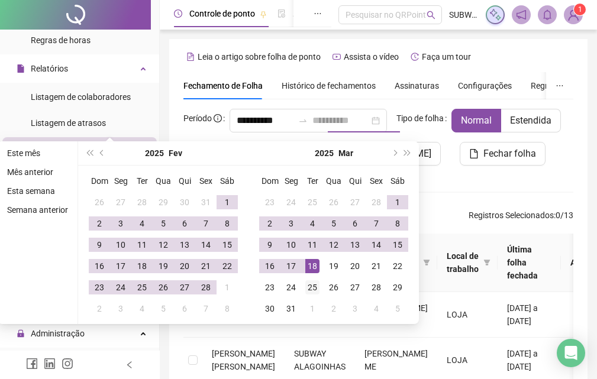
type input "**********"
click at [307, 283] on div "25" at bounding box center [312, 287] width 14 height 14
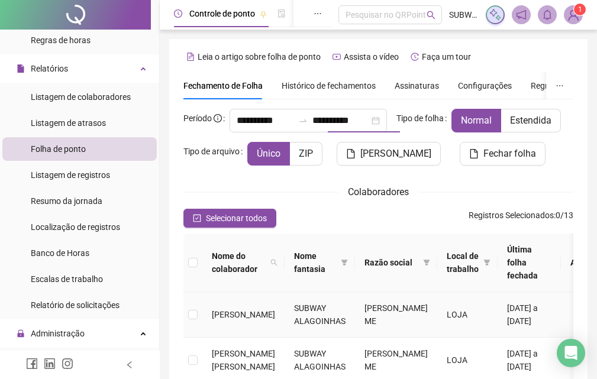
scroll to position [106, 0]
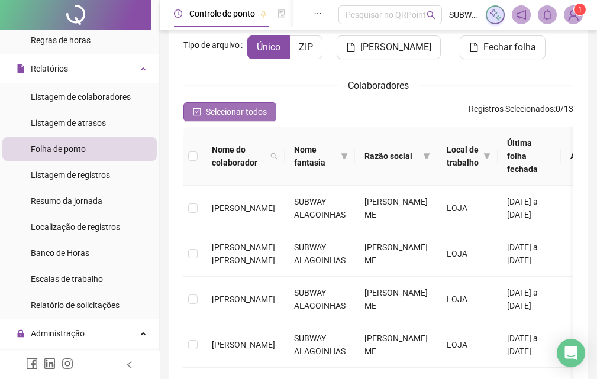
click at [211, 118] on span "Selecionar todos" at bounding box center [236, 111] width 61 height 13
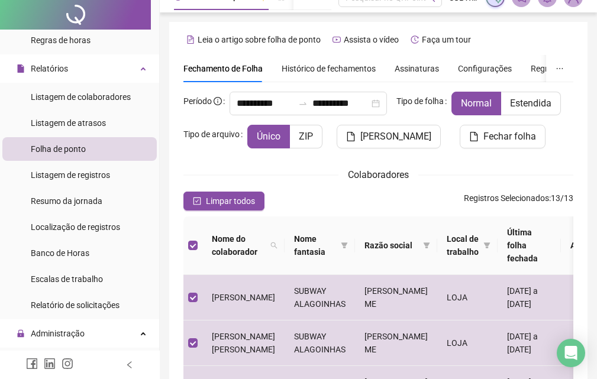
scroll to position [0, 0]
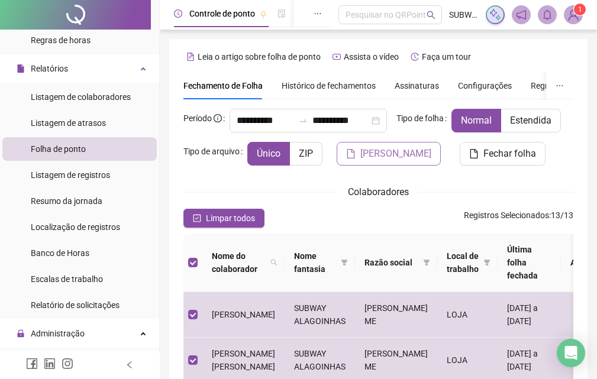
click at [360, 161] on span "[PERSON_NAME]" at bounding box center [395, 154] width 71 height 14
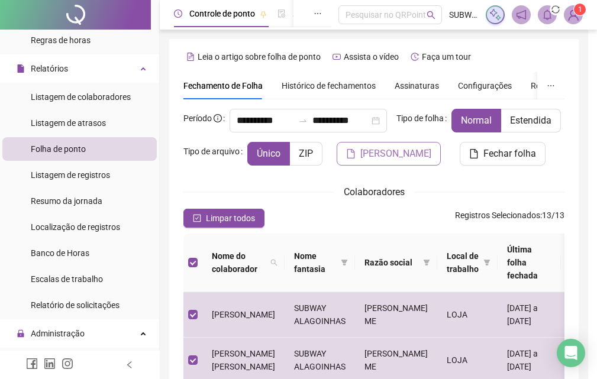
scroll to position [106, 0]
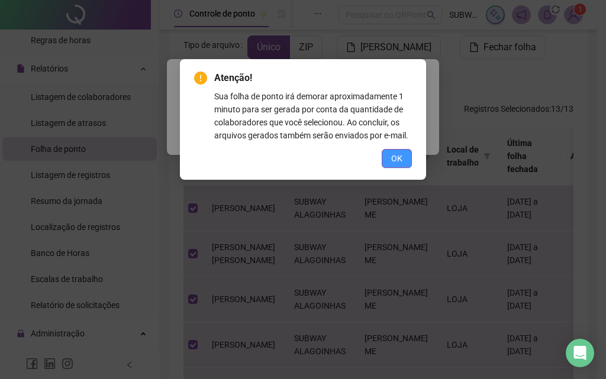
click at [392, 160] on span "OK" at bounding box center [396, 158] width 11 height 13
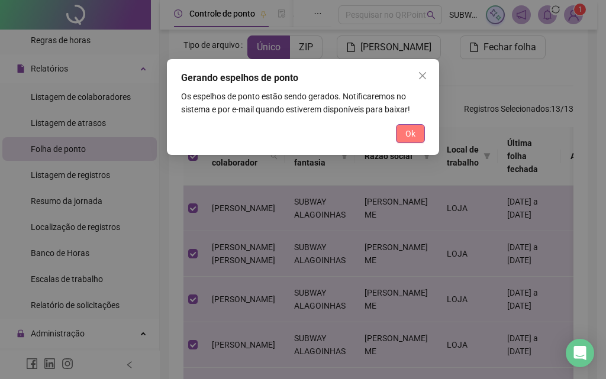
click at [408, 133] on span "Ok" at bounding box center [410, 133] width 10 height 13
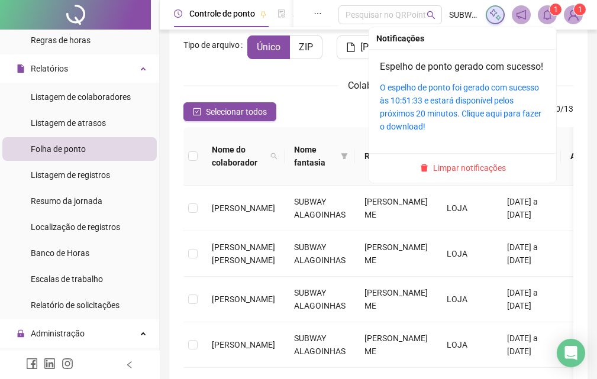
click at [551, 16] on icon "bell" at bounding box center [547, 14] width 11 height 11
click at [445, 110] on link "O espelho de ponto foi gerado com sucesso às 10:51:33 e estará disponível pelos…" at bounding box center [461, 107] width 162 height 49
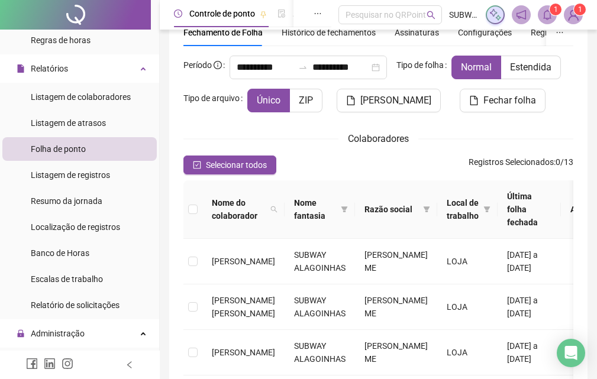
scroll to position [0, 0]
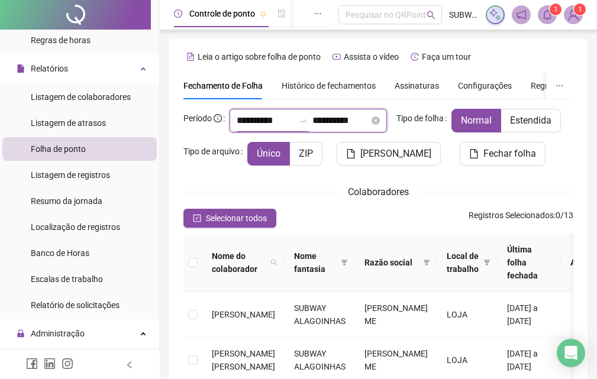
click at [280, 121] on input "**********" at bounding box center [265, 121] width 57 height 14
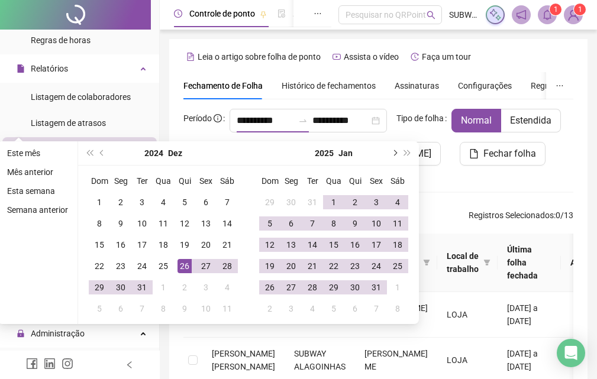
click at [390, 151] on button "next-year" at bounding box center [393, 153] width 13 height 24
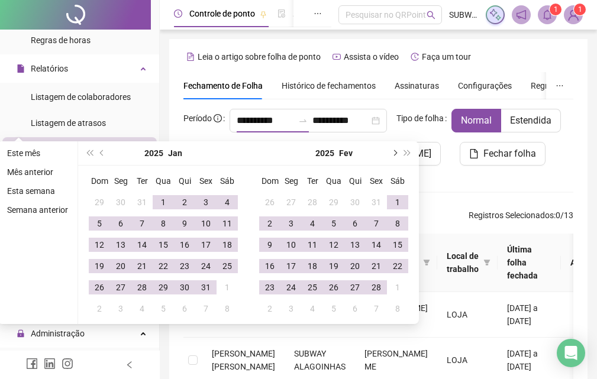
click at [390, 151] on button "next-year" at bounding box center [393, 153] width 13 height 24
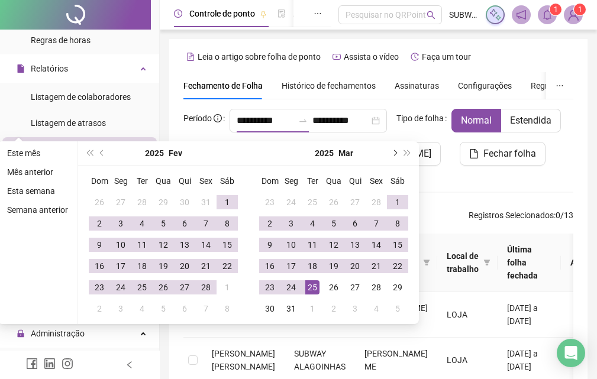
click at [390, 151] on button "next-year" at bounding box center [393, 153] width 13 height 24
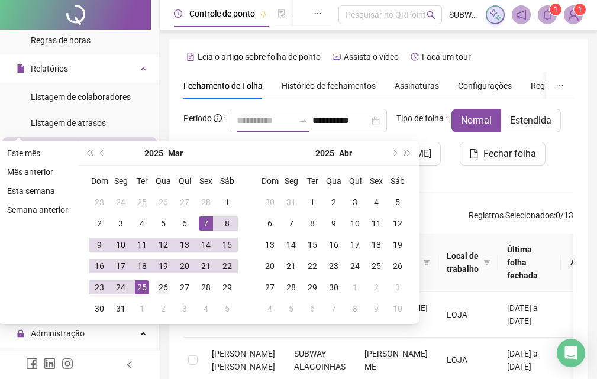
type input "**********"
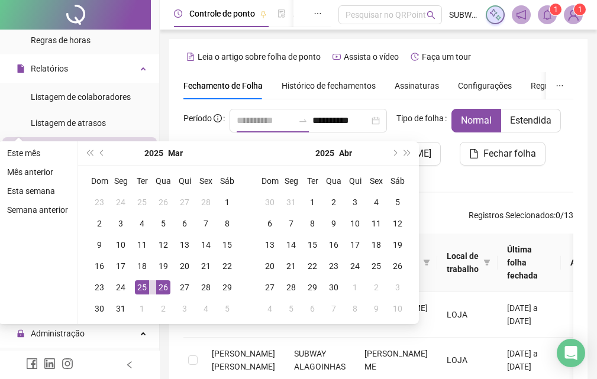
click at [156, 282] on div "26" at bounding box center [163, 287] width 14 height 14
click at [392, 152] on span "next-year" at bounding box center [394, 153] width 6 height 6
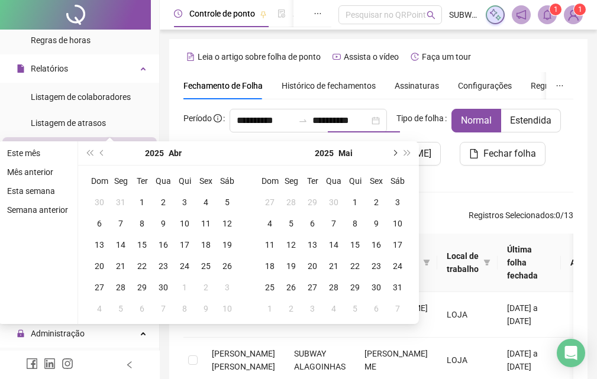
click at [392, 152] on span "next-year" at bounding box center [394, 153] width 6 height 6
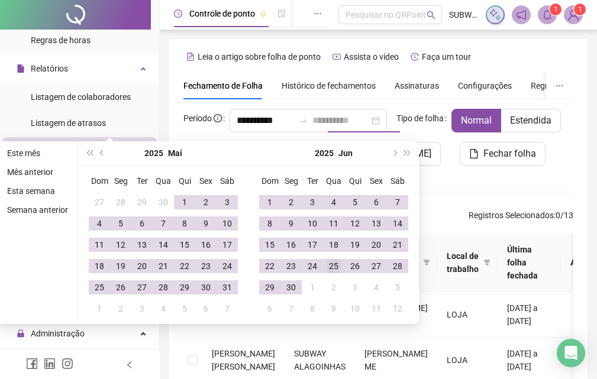
type input "**********"
click at [329, 267] on div "25" at bounding box center [334, 266] width 14 height 14
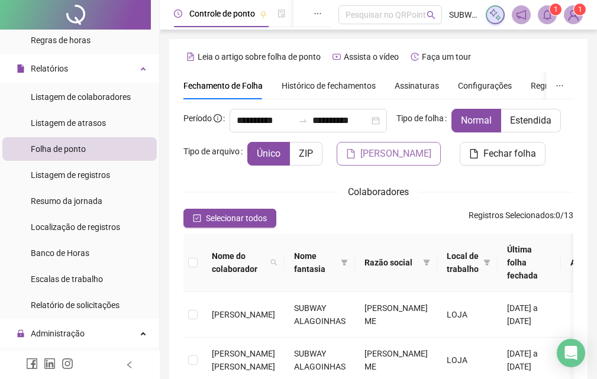
click at [360, 161] on span "[PERSON_NAME]" at bounding box center [395, 154] width 71 height 14
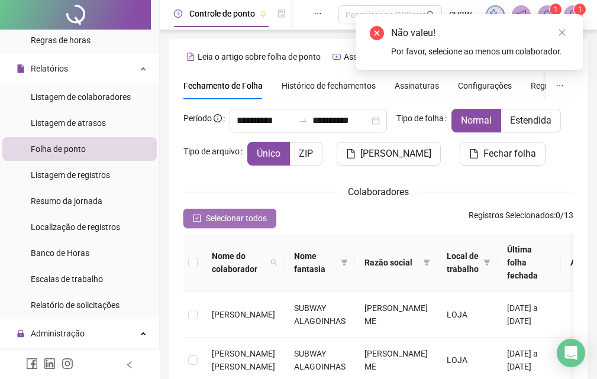
click at [223, 225] on span "Selecionar todos" at bounding box center [236, 218] width 61 height 13
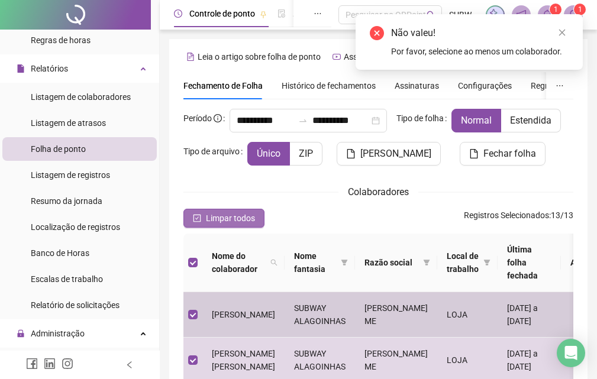
scroll to position [106, 0]
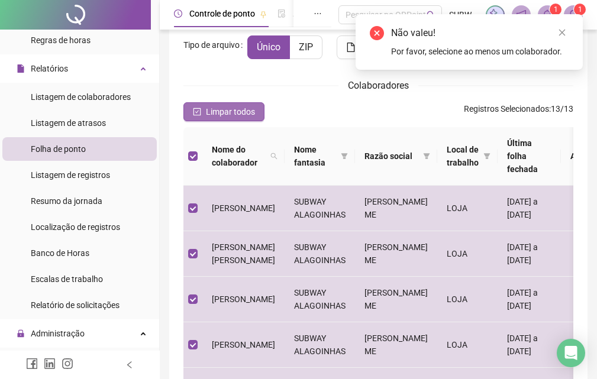
click at [230, 118] on span "Limpar todos" at bounding box center [230, 111] width 49 height 13
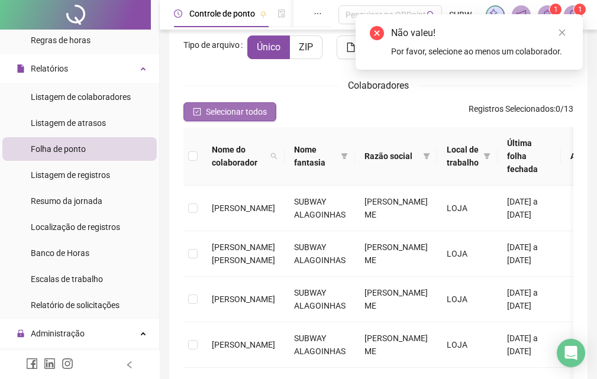
click at [234, 121] on button "Selecionar todos" at bounding box center [229, 111] width 93 height 19
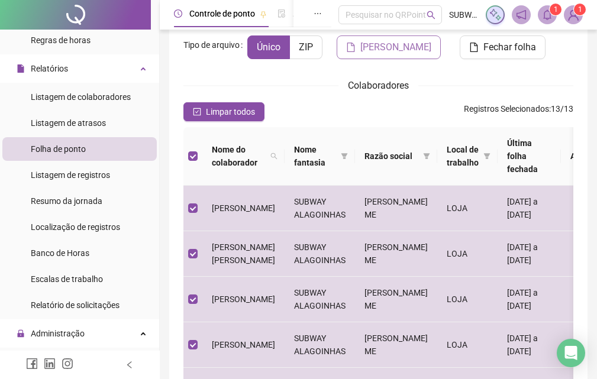
click at [360, 54] on span "[PERSON_NAME]" at bounding box center [395, 47] width 71 height 14
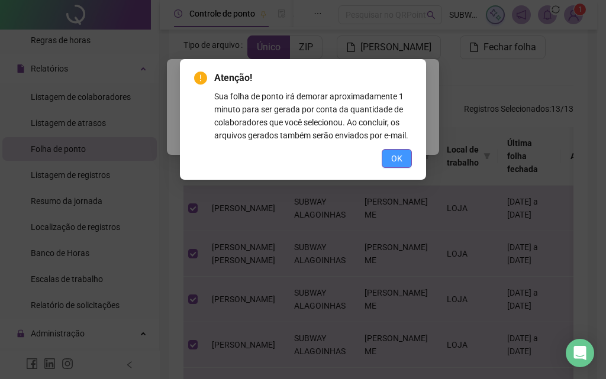
click at [398, 155] on span "OK" at bounding box center [396, 158] width 11 height 13
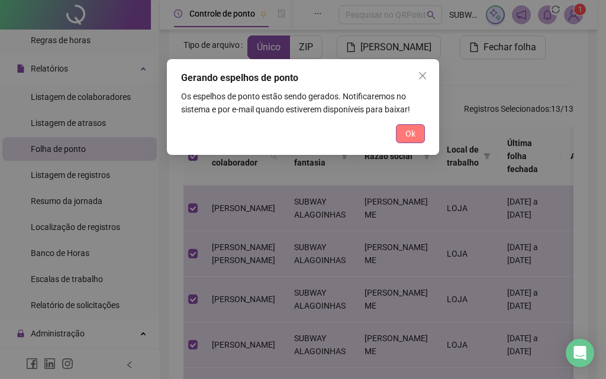
click at [411, 129] on span "Ok" at bounding box center [410, 133] width 10 height 13
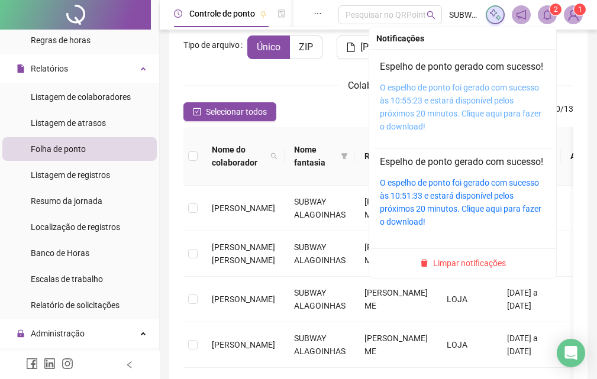
drag, startPoint x: 408, startPoint y: 111, endPoint x: 412, endPoint y: 104, distance: 8.2
click at [408, 109] on link "O espelho de ponto foi gerado com sucesso às 10:55:23 e estará disponível pelos…" at bounding box center [461, 107] width 162 height 49
click at [553, 6] on sup "2" at bounding box center [556, 10] width 12 height 12
click at [437, 123] on link "O espelho de ponto foi gerado com sucesso às 10:55:23 e estará disponível pelos…" at bounding box center [461, 107] width 162 height 49
click at [550, 9] on sup "2" at bounding box center [556, 10] width 12 height 12
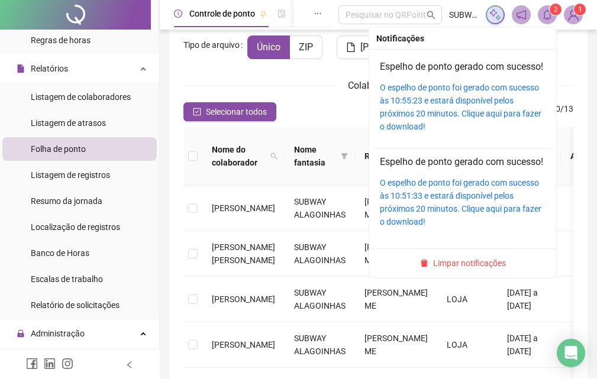
click at [553, 12] on sup "2" at bounding box center [556, 10] width 12 height 12
click at [547, 14] on icon "bell" at bounding box center [547, 14] width 11 height 11
click at [477, 270] on span "Limpar notificações" at bounding box center [469, 263] width 73 height 13
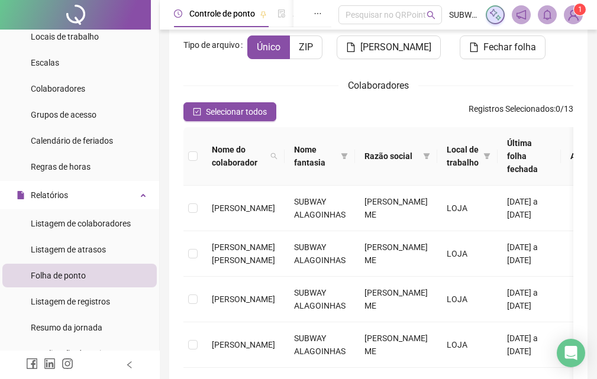
scroll to position [0, 0]
